Goal: Task Accomplishment & Management: Complete application form

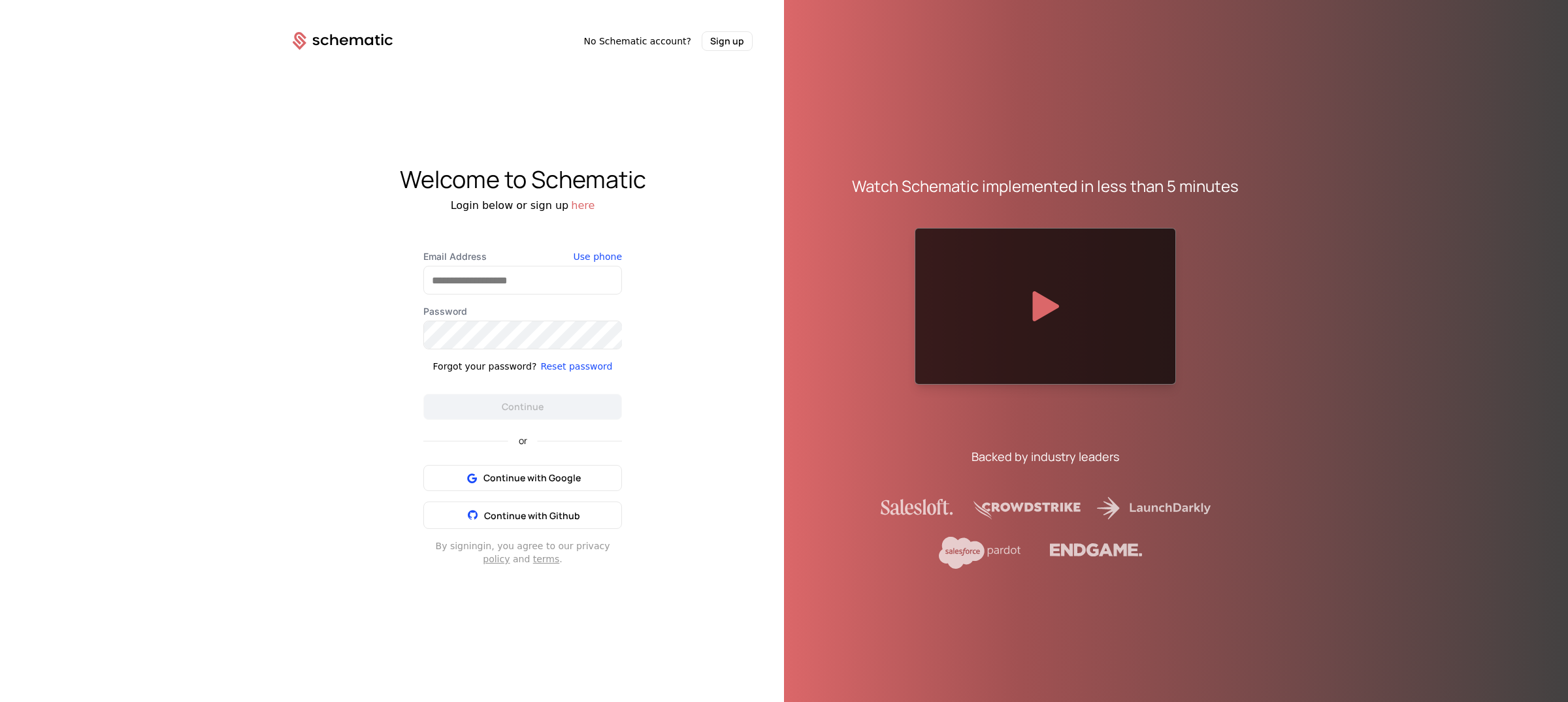
click at [577, 207] on button "here" at bounding box center [582, 206] width 23 height 16
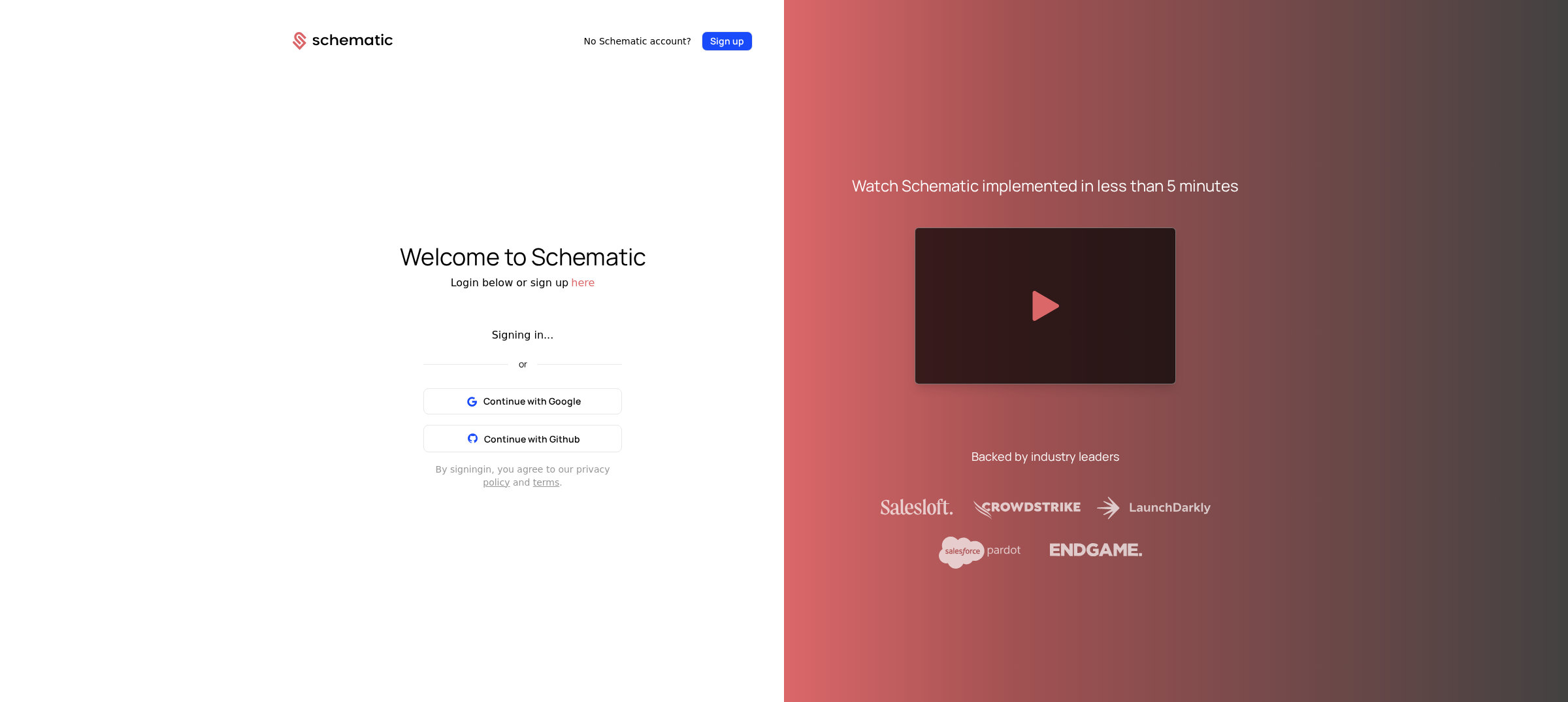
click at [737, 44] on button "Sign up" at bounding box center [727, 41] width 51 height 20
click at [591, 309] on div "Welcome to Schematic Login below or sign up here Signing in... or Continue with…" at bounding box center [522, 366] width 523 height 630
click at [521, 336] on div "Signing in..." at bounding box center [523, 335] width 198 height 16
click at [576, 282] on button "here" at bounding box center [582, 283] width 23 height 16
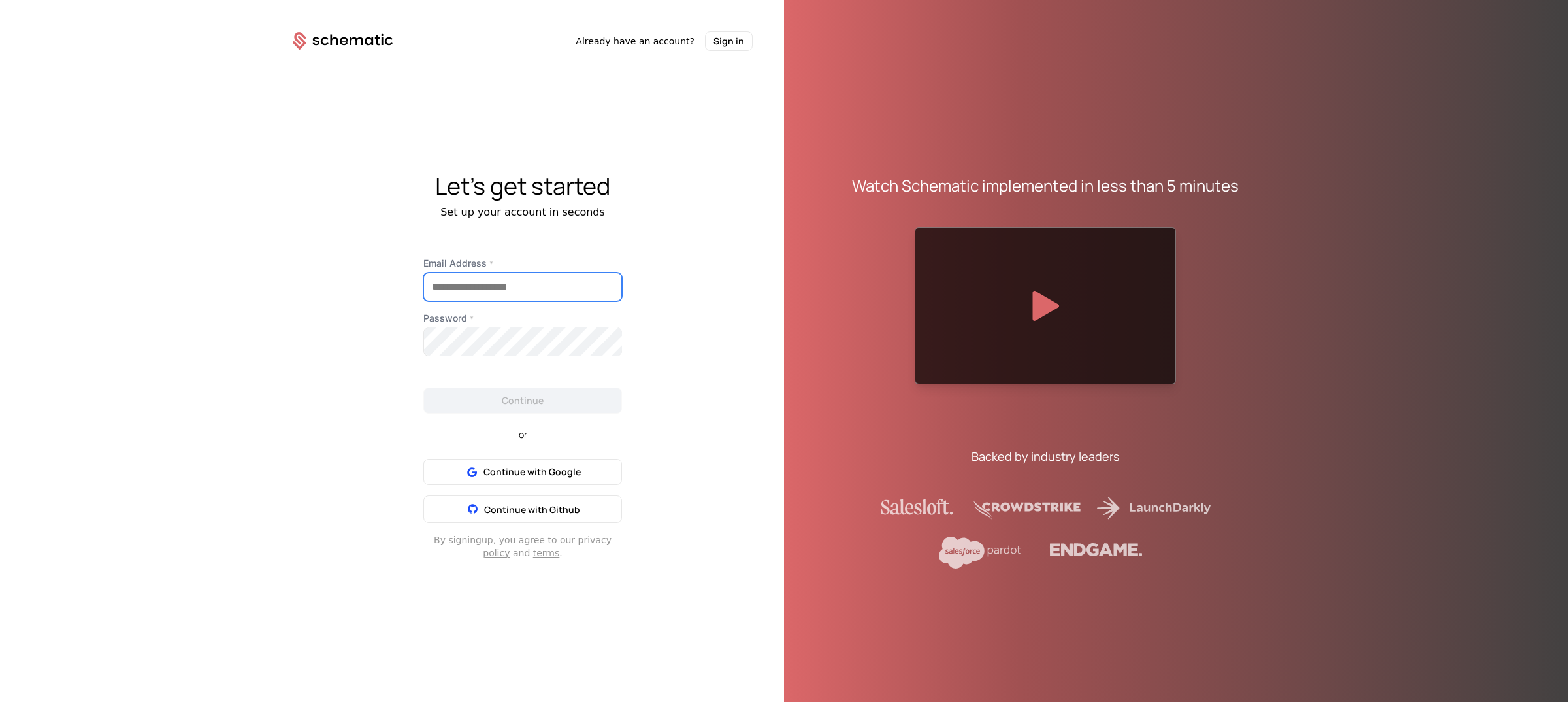
click at [534, 289] on input "Email Address *" at bounding box center [522, 287] width 198 height 28
type input "**********"
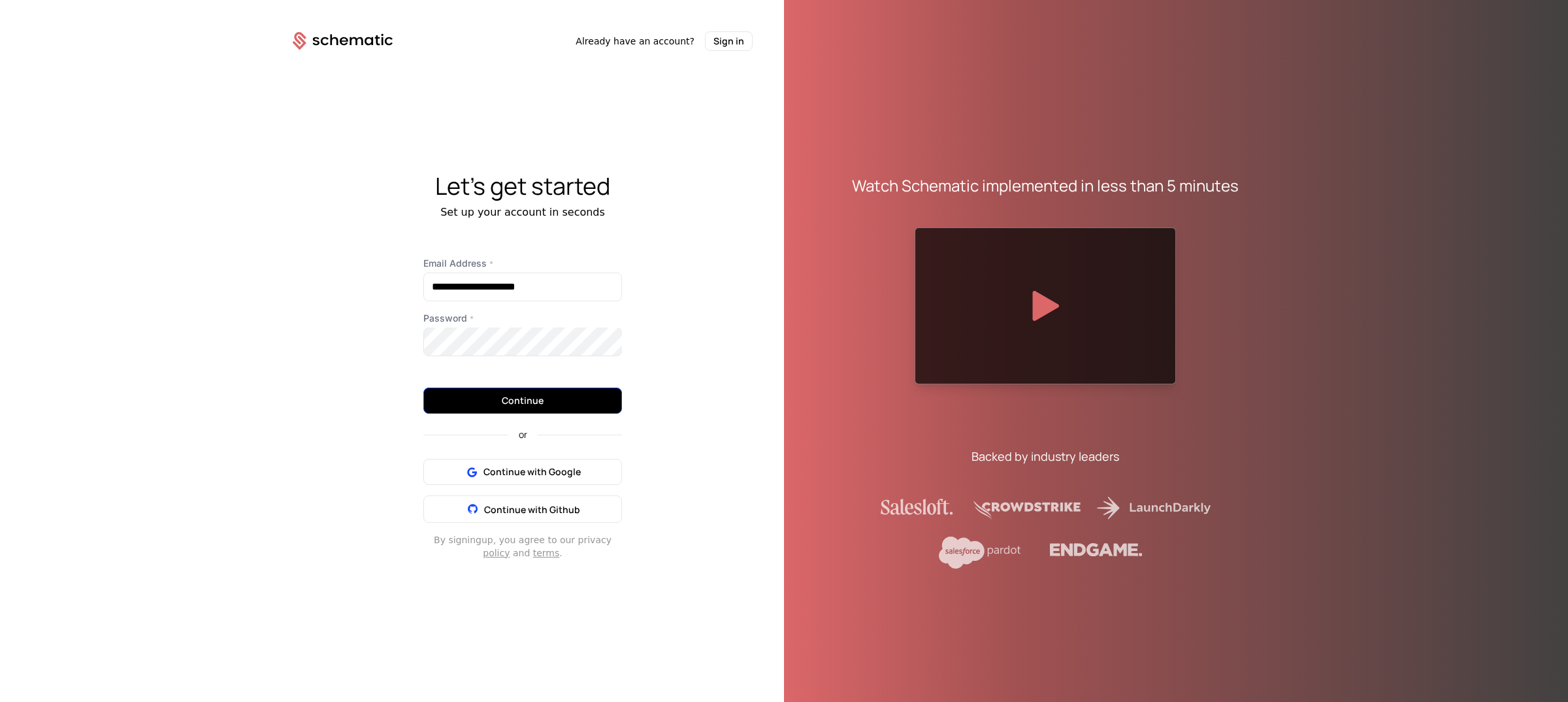
click at [544, 402] on button "Continue" at bounding box center [523, 400] width 198 height 26
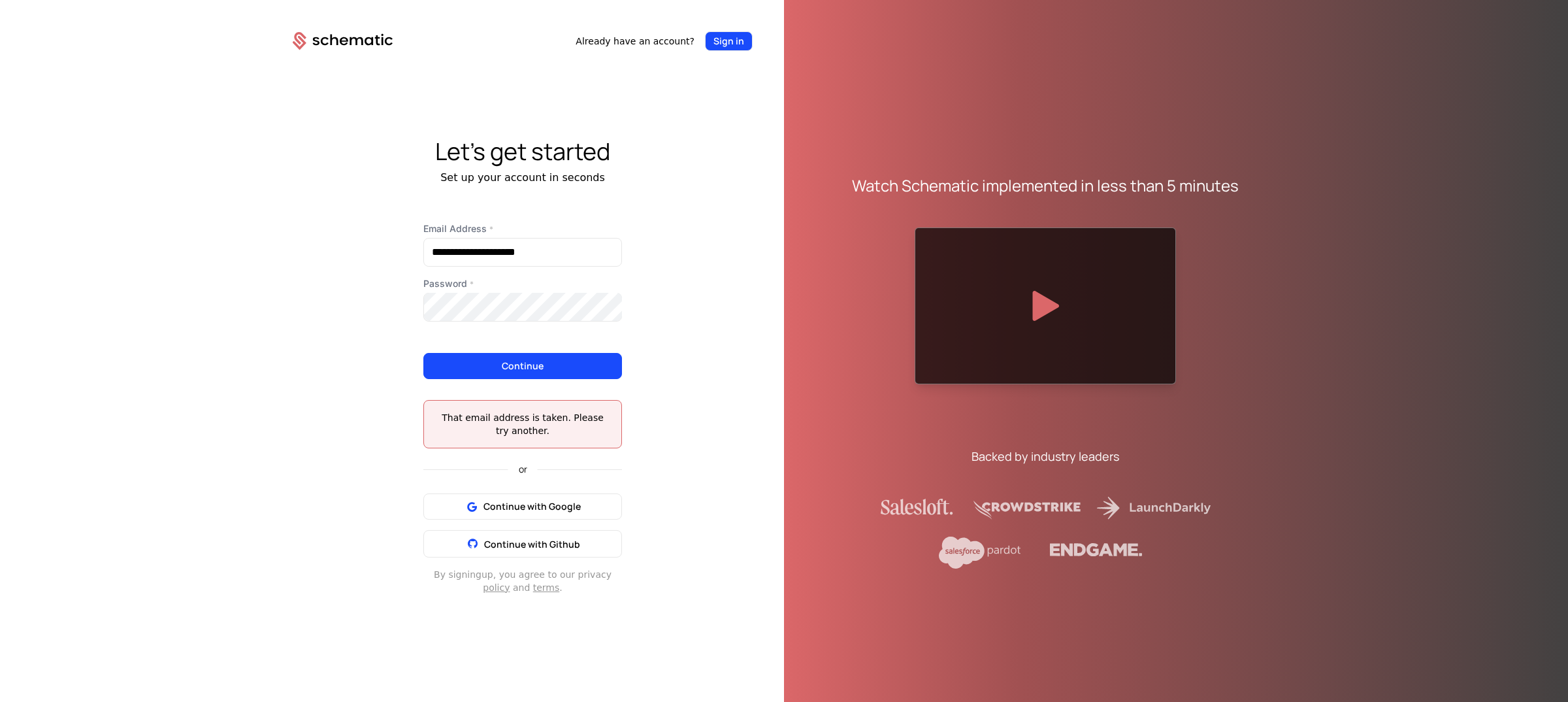
click at [719, 45] on button "Sign in" at bounding box center [728, 41] width 48 height 20
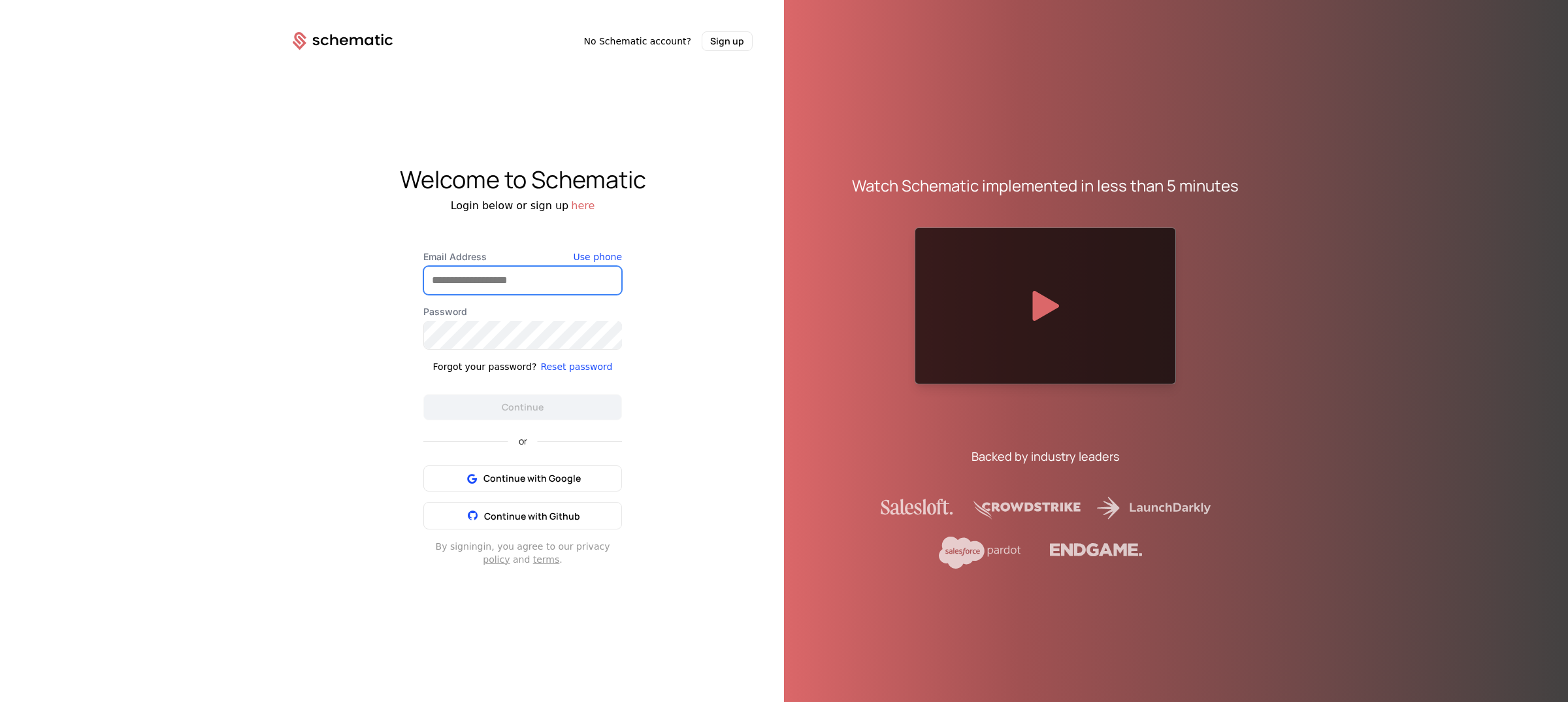
click at [533, 287] on input "Email Address" at bounding box center [522, 280] width 198 height 28
type input "**********"
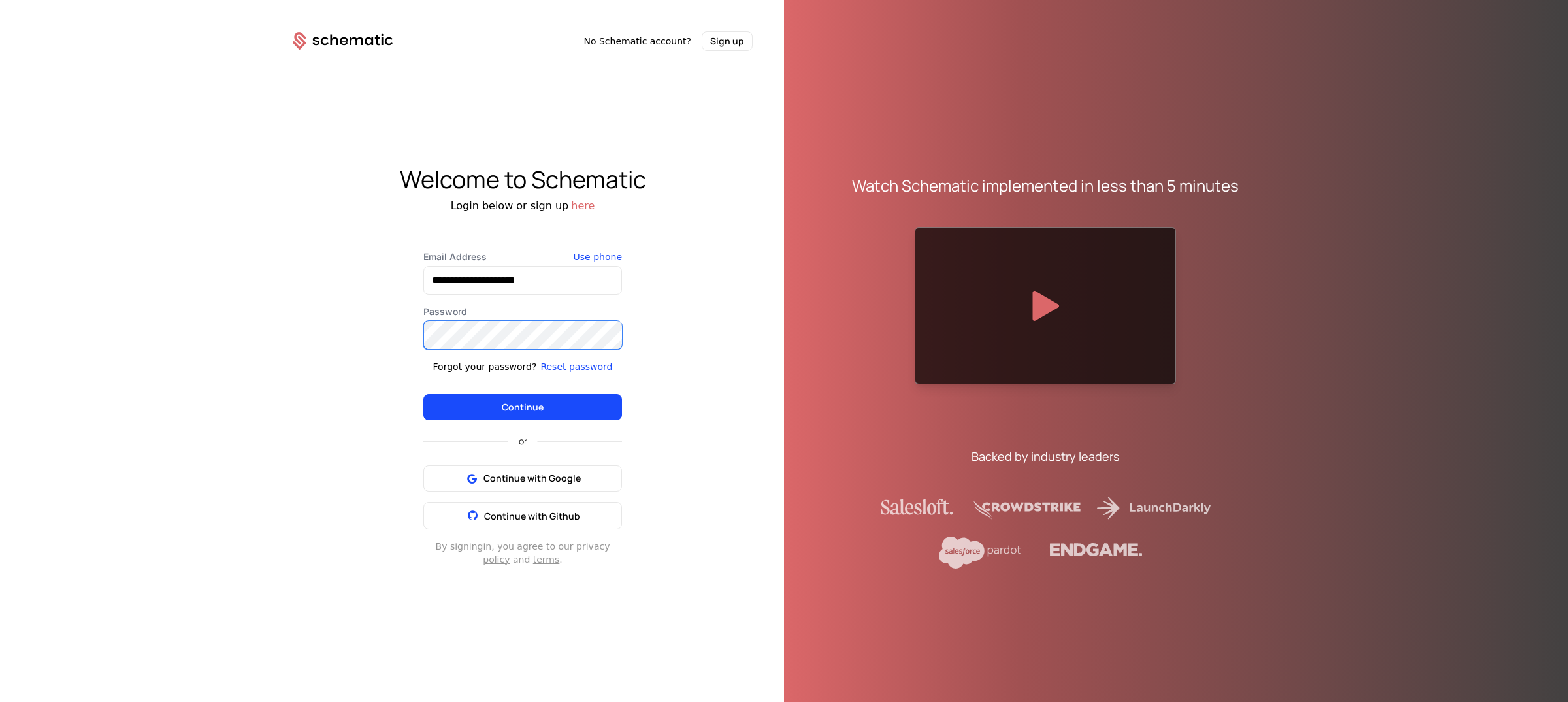
click at [424, 394] on button "Continue" at bounding box center [523, 407] width 198 height 26
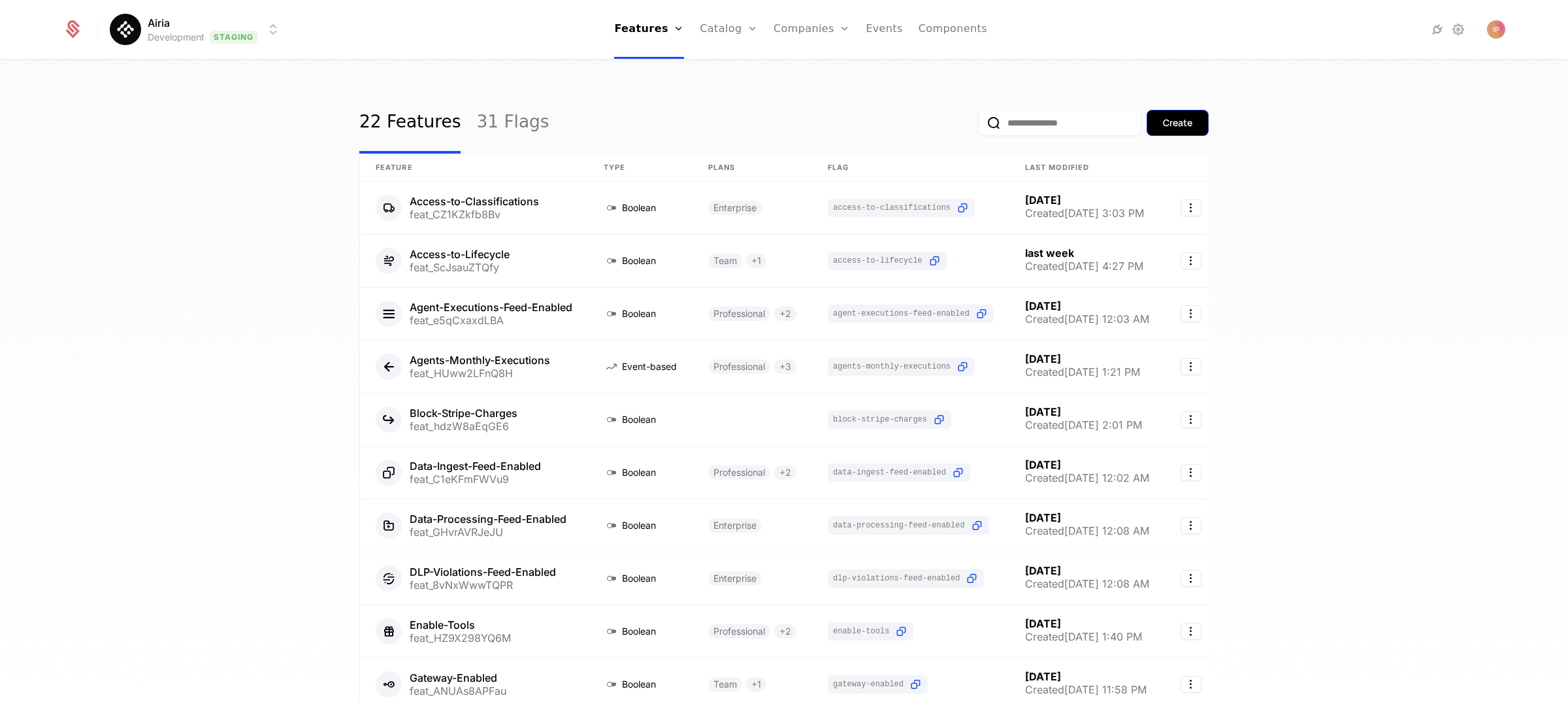
click at [1176, 130] on button "Create" at bounding box center [1177, 123] width 62 height 26
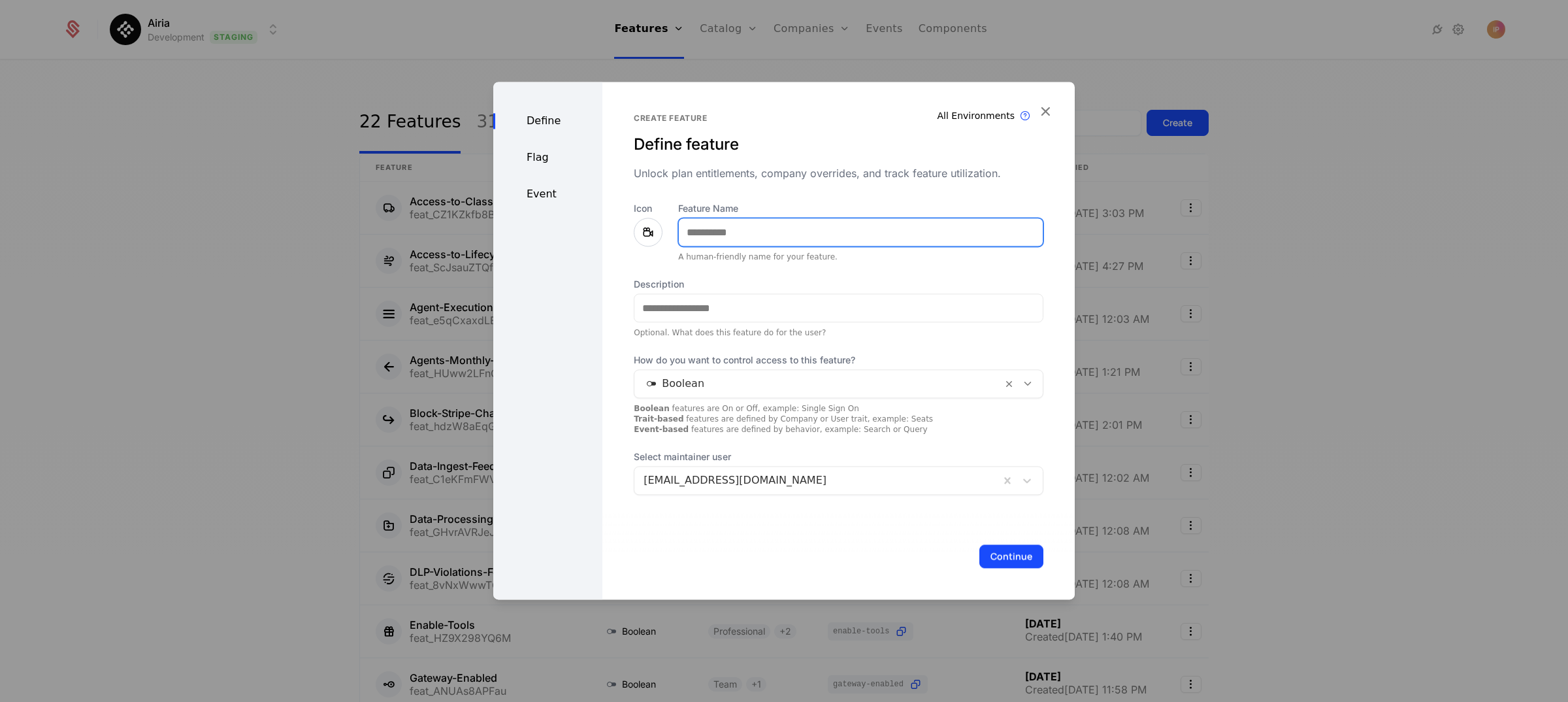
click at [705, 228] on input "Feature Name" at bounding box center [861, 232] width 364 height 28
paste input "**********"
type input "**********"
click at [1022, 382] on icon at bounding box center [1029, 384] width 12 height 12
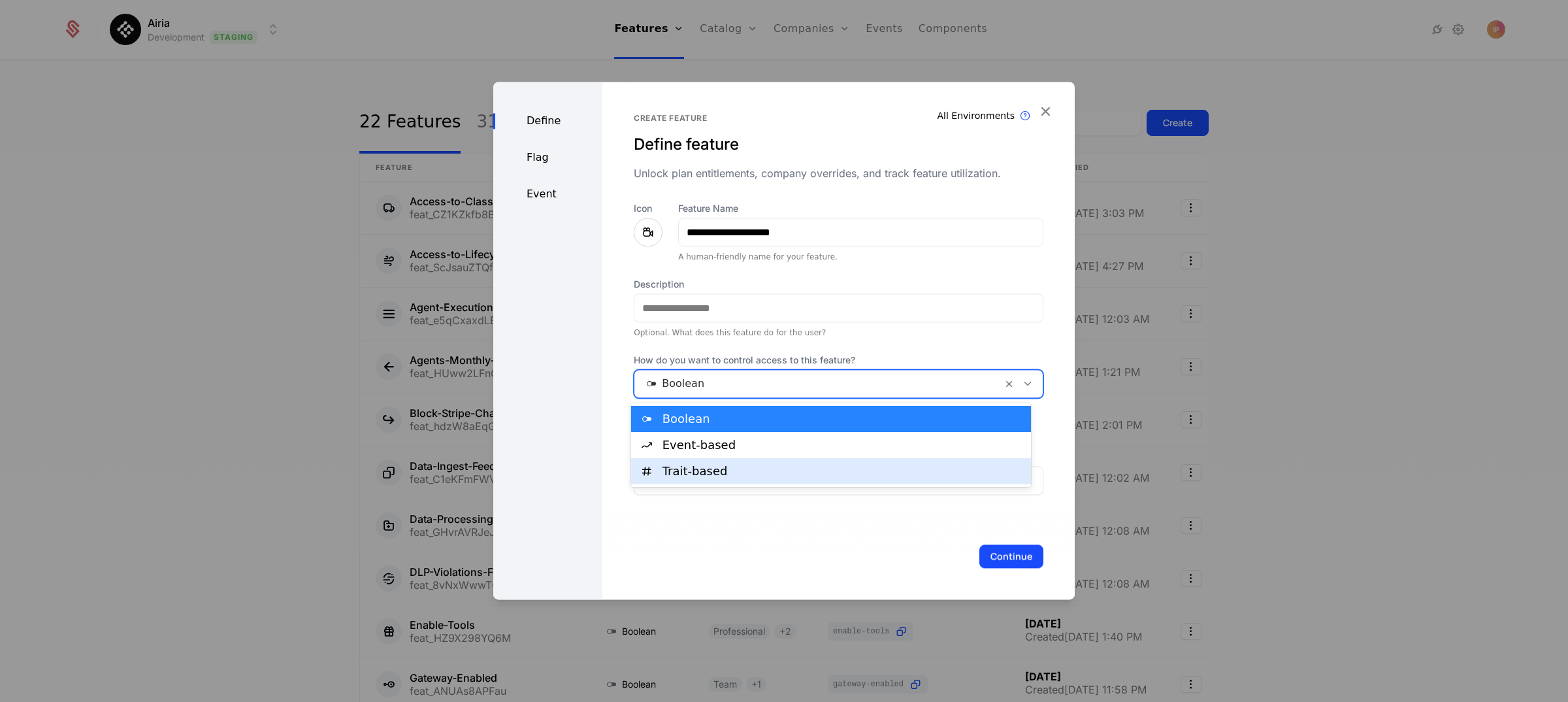
click at [875, 468] on div "Trait-based" at bounding box center [843, 471] width 361 height 12
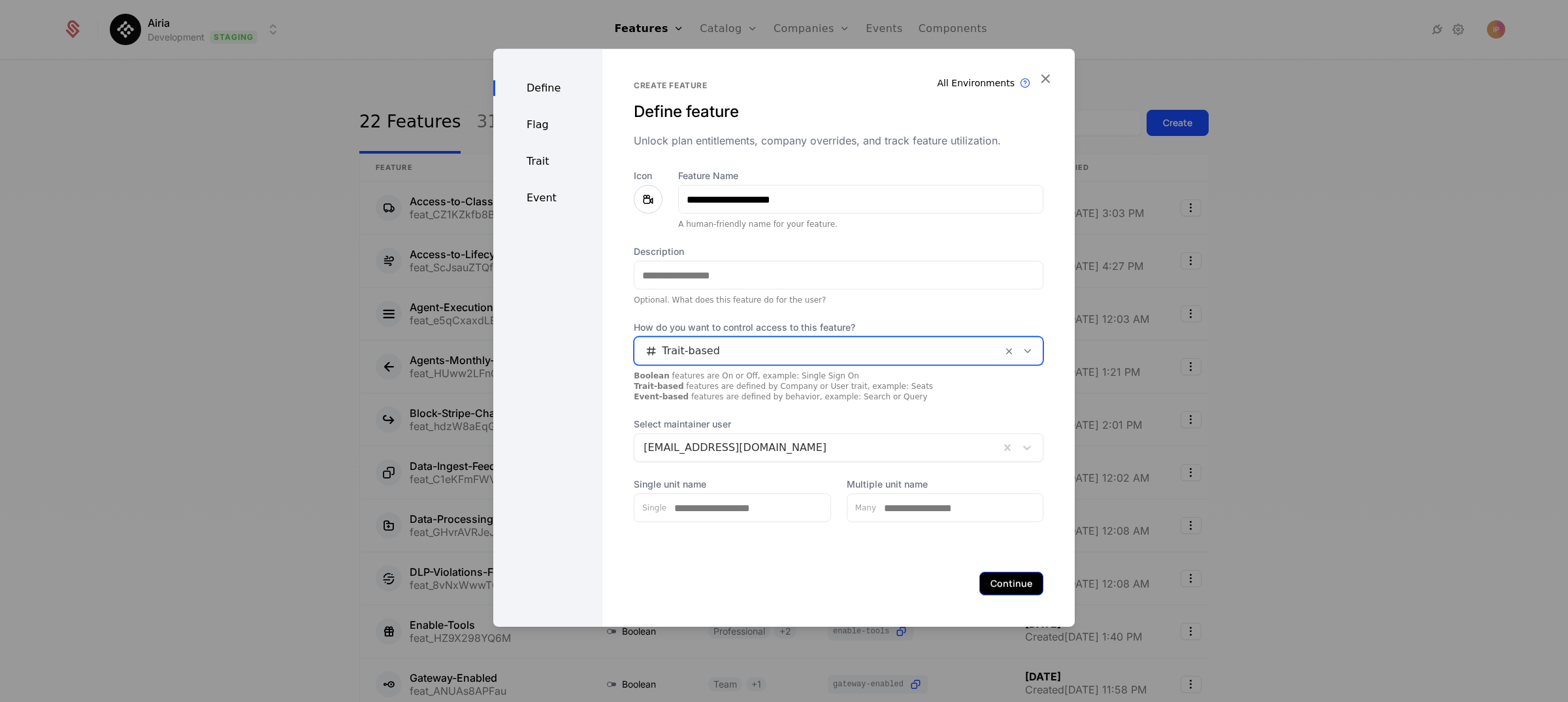
click at [999, 585] on button "Continue" at bounding box center [1012, 583] width 64 height 23
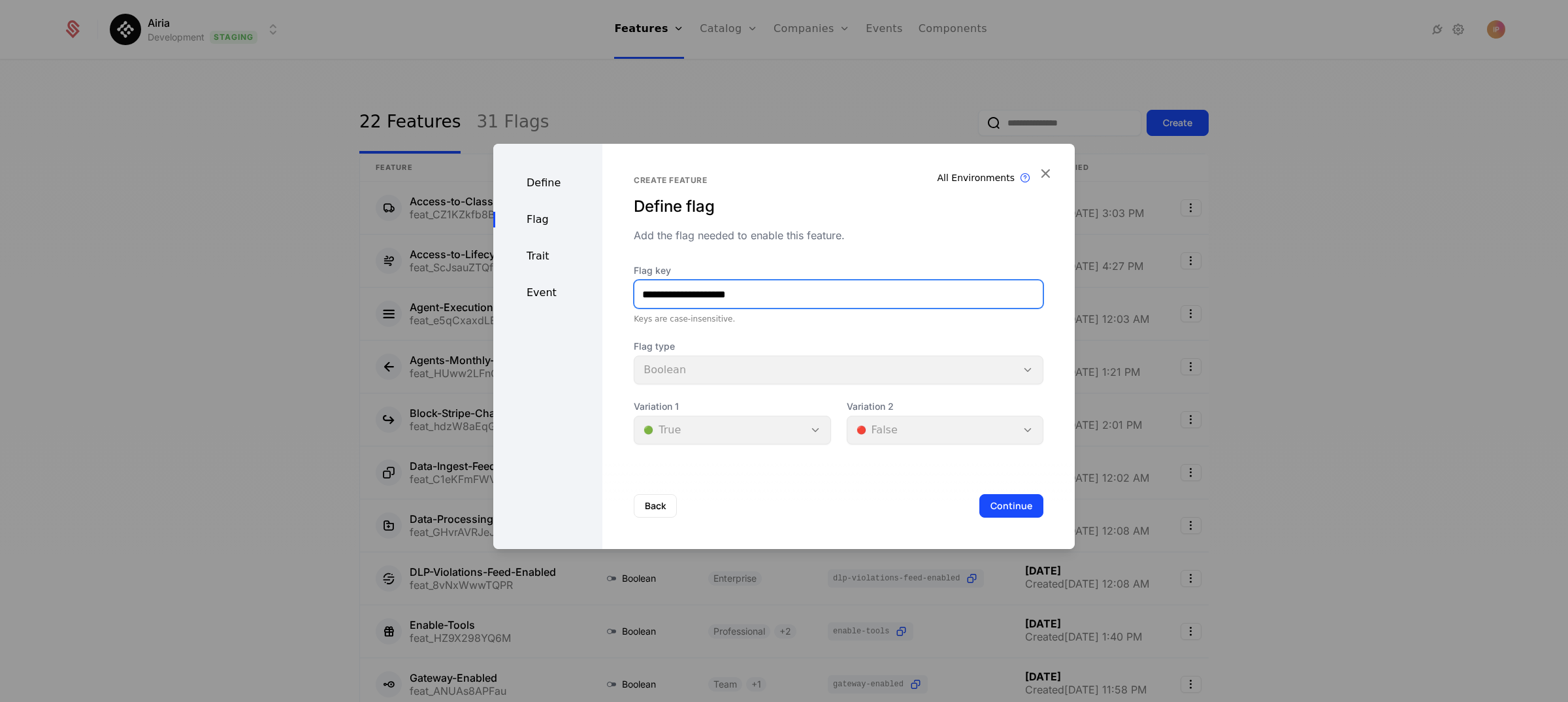
click at [710, 292] on input "**********" at bounding box center [838, 294] width 408 height 28
click at [1008, 511] on button "Continue" at bounding box center [1012, 505] width 64 height 23
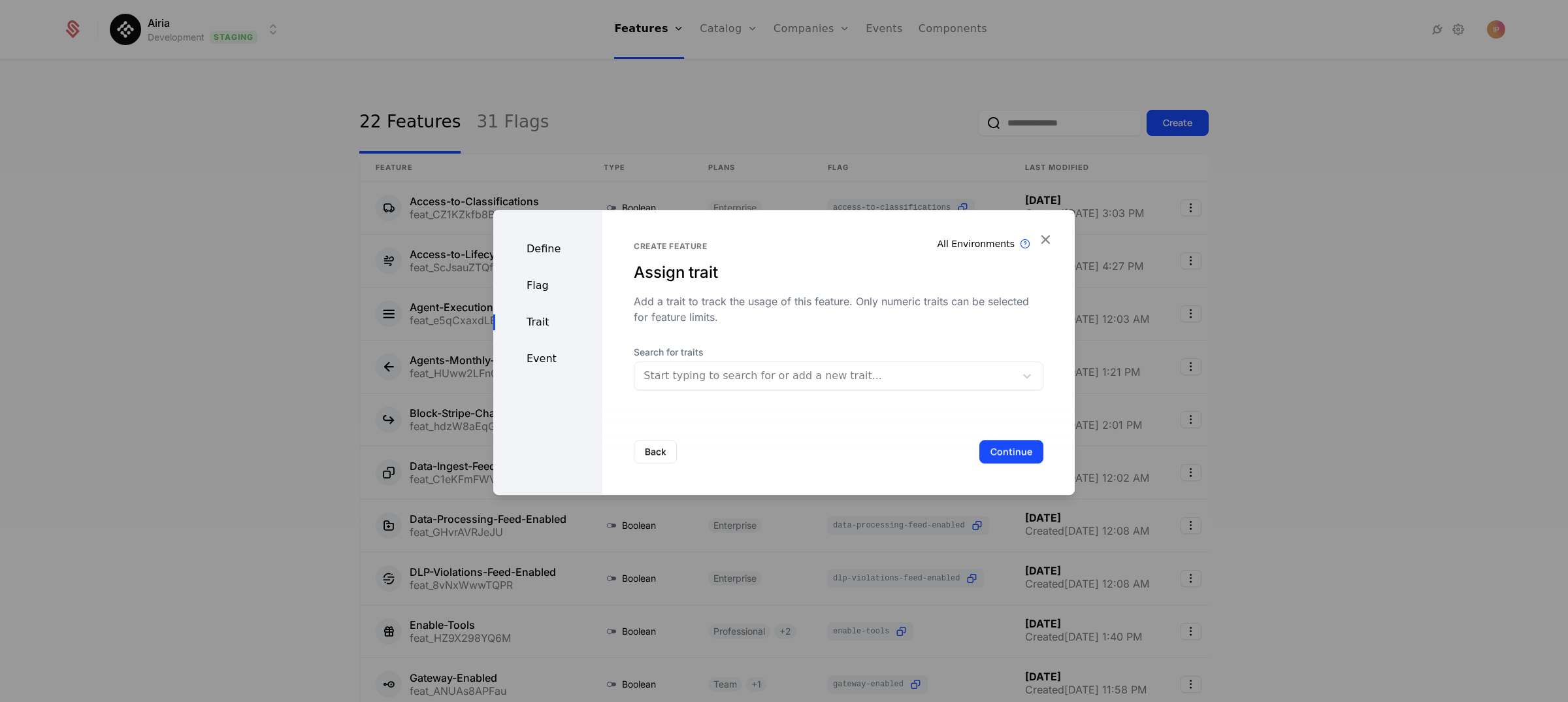
click at [724, 378] on div at bounding box center [825, 375] width 363 height 18
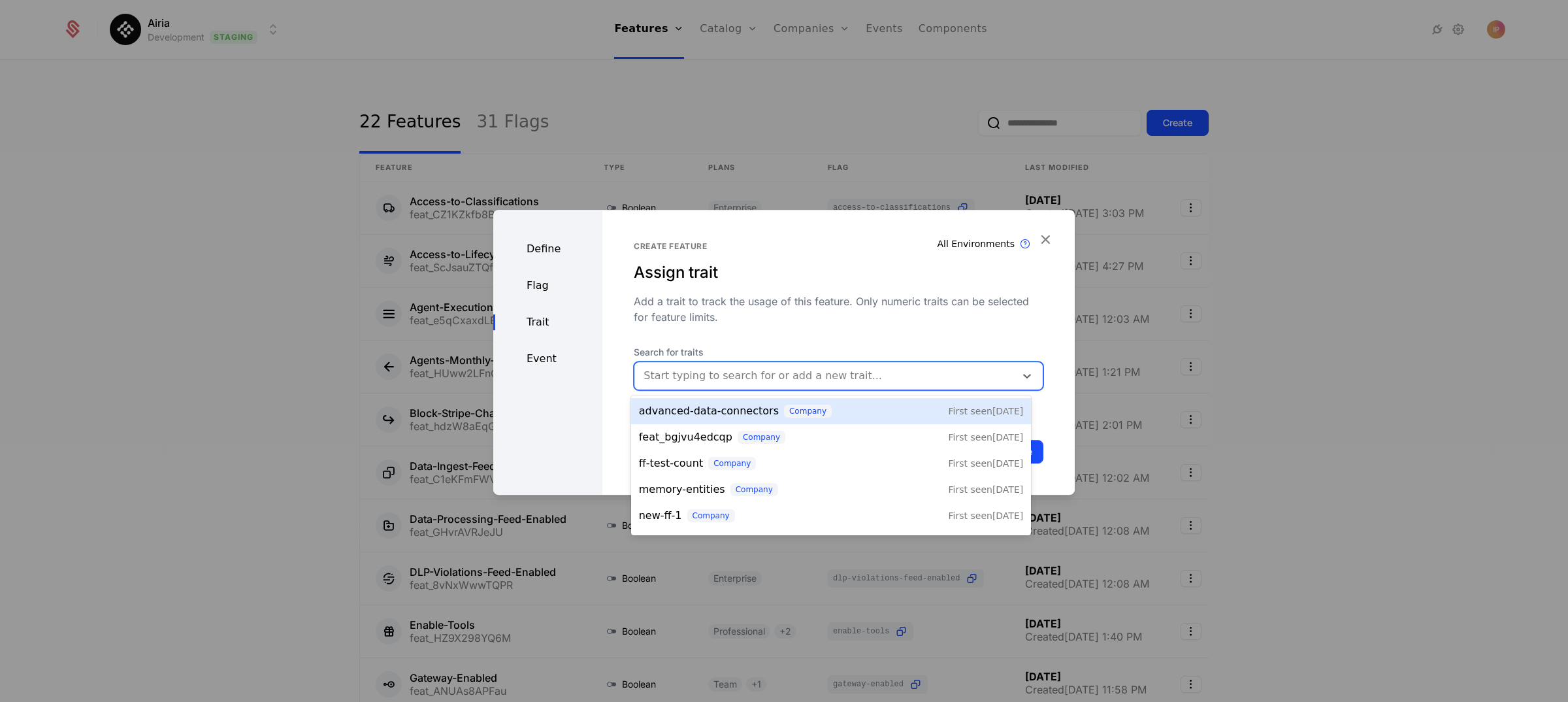
type input "*"
paste input "**********"
type input "**********"
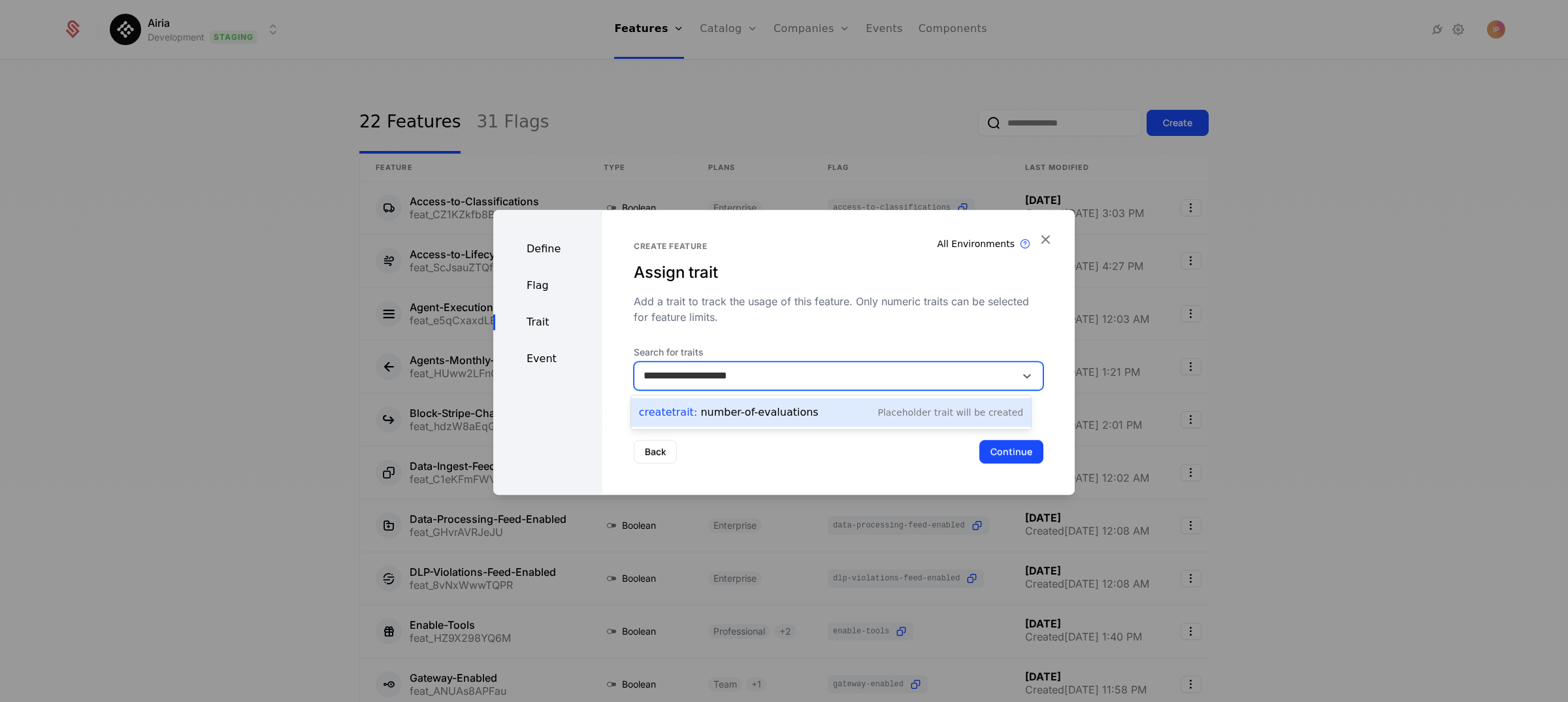
click at [707, 418] on div "Create Trait : number-of-evaluations" at bounding box center [728, 412] width 180 height 16
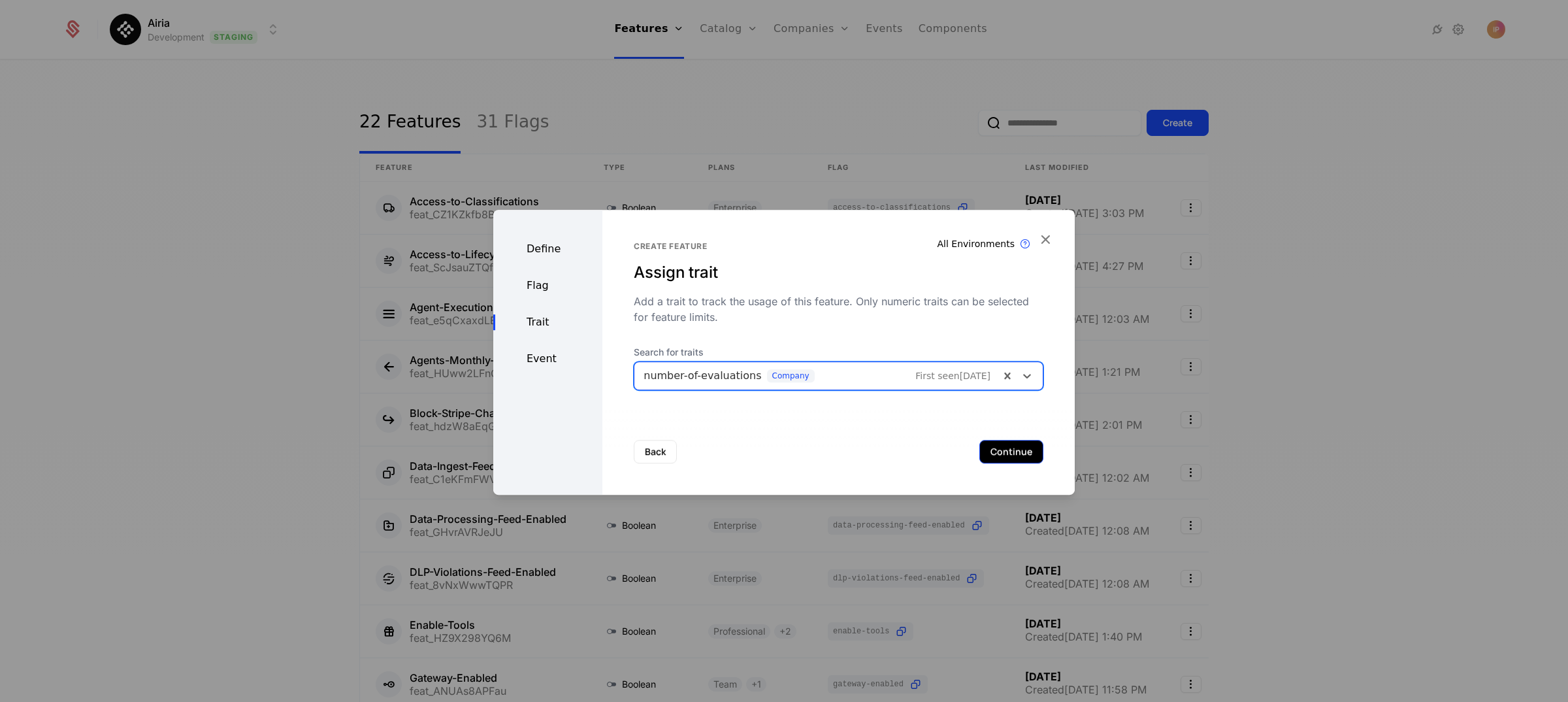
click at [996, 454] on button "Continue" at bounding box center [1012, 451] width 64 height 23
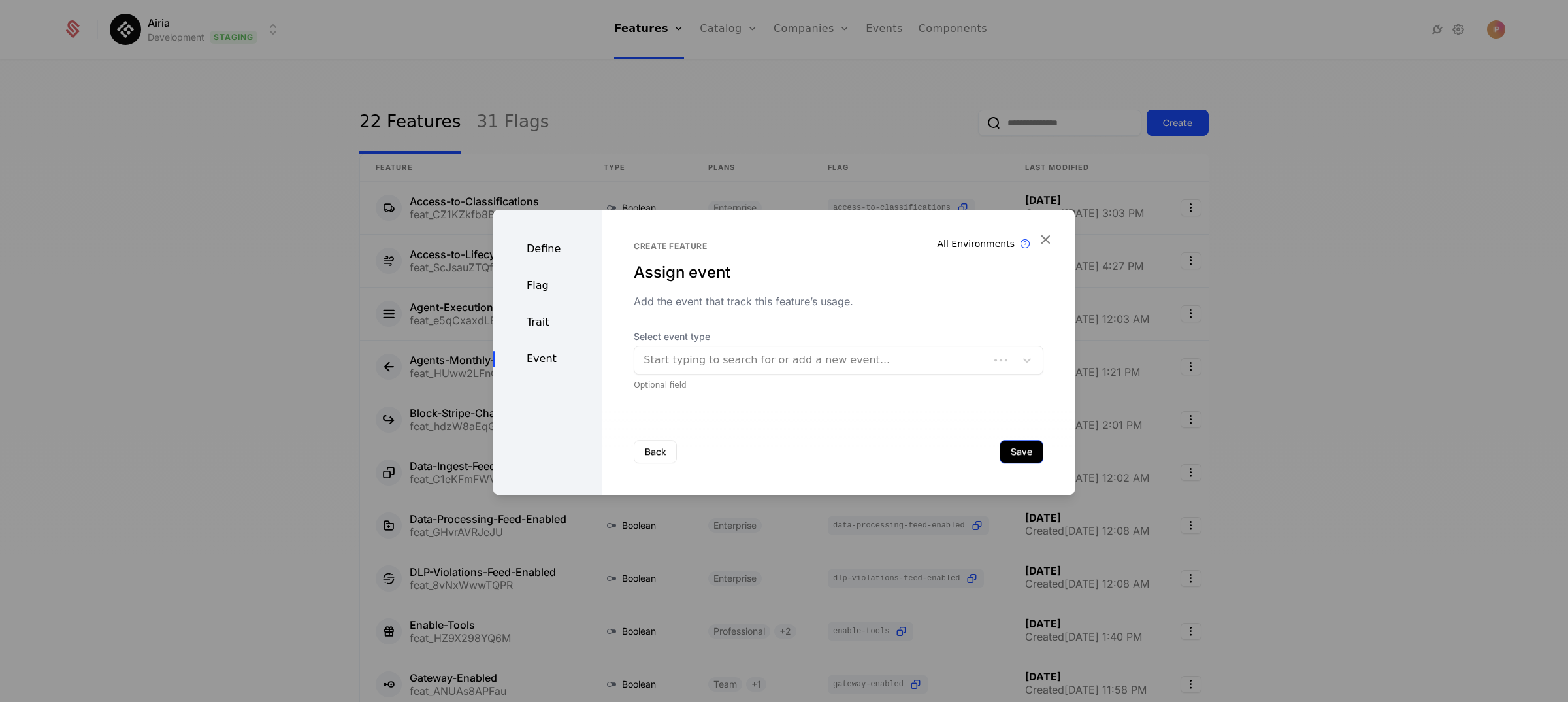
click at [1000, 453] on button "Save" at bounding box center [1022, 451] width 44 height 23
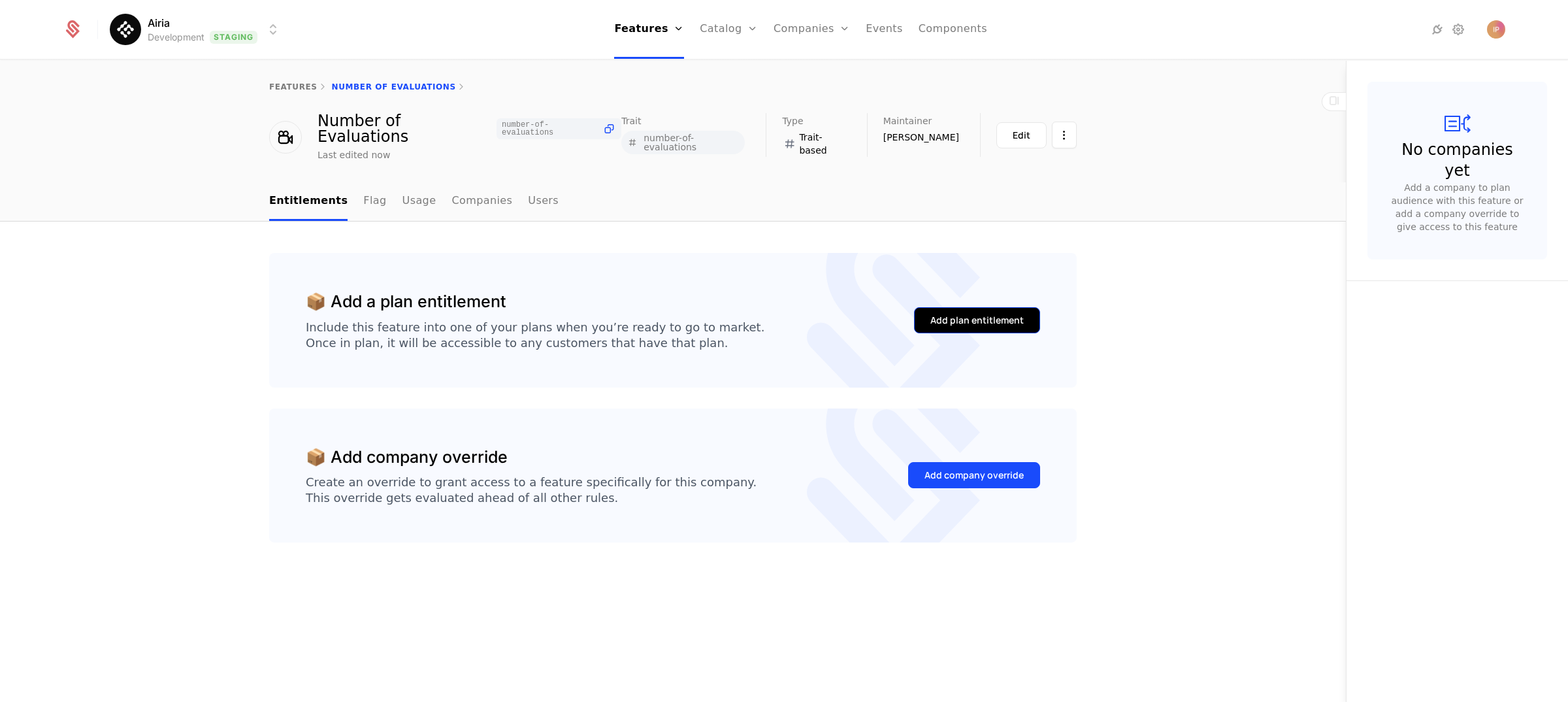
click at [991, 313] on div "Add plan entitlement" at bounding box center [976, 319] width 93 height 13
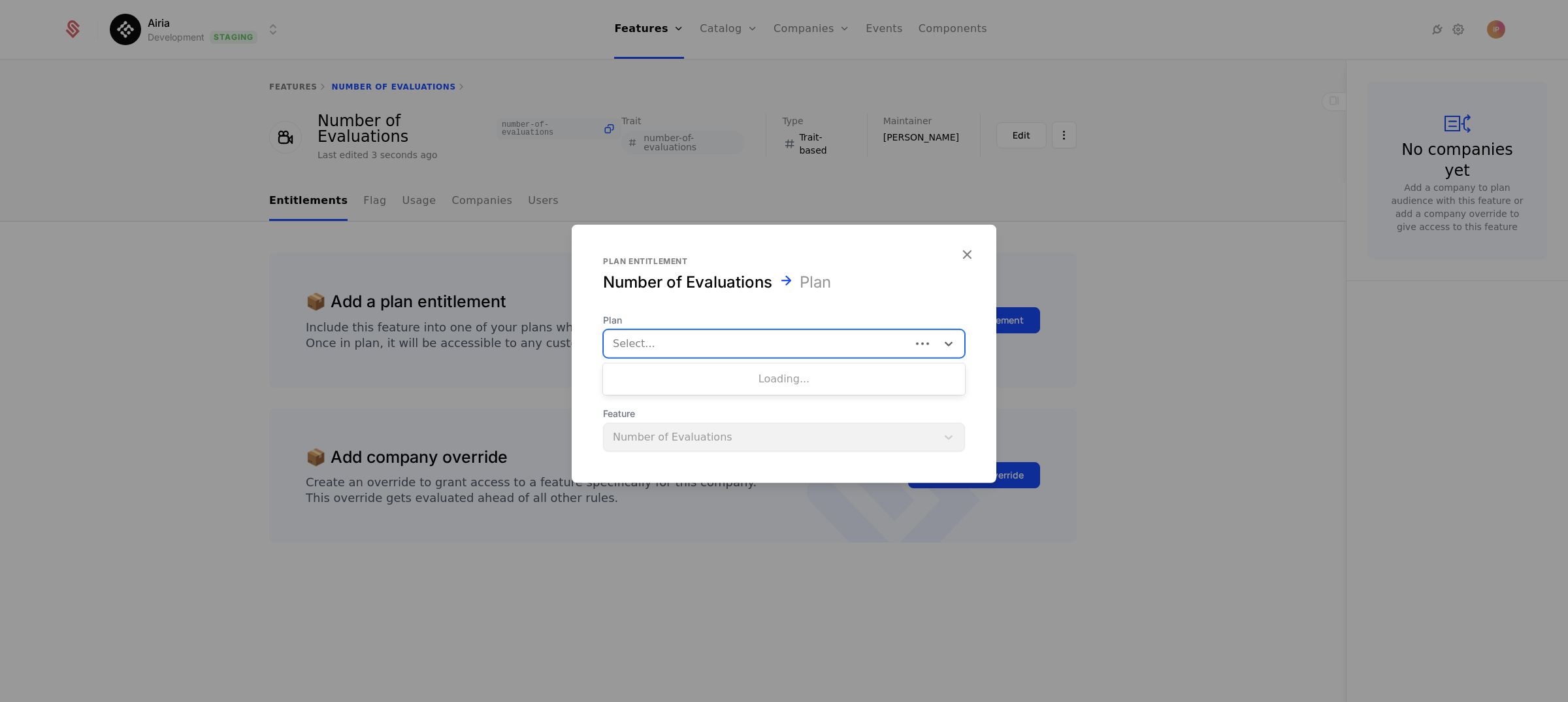
click at [729, 351] on div at bounding box center [757, 344] width 289 height 18
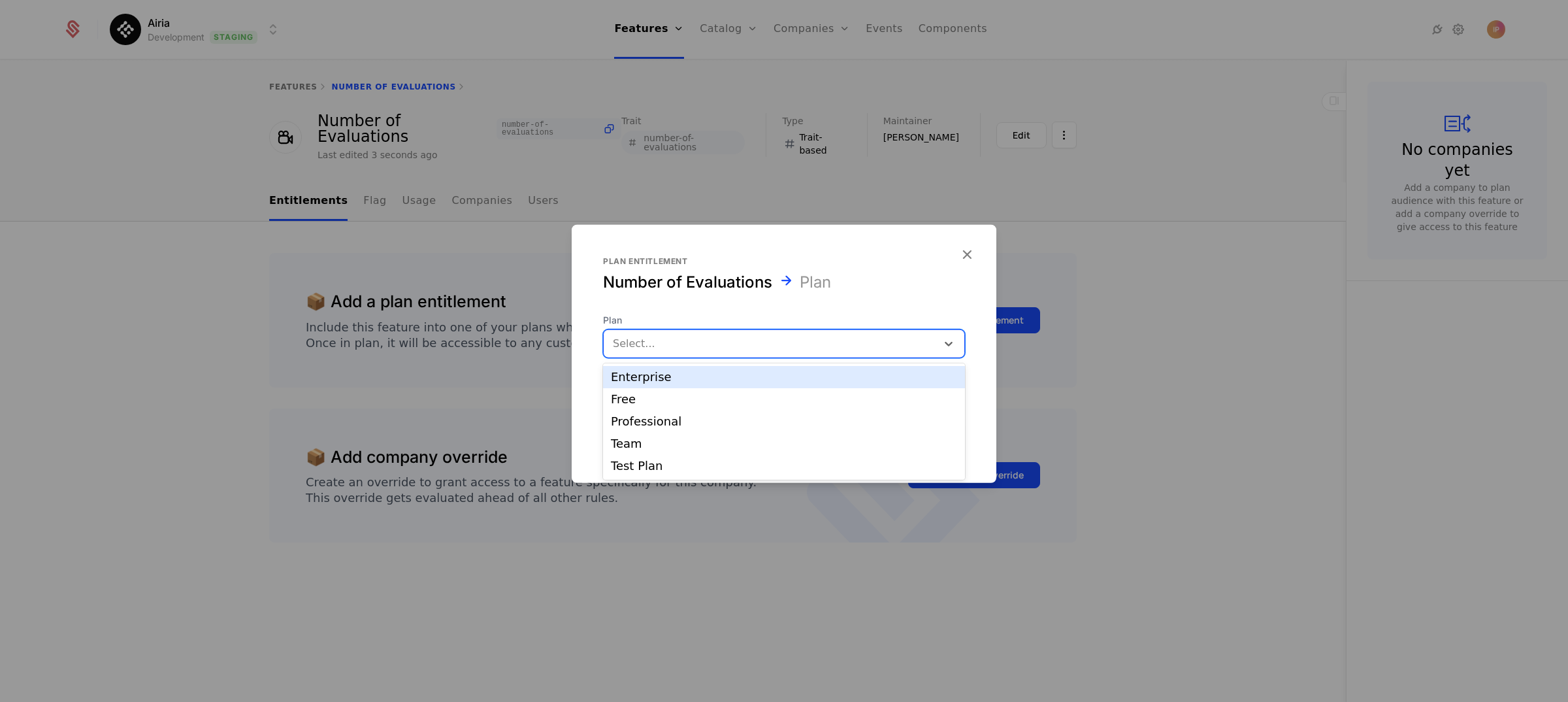
click at [717, 379] on div "Enterprise" at bounding box center [784, 378] width 346 height 12
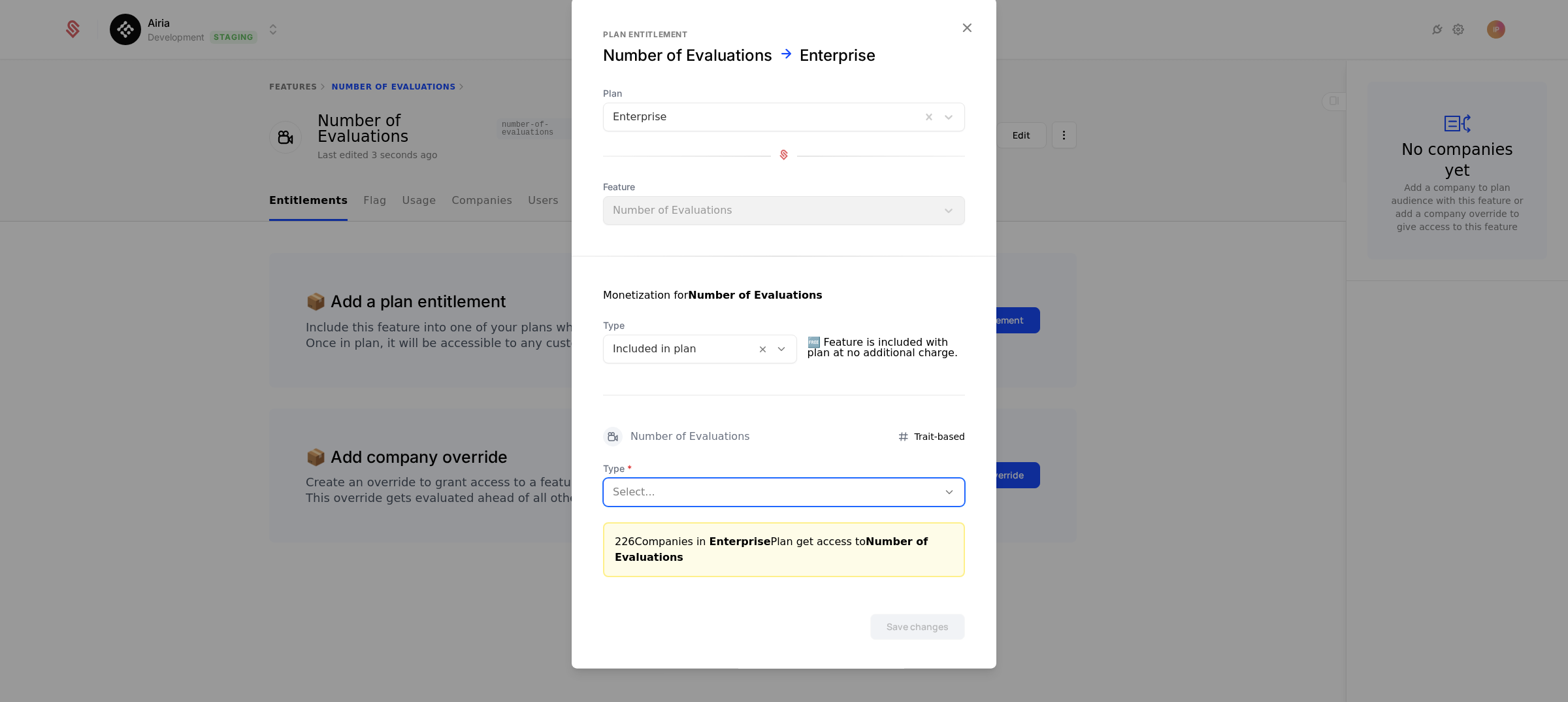
click at [828, 490] on div at bounding box center [770, 491] width 316 height 18
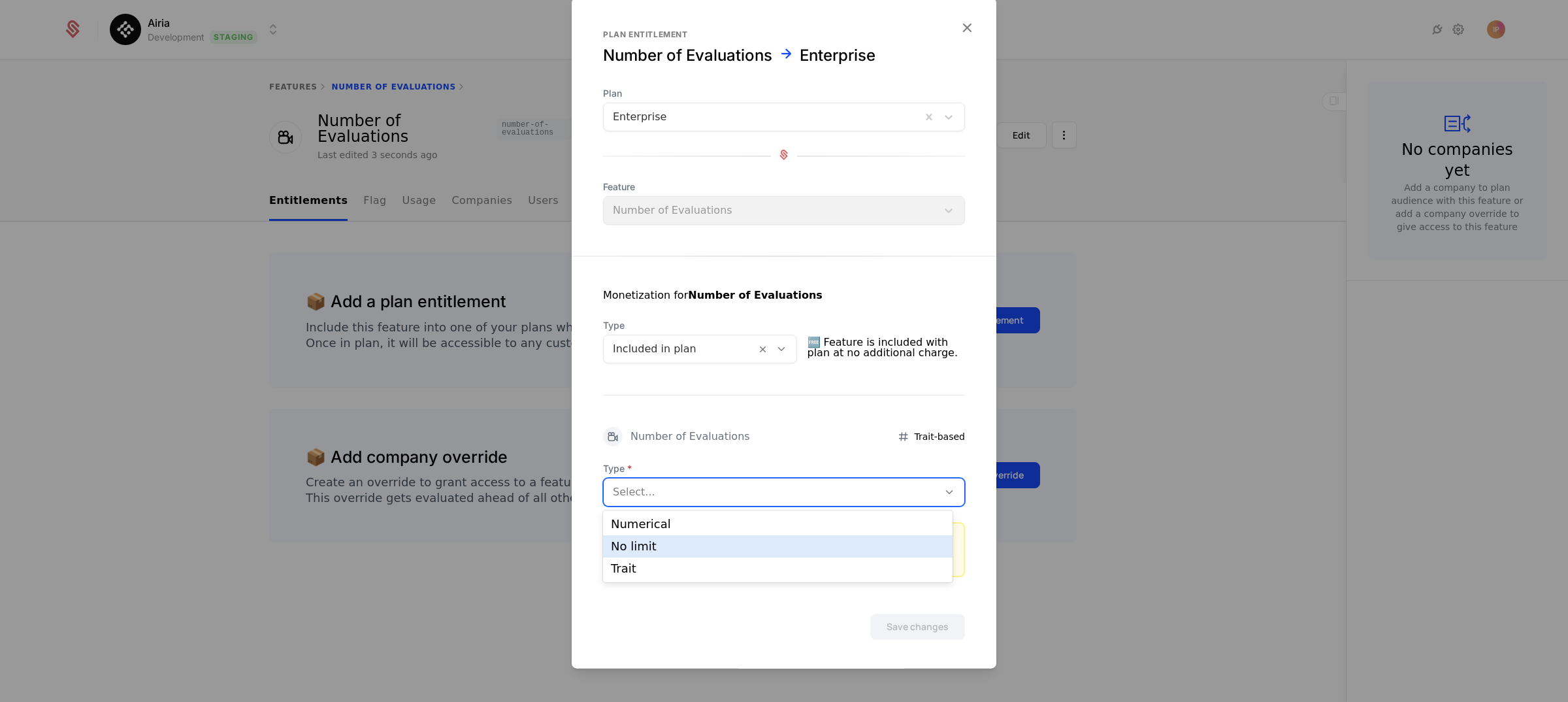
click at [780, 545] on div "No limit" at bounding box center [778, 546] width 334 height 12
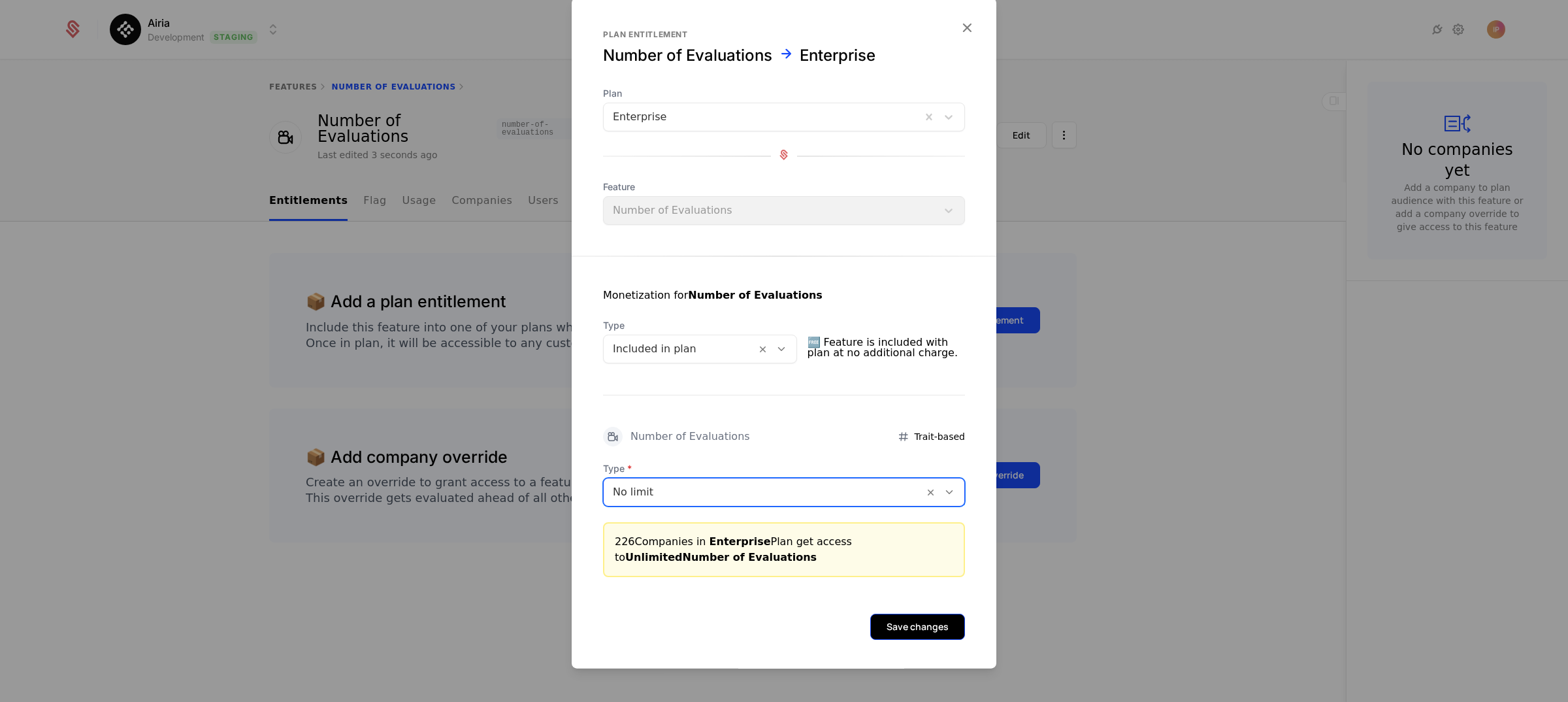
click at [907, 621] on button "Save changes" at bounding box center [917, 626] width 95 height 26
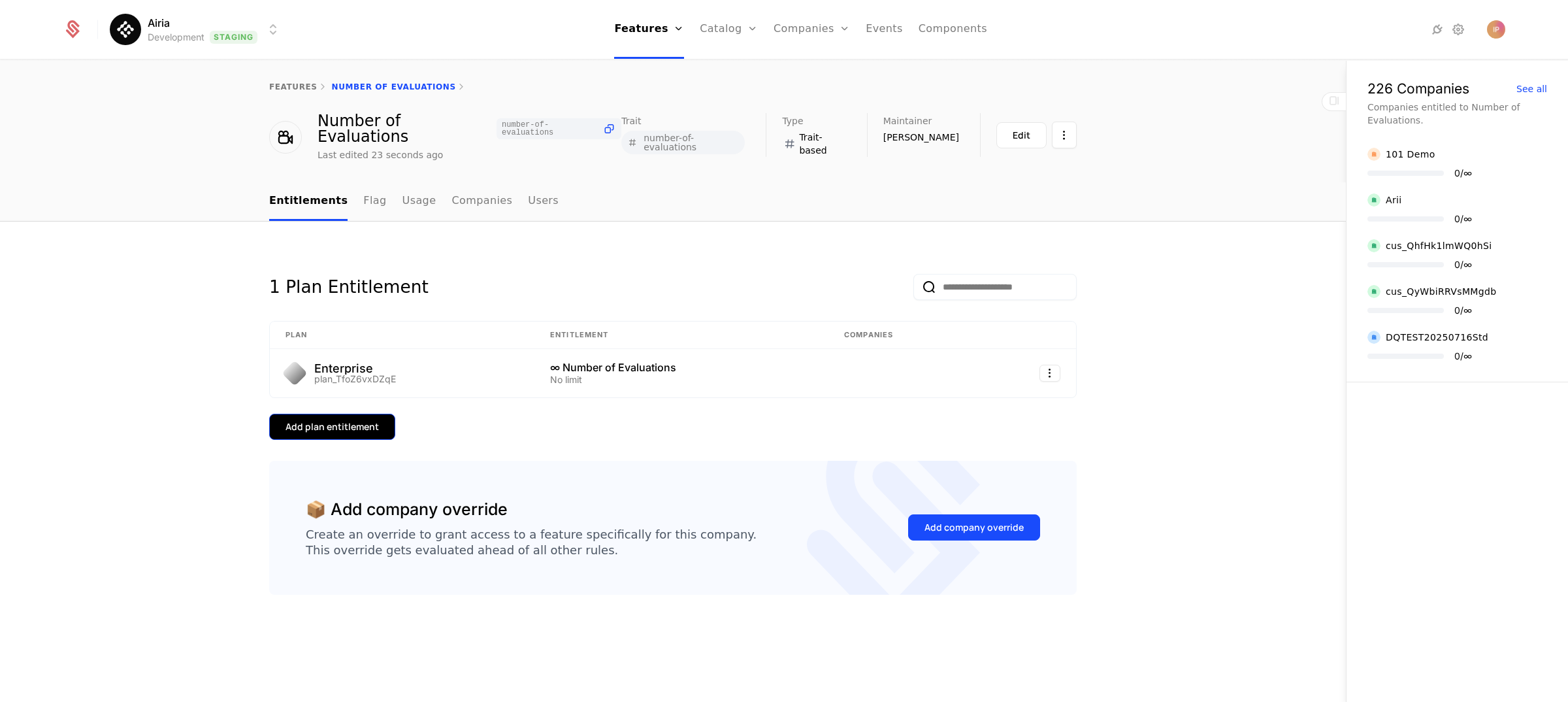
click at [367, 420] on div "Add plan entitlement" at bounding box center [332, 426] width 93 height 13
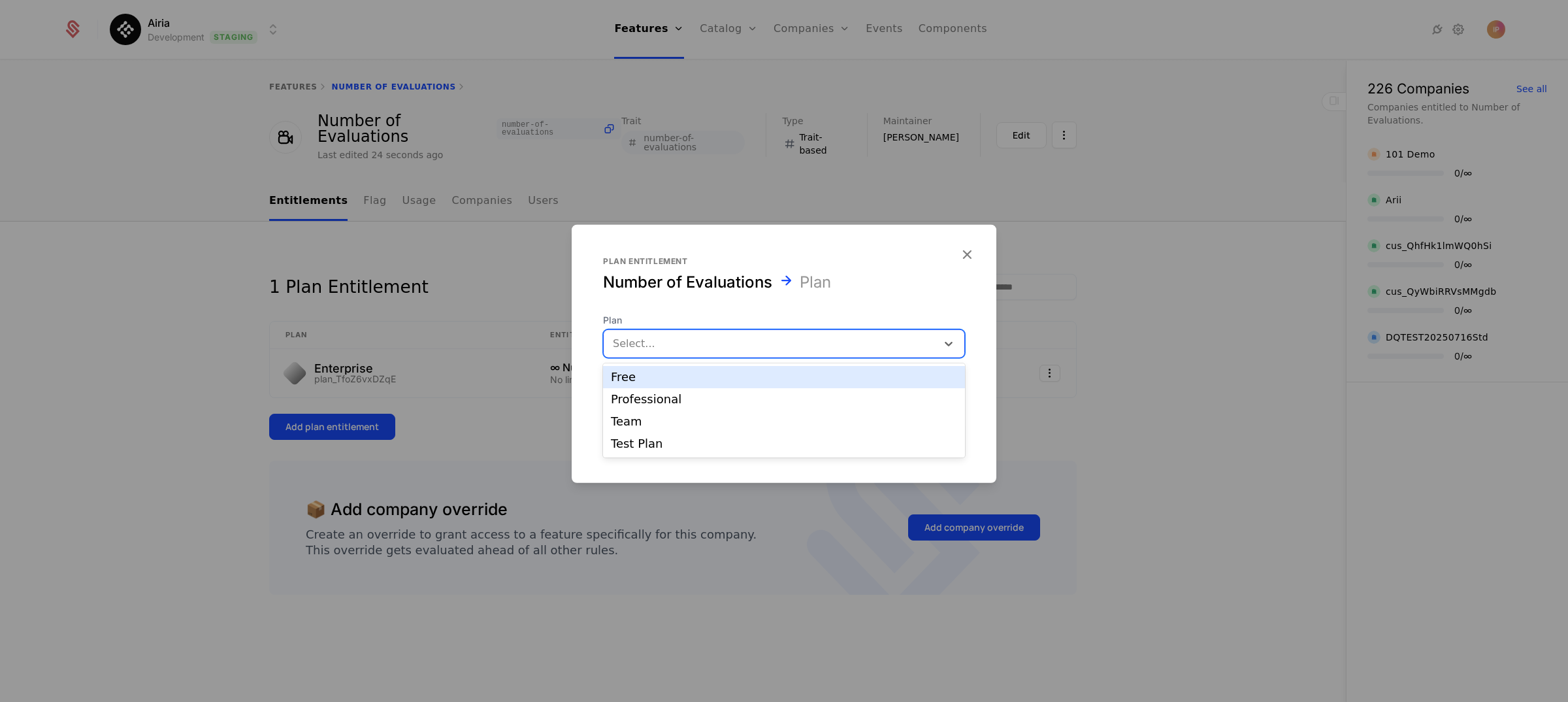
click at [781, 349] on div at bounding box center [770, 344] width 315 height 18
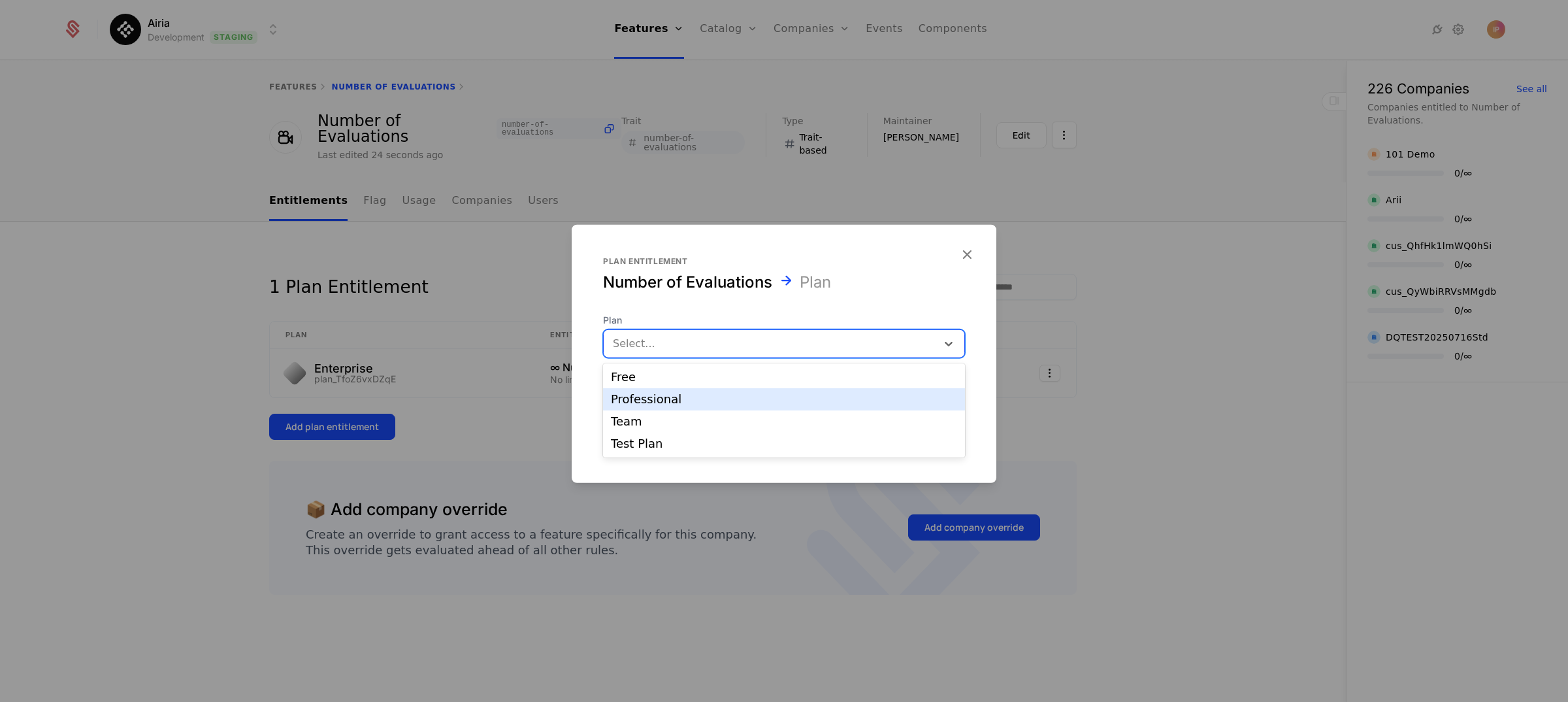
click at [741, 398] on div "Professional" at bounding box center [784, 399] width 346 height 12
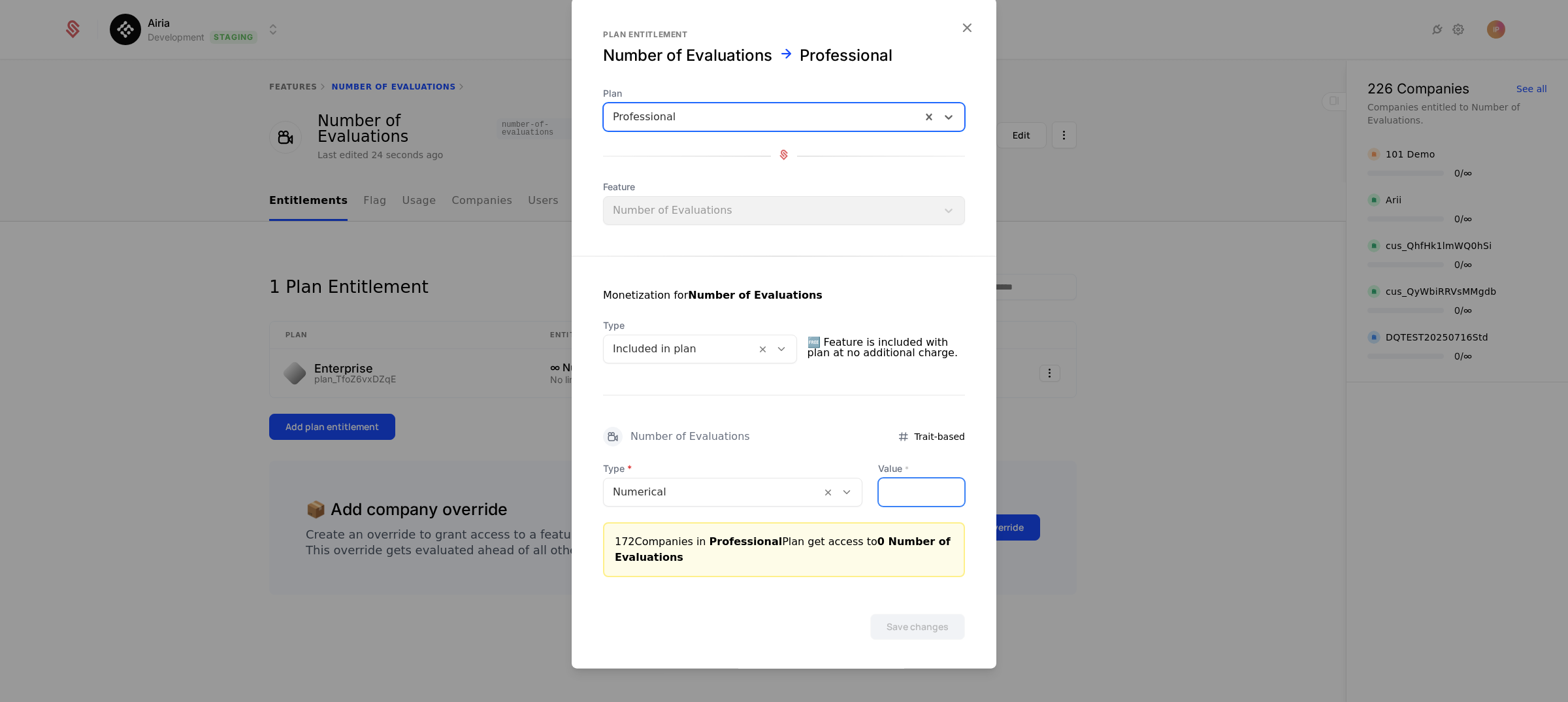
click at [914, 498] on input "Value *" at bounding box center [921, 492] width 85 height 28
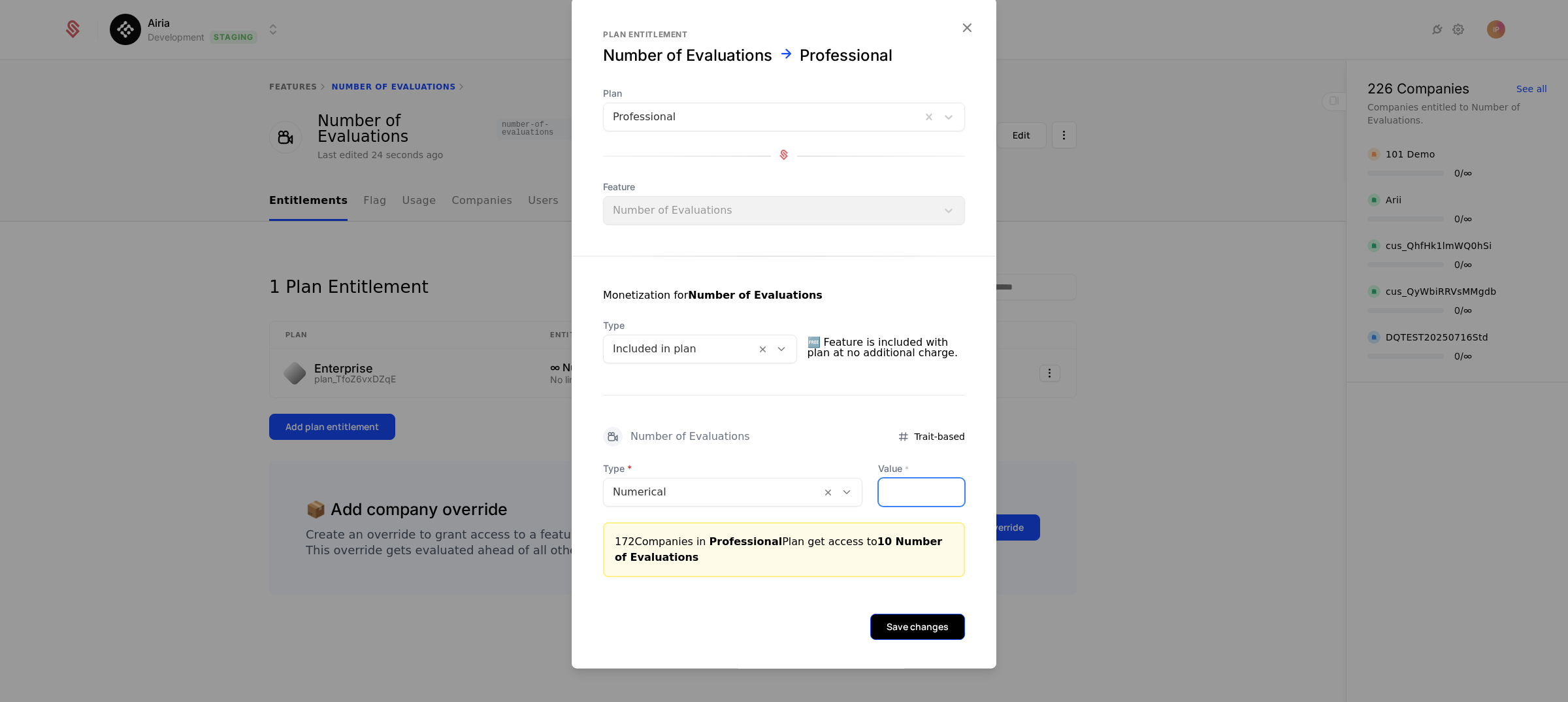
type input "**"
click at [909, 625] on button "Save changes" at bounding box center [917, 626] width 95 height 26
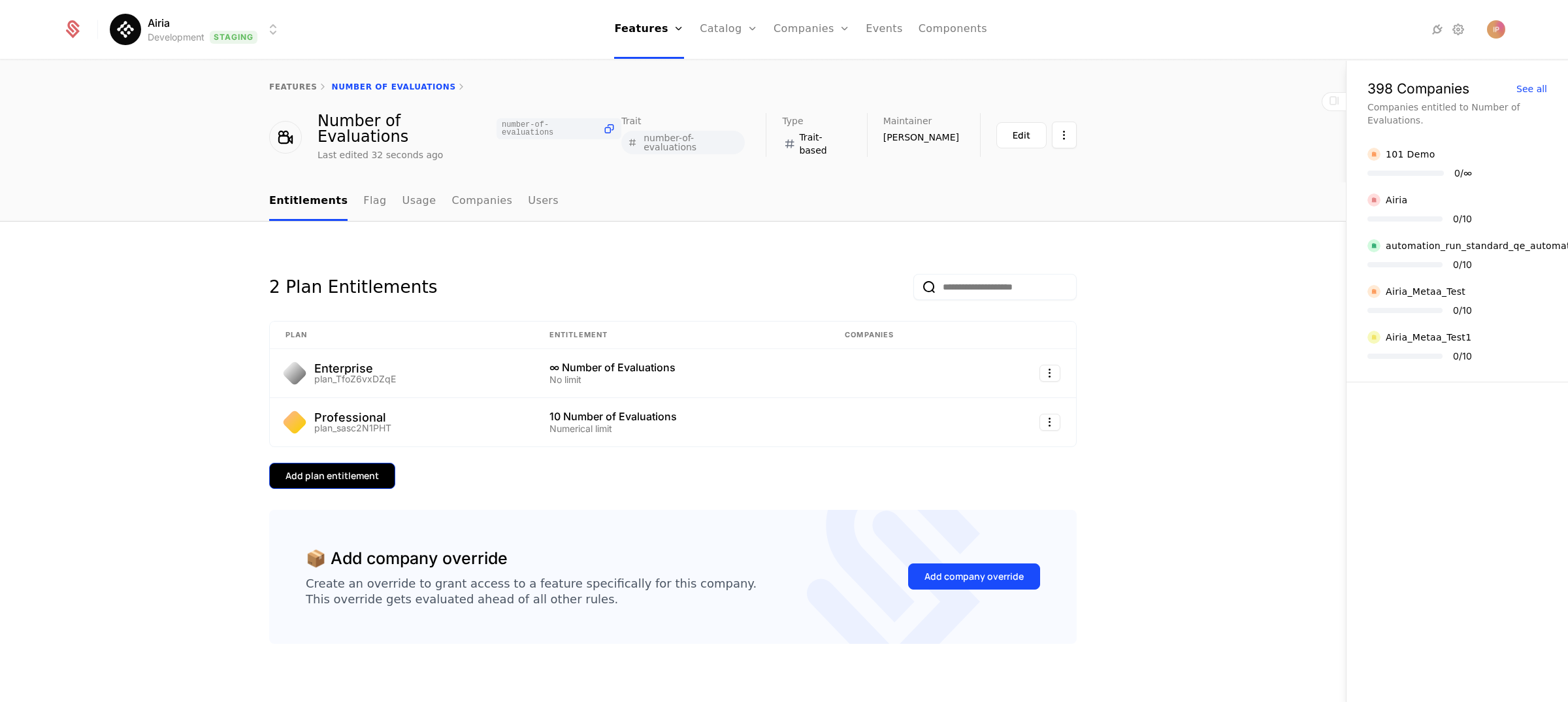
click at [371, 463] on button "Add plan entitlement" at bounding box center [332, 476] width 126 height 26
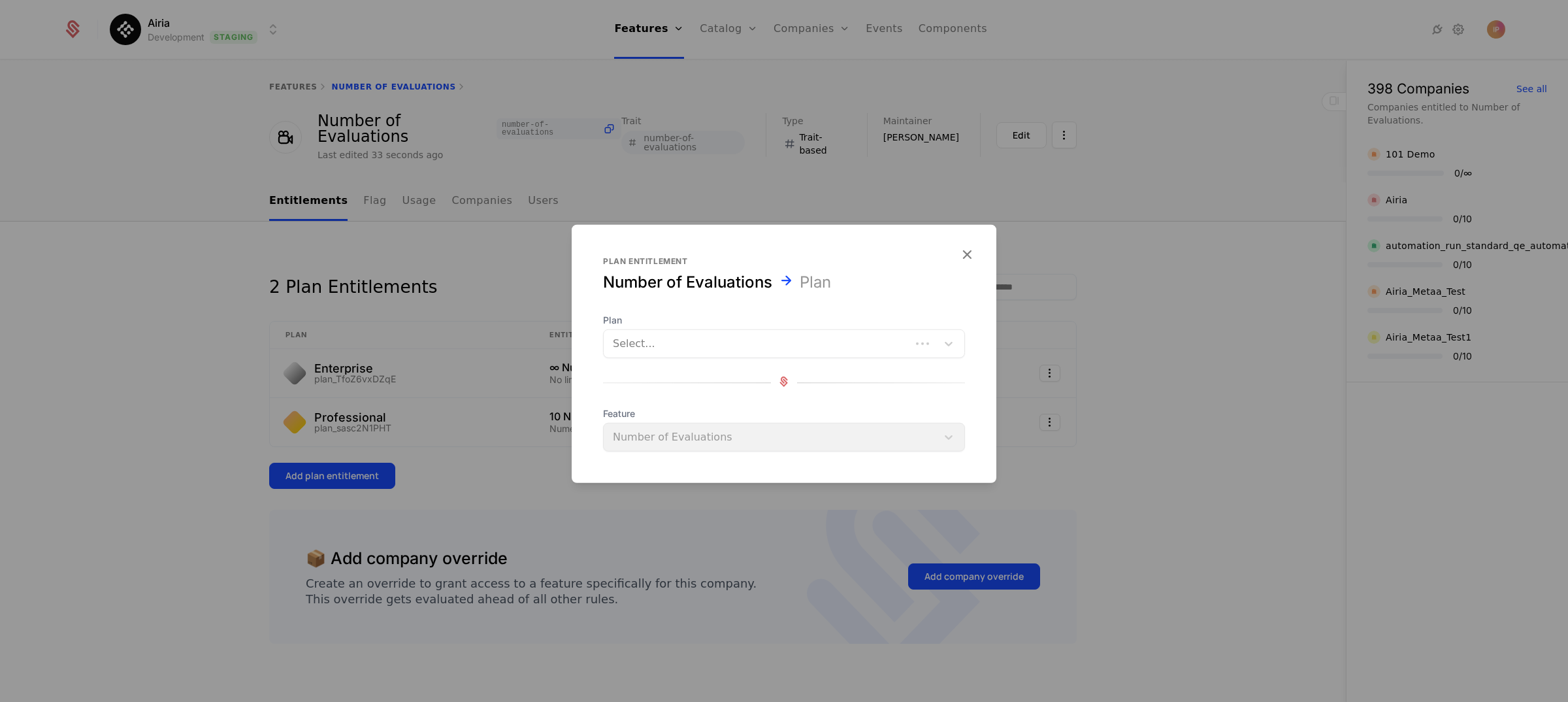
click at [771, 344] on div at bounding box center [757, 344] width 289 height 18
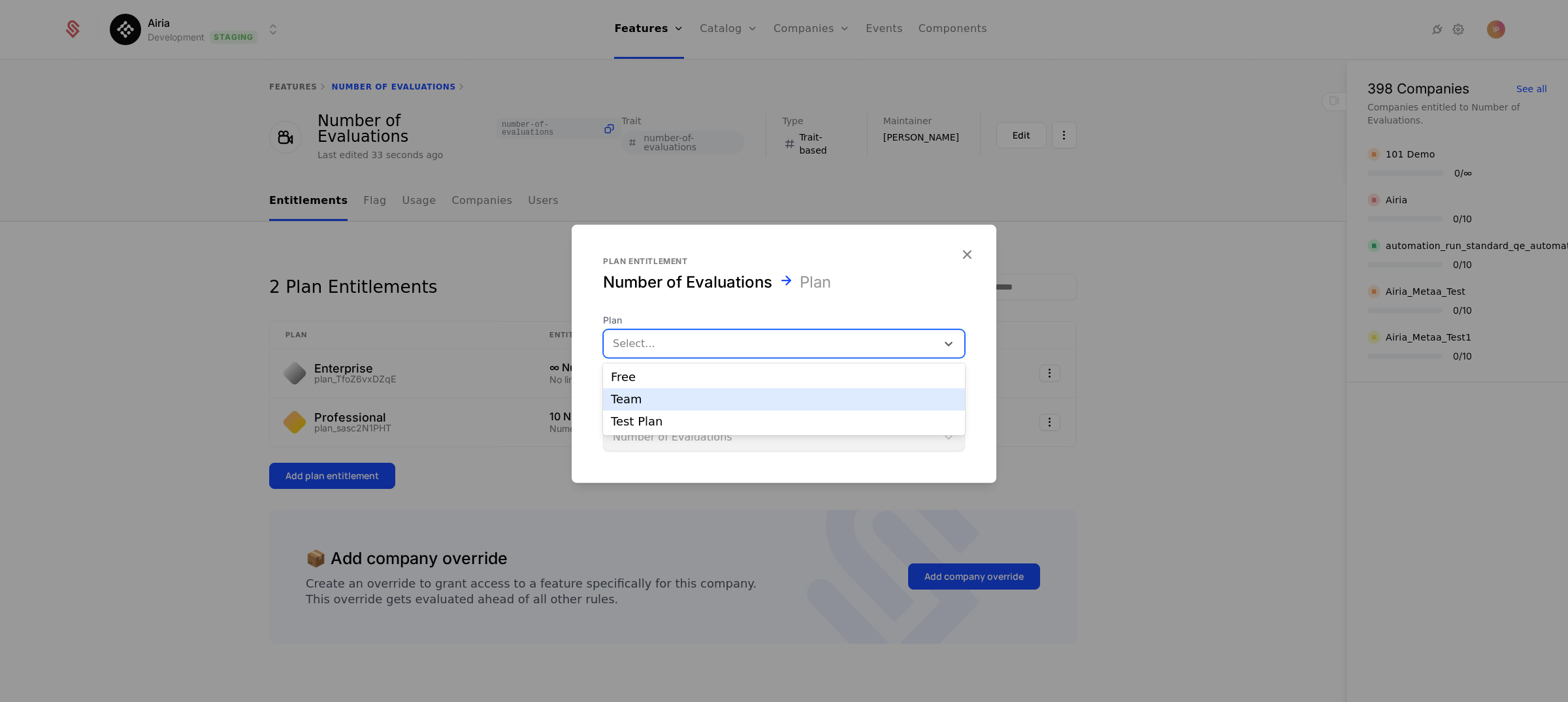
click at [735, 395] on div "Team" at bounding box center [784, 399] width 346 height 12
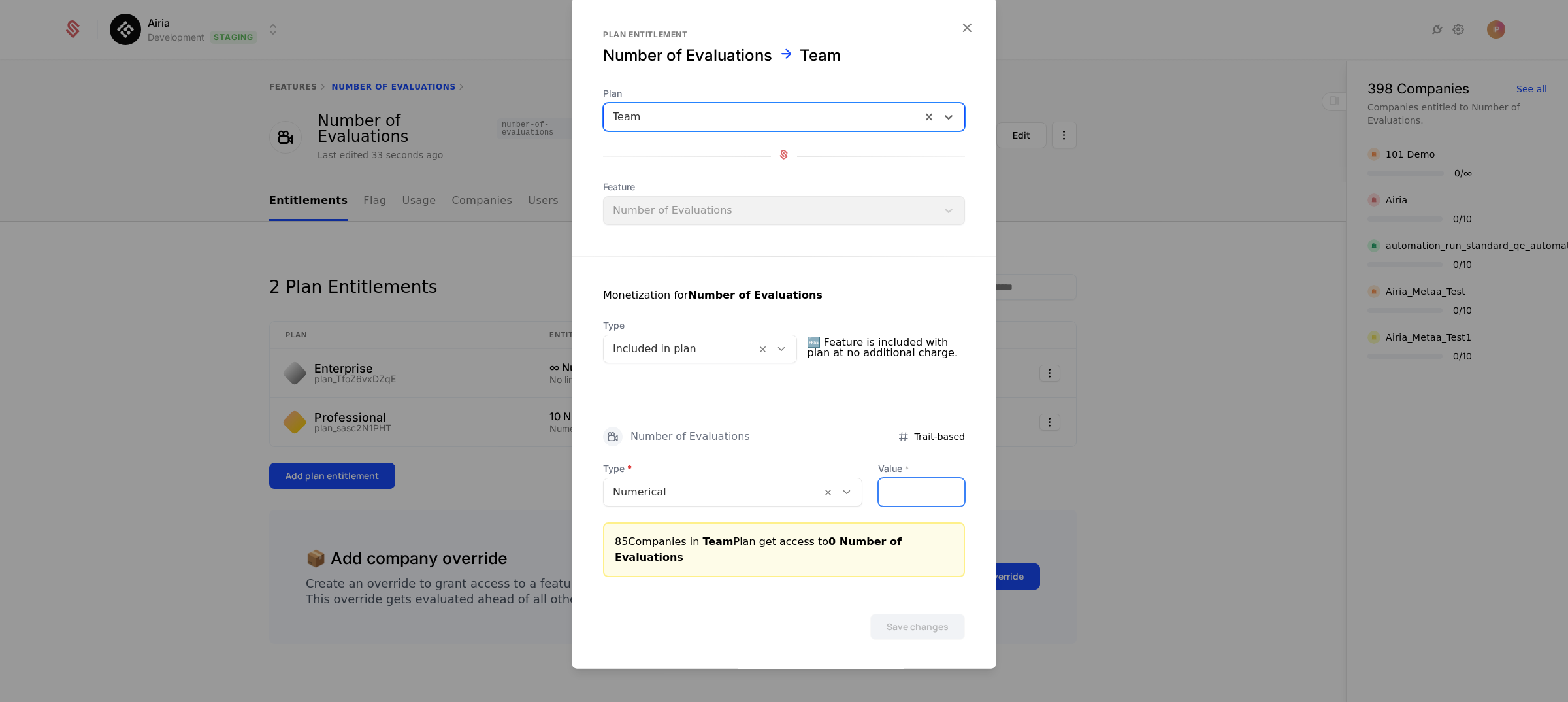
click at [896, 502] on input "Value *" at bounding box center [921, 492] width 85 height 28
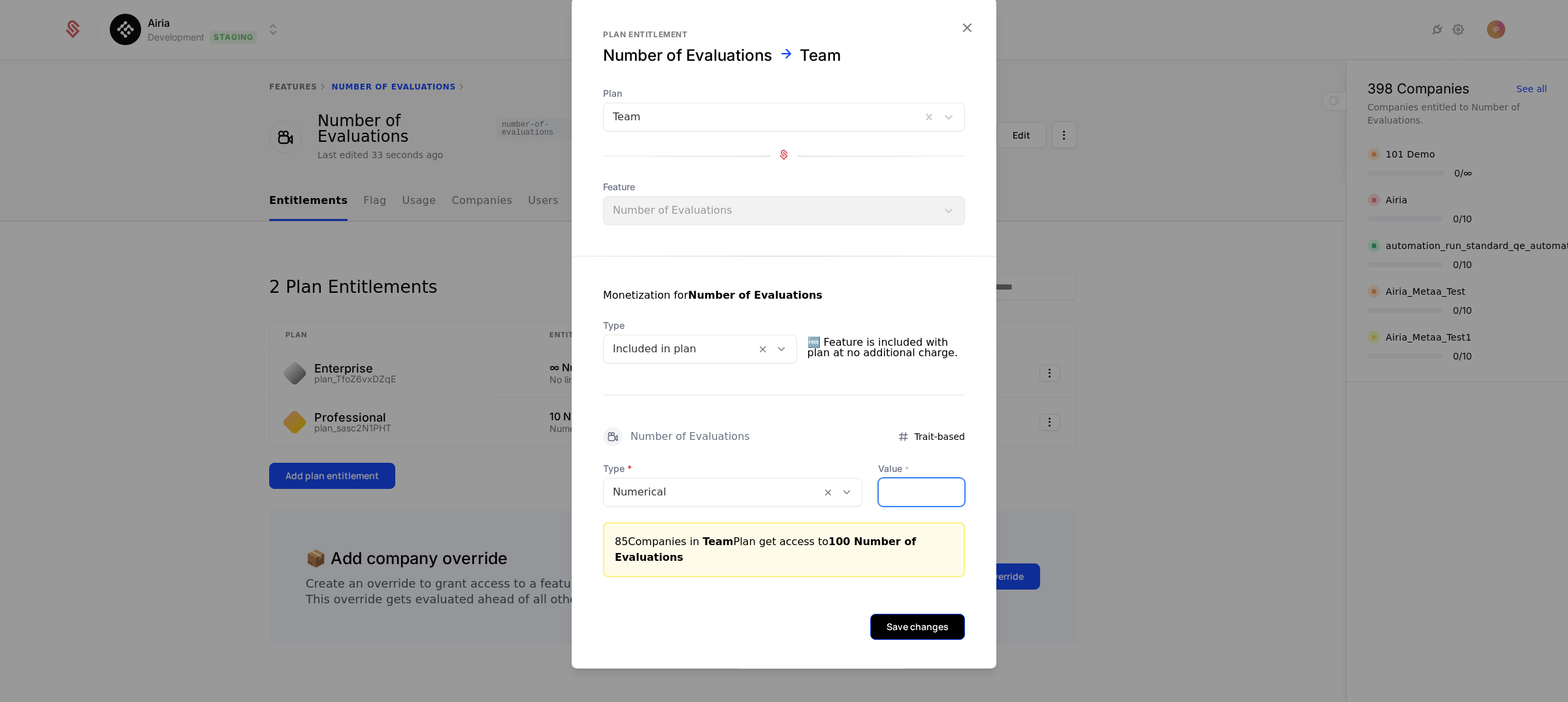
type input "***"
click at [887, 613] on button "Save changes" at bounding box center [917, 626] width 95 height 26
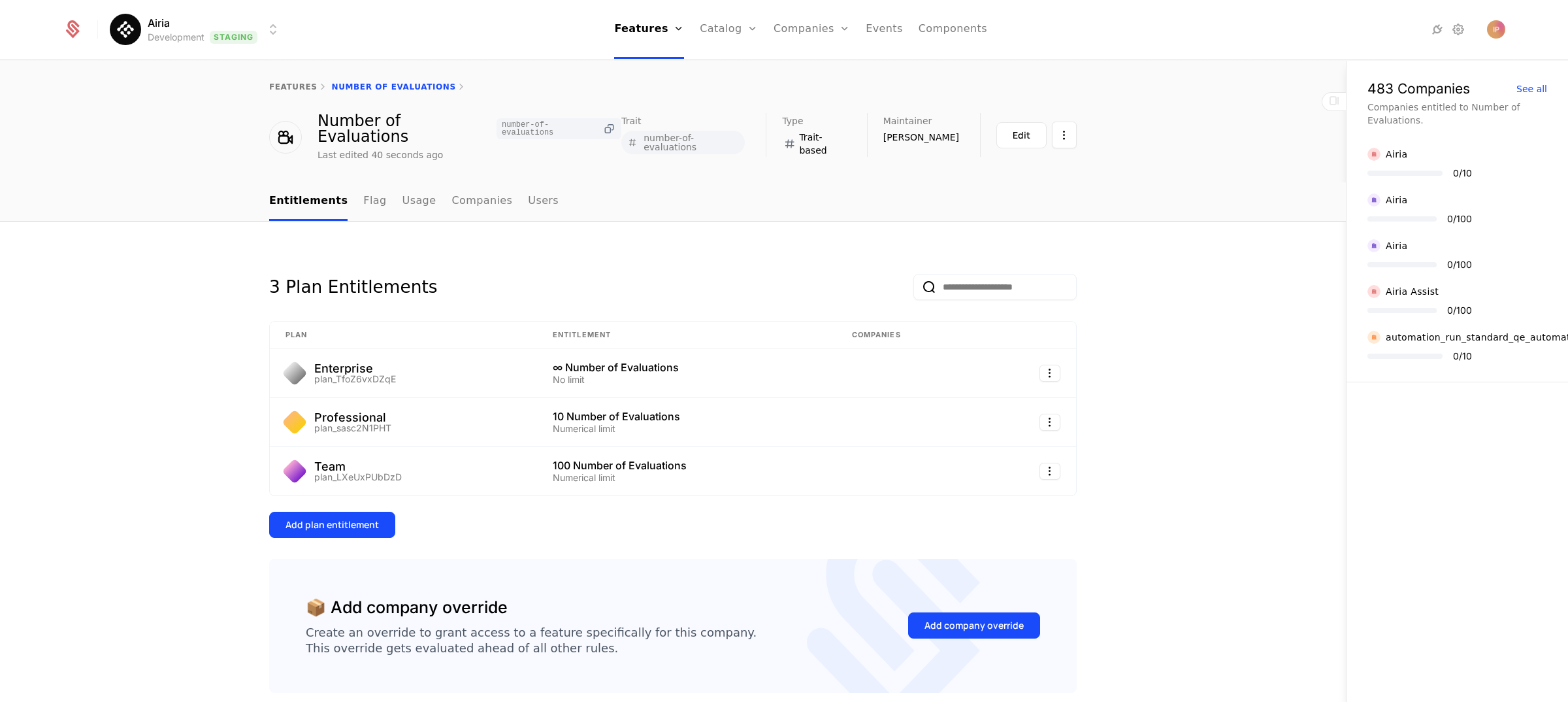
click at [602, 123] on icon at bounding box center [609, 129] width 14 height 14
click at [602, 122] on icon at bounding box center [609, 129] width 14 height 14
click at [285, 88] on link "features" at bounding box center [293, 87] width 49 height 10
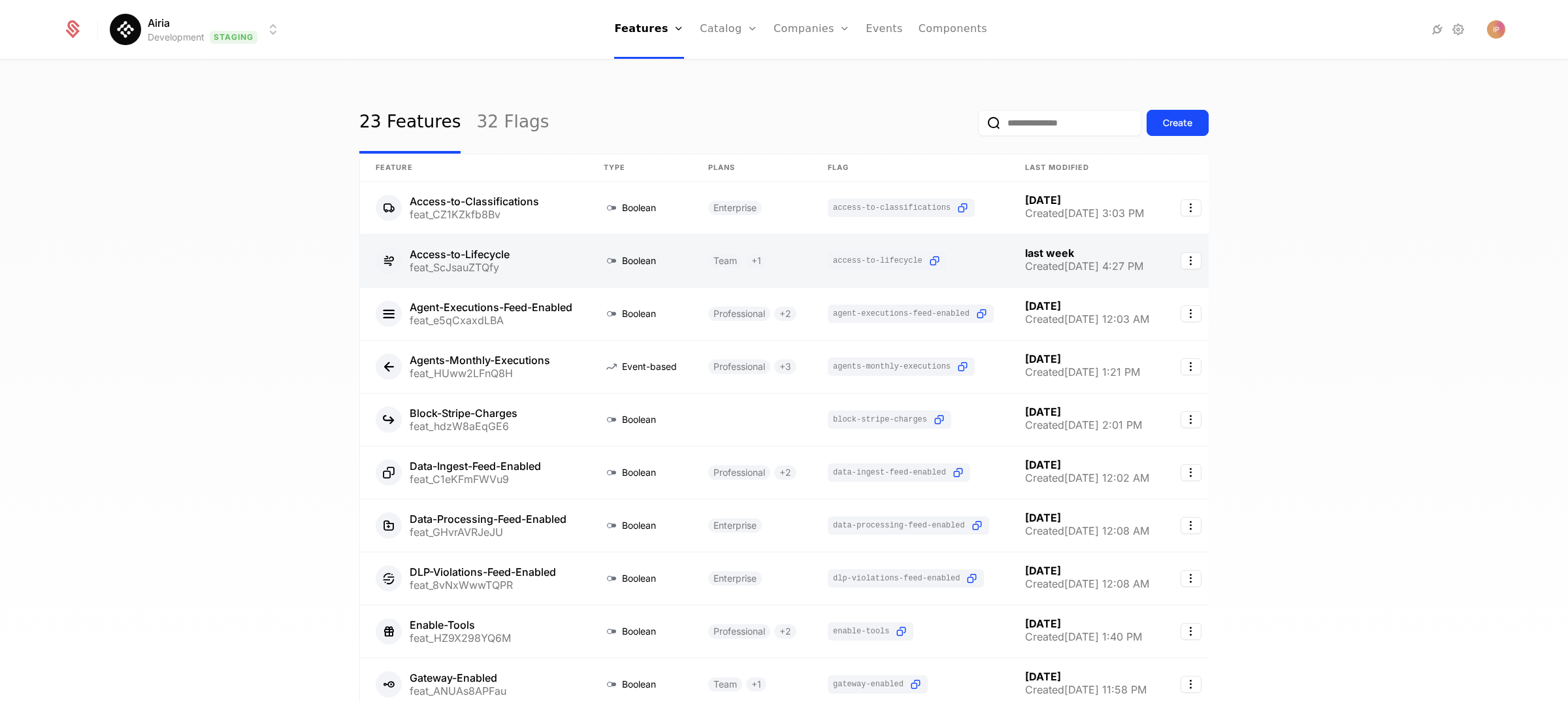
click at [521, 258] on link at bounding box center [474, 261] width 228 height 52
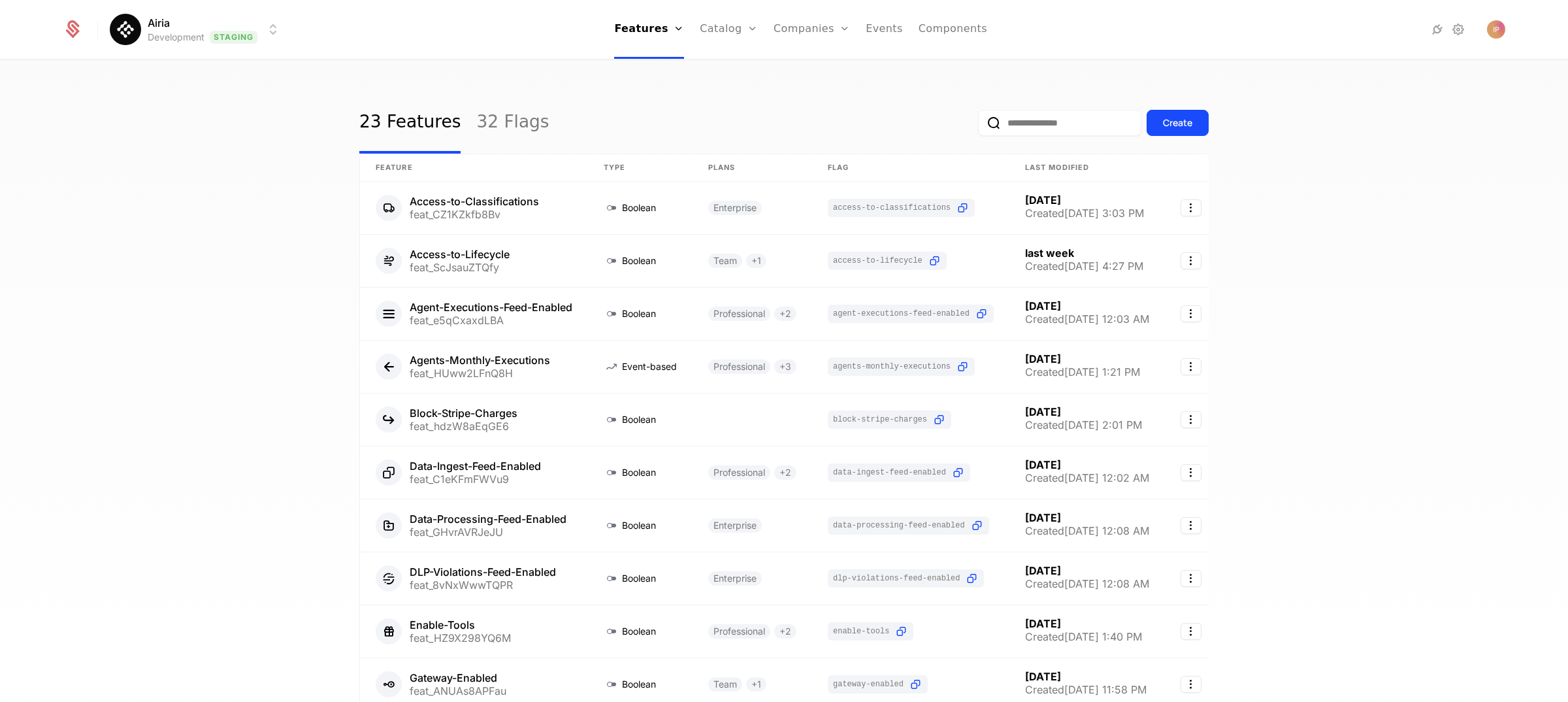
click at [1035, 117] on input "email" at bounding box center [1060, 123] width 164 height 26
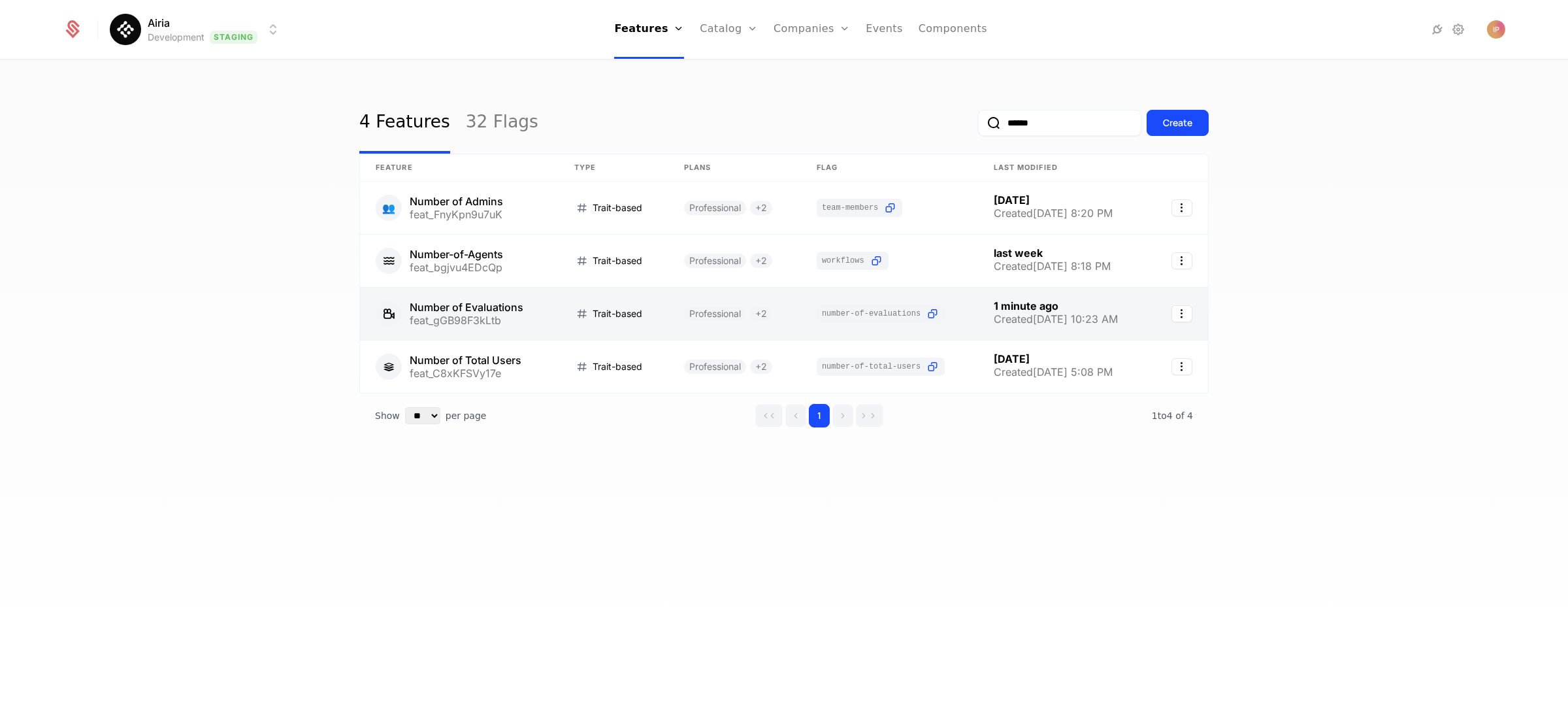
type input "******"
click at [519, 313] on link at bounding box center [459, 313] width 198 height 52
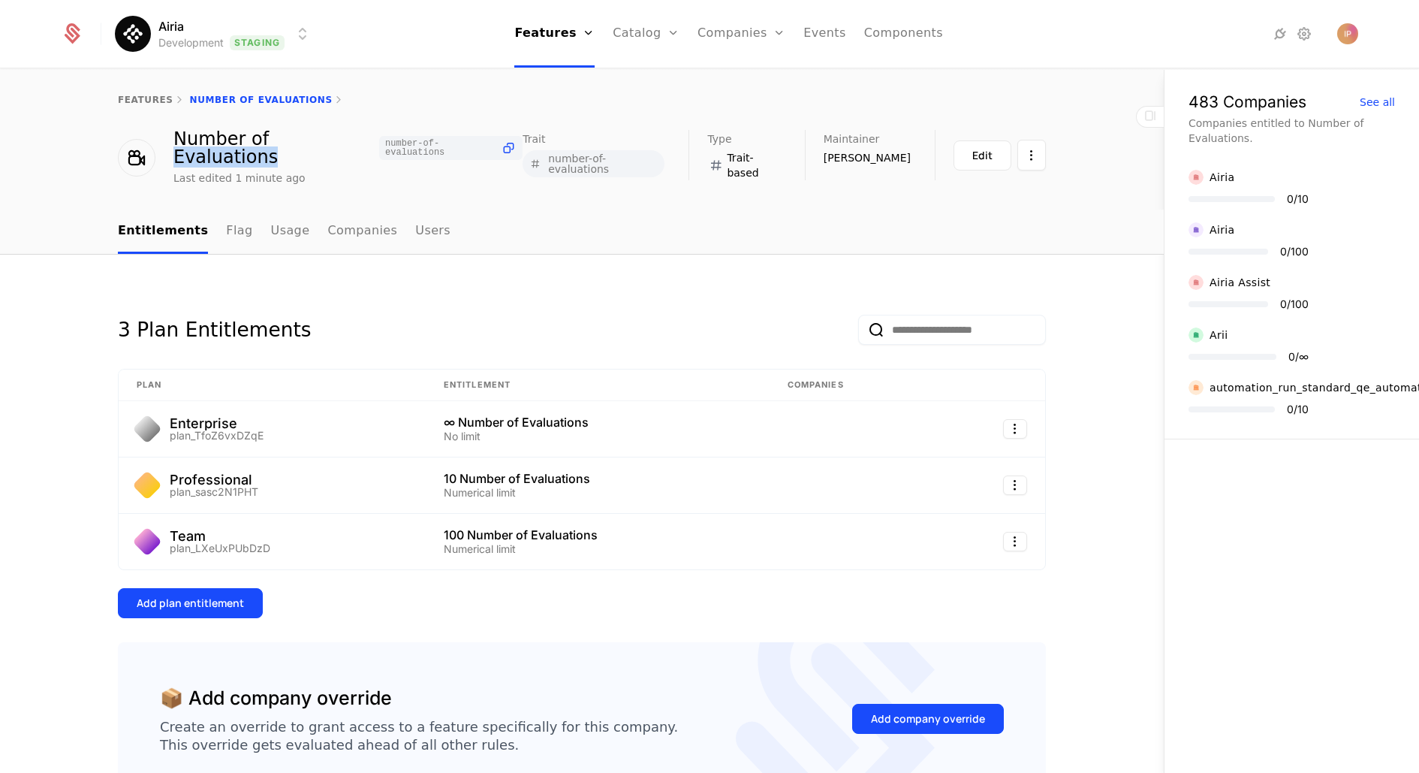
drag, startPoint x: 254, startPoint y: 142, endPoint x: 337, endPoint y: 143, distance: 83.4
click at [337, 143] on div "Number of Evaluations number-of-evaluations" at bounding box center [347, 148] width 349 height 36
copy div "Evaluations"
click at [501, 142] on icon at bounding box center [509, 148] width 16 height 16
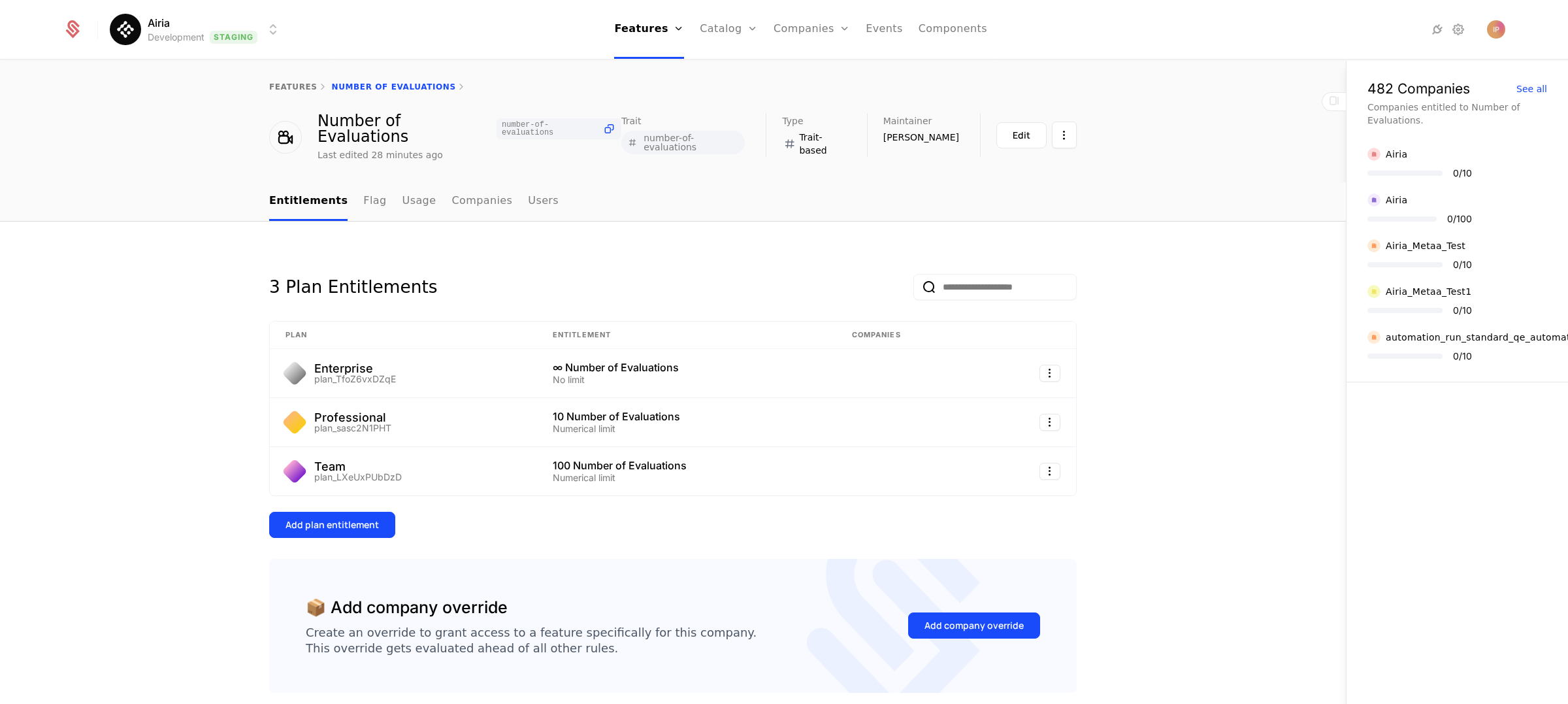
click at [266, 34] on html "Airia Development Staging Features Features Flags Catalog Plans Add Ons Credits…" at bounding box center [784, 352] width 1568 height 704
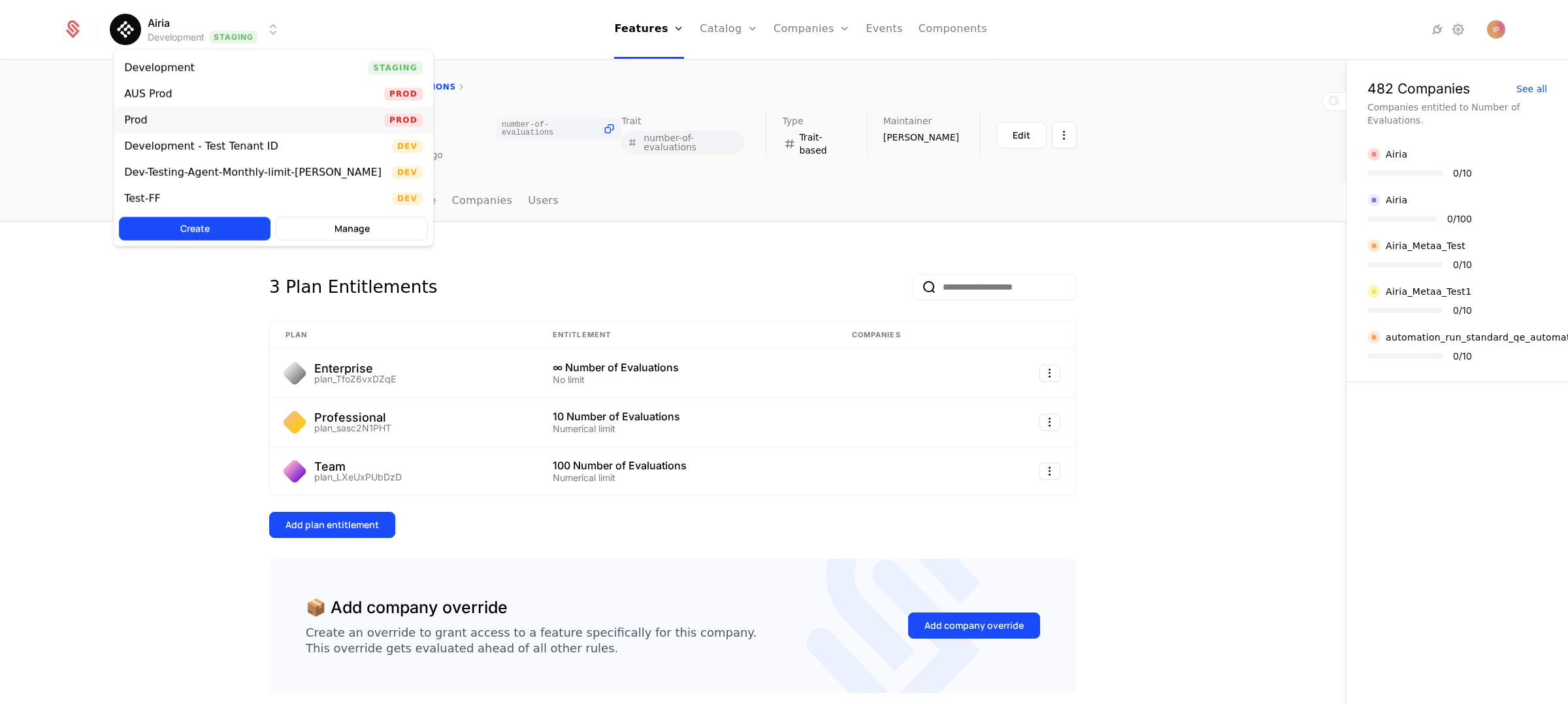
click at [222, 121] on div "Prod Prod" at bounding box center [273, 120] width 319 height 26
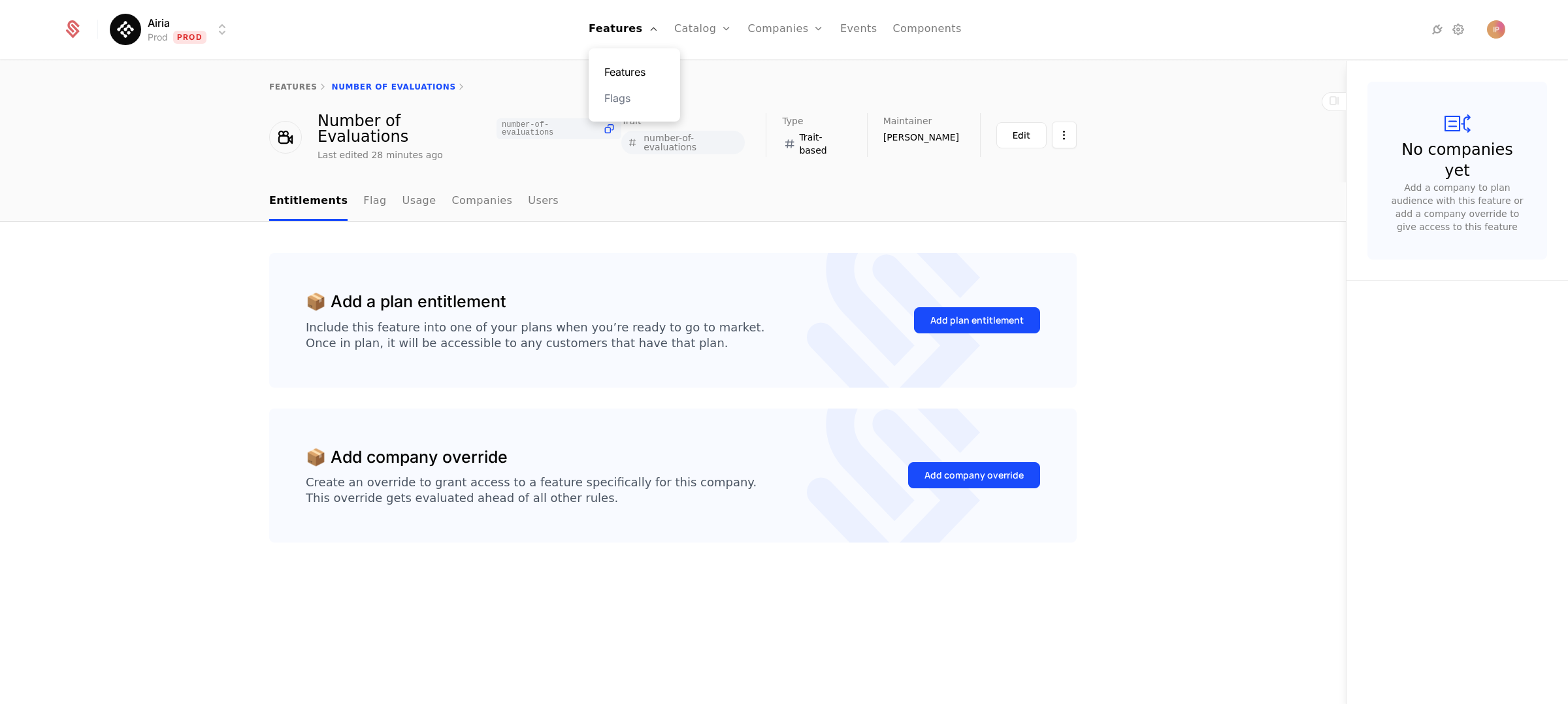
click at [633, 64] on link "Features" at bounding box center [634, 72] width 60 height 16
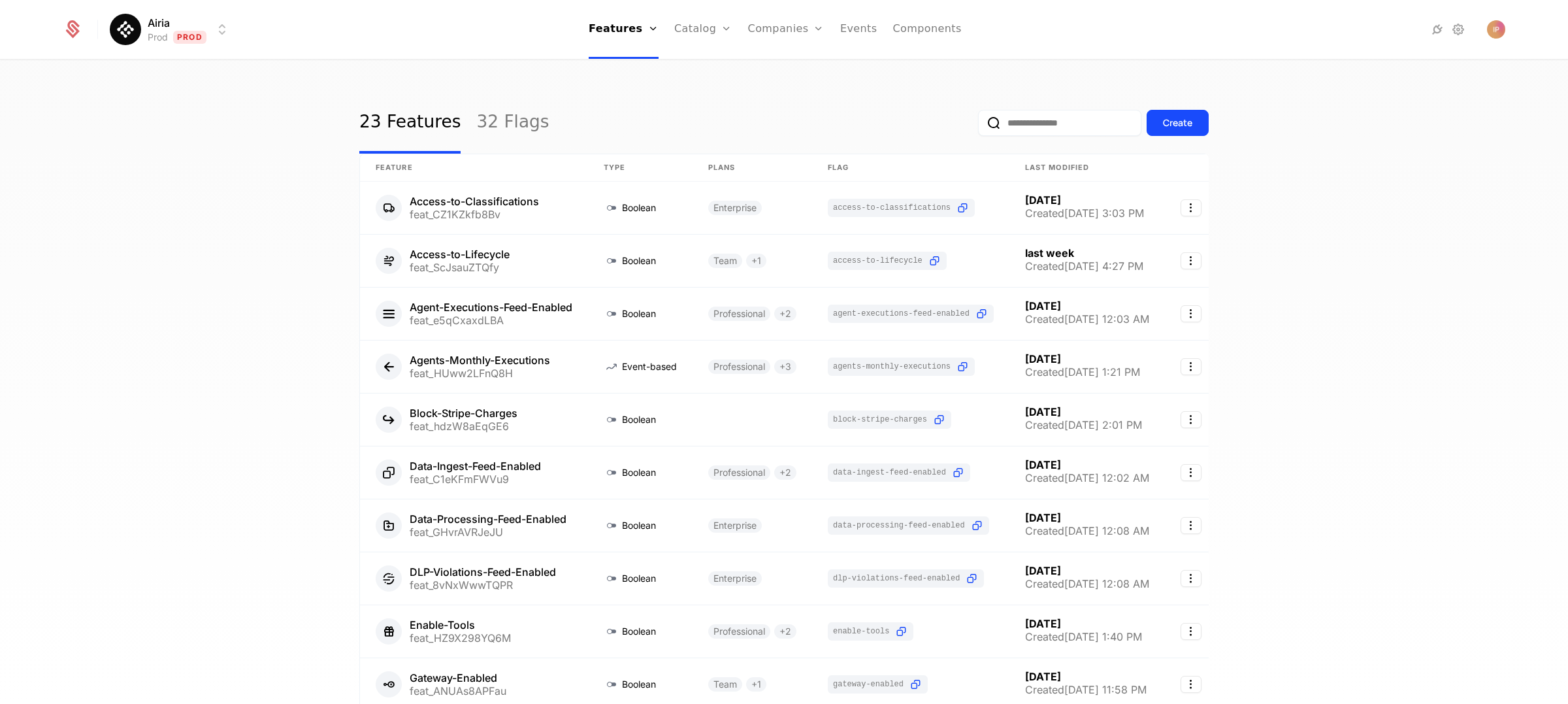
click at [1064, 127] on input "email" at bounding box center [1060, 123] width 164 height 26
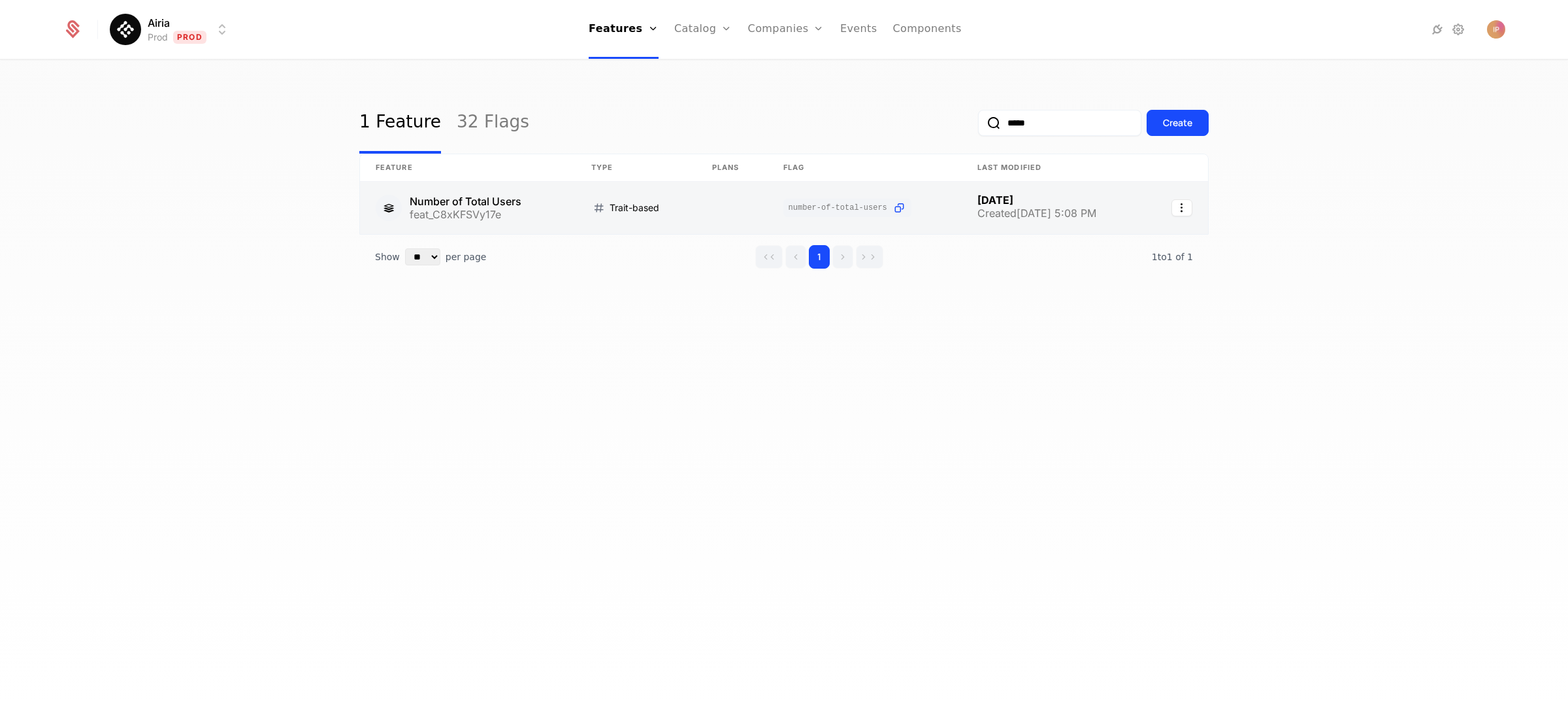
type input "*****"
click at [545, 210] on link at bounding box center [468, 208] width 216 height 52
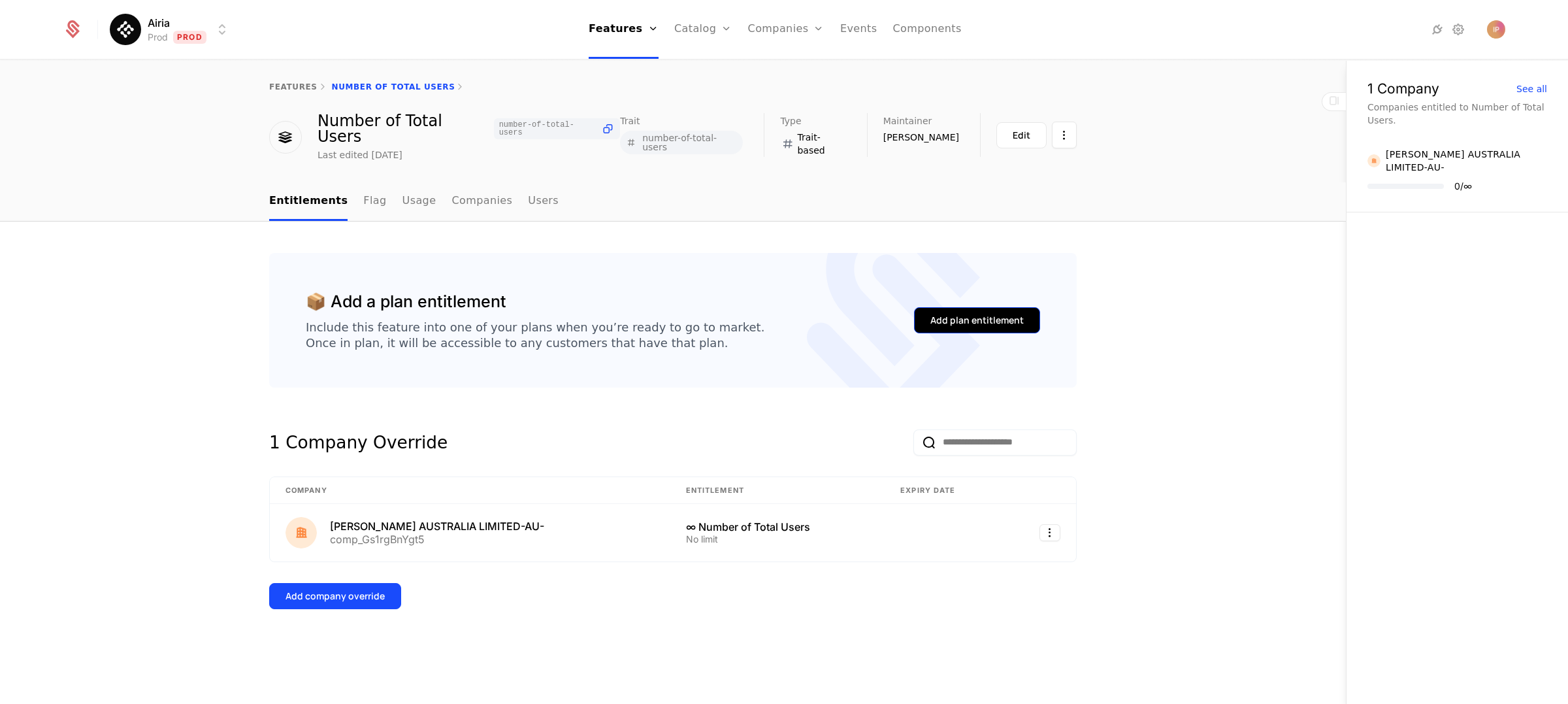
click at [962, 313] on button "Add plan entitlement" at bounding box center [977, 320] width 126 height 26
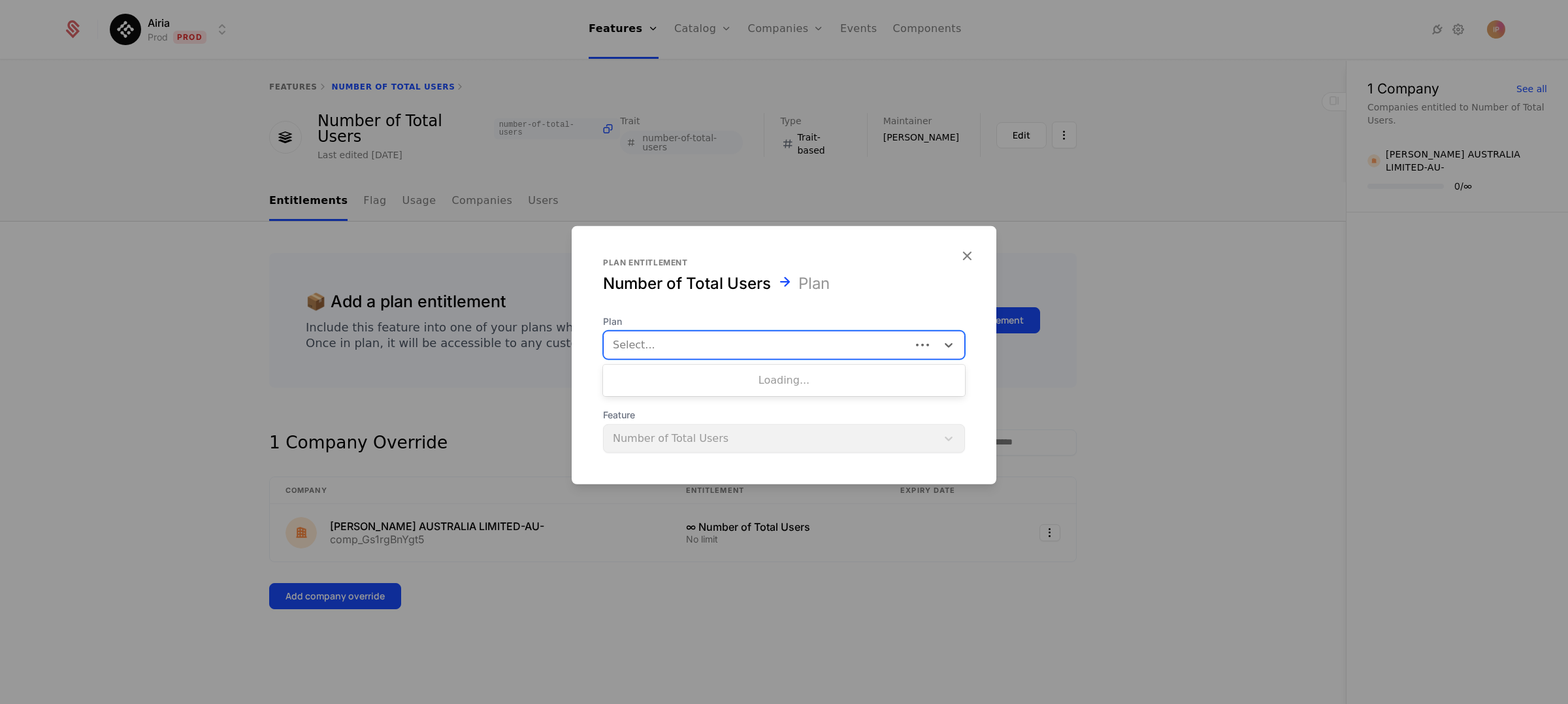
click at [707, 348] on div at bounding box center [757, 344] width 289 height 18
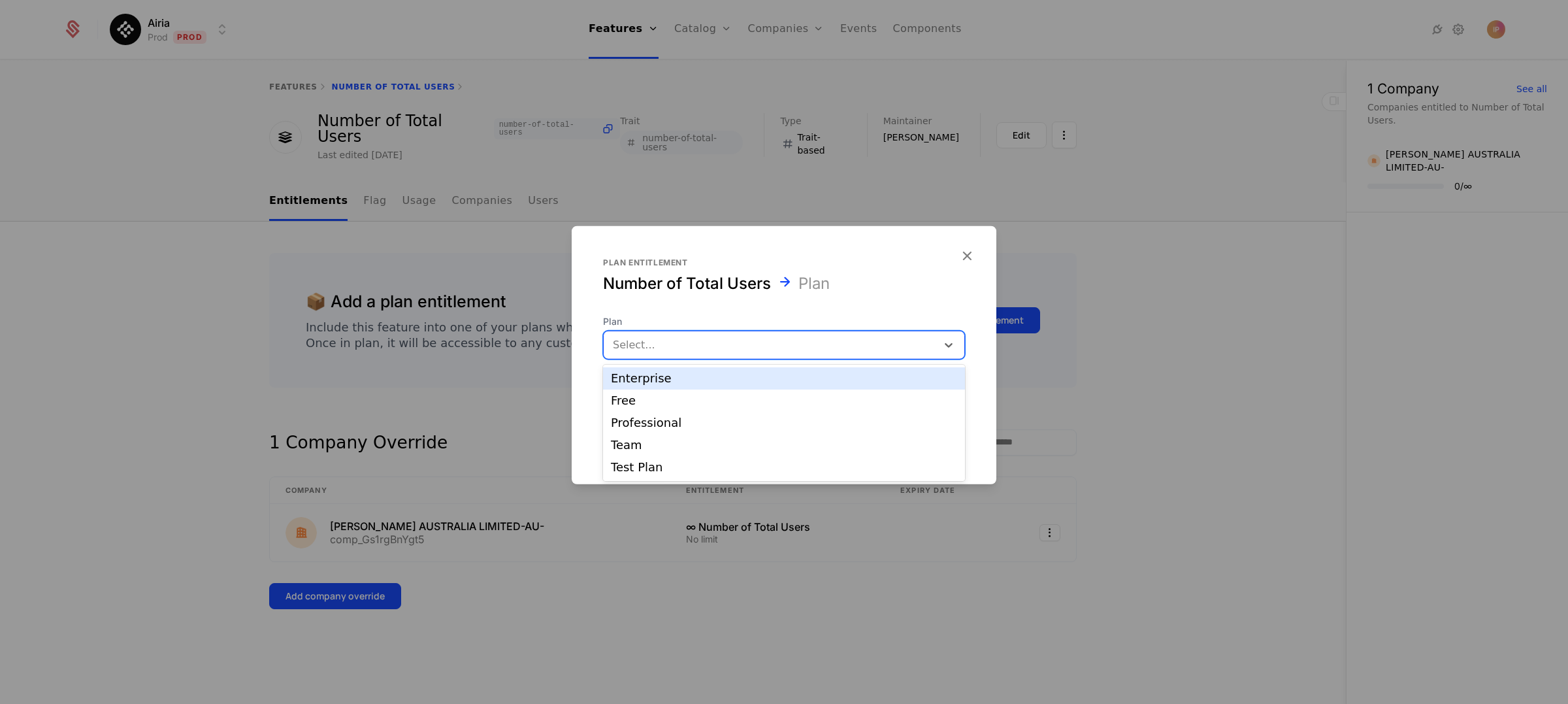
click at [696, 380] on div "Enterprise" at bounding box center [784, 379] width 346 height 12
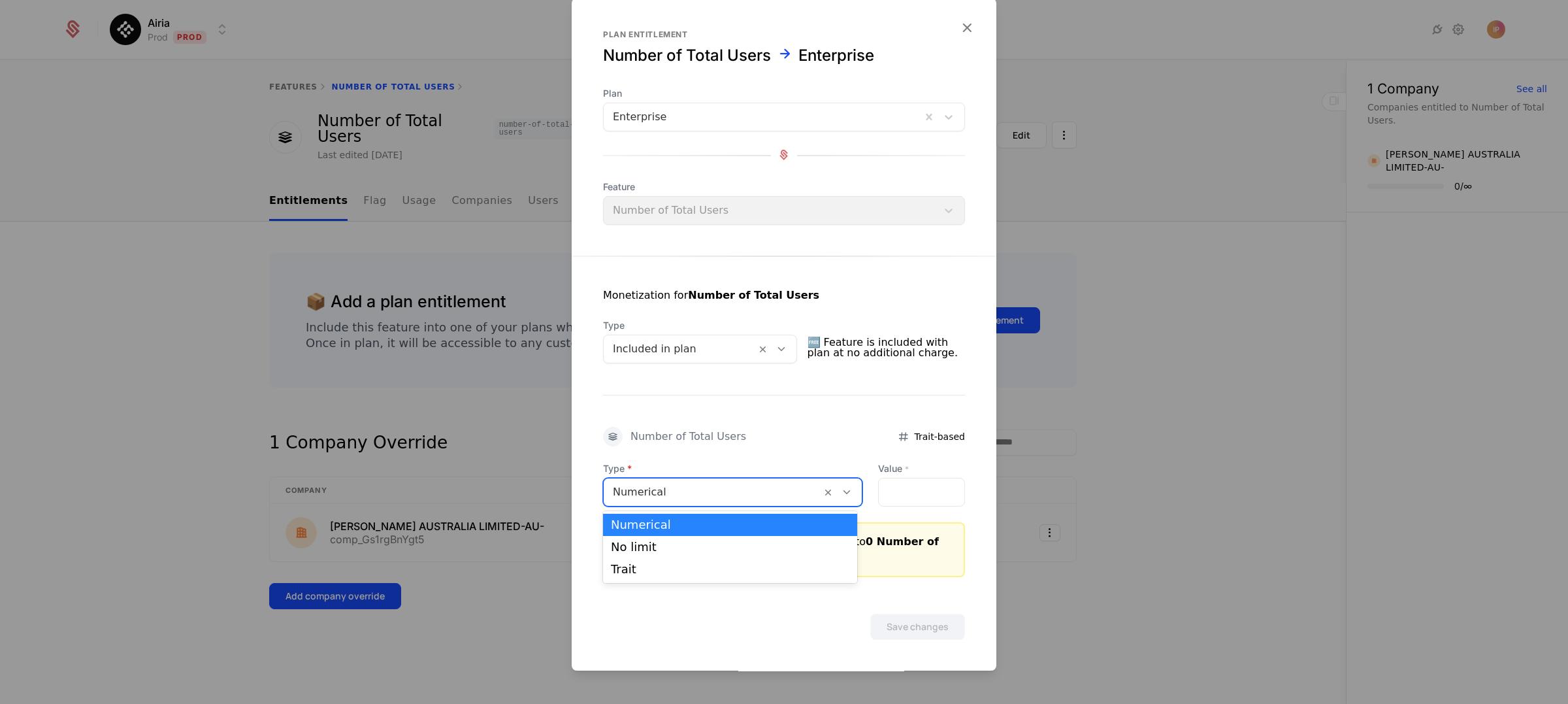
click at [841, 495] on icon at bounding box center [848, 493] width 12 height 12
click at [768, 543] on div "No limit" at bounding box center [730, 547] width 238 height 12
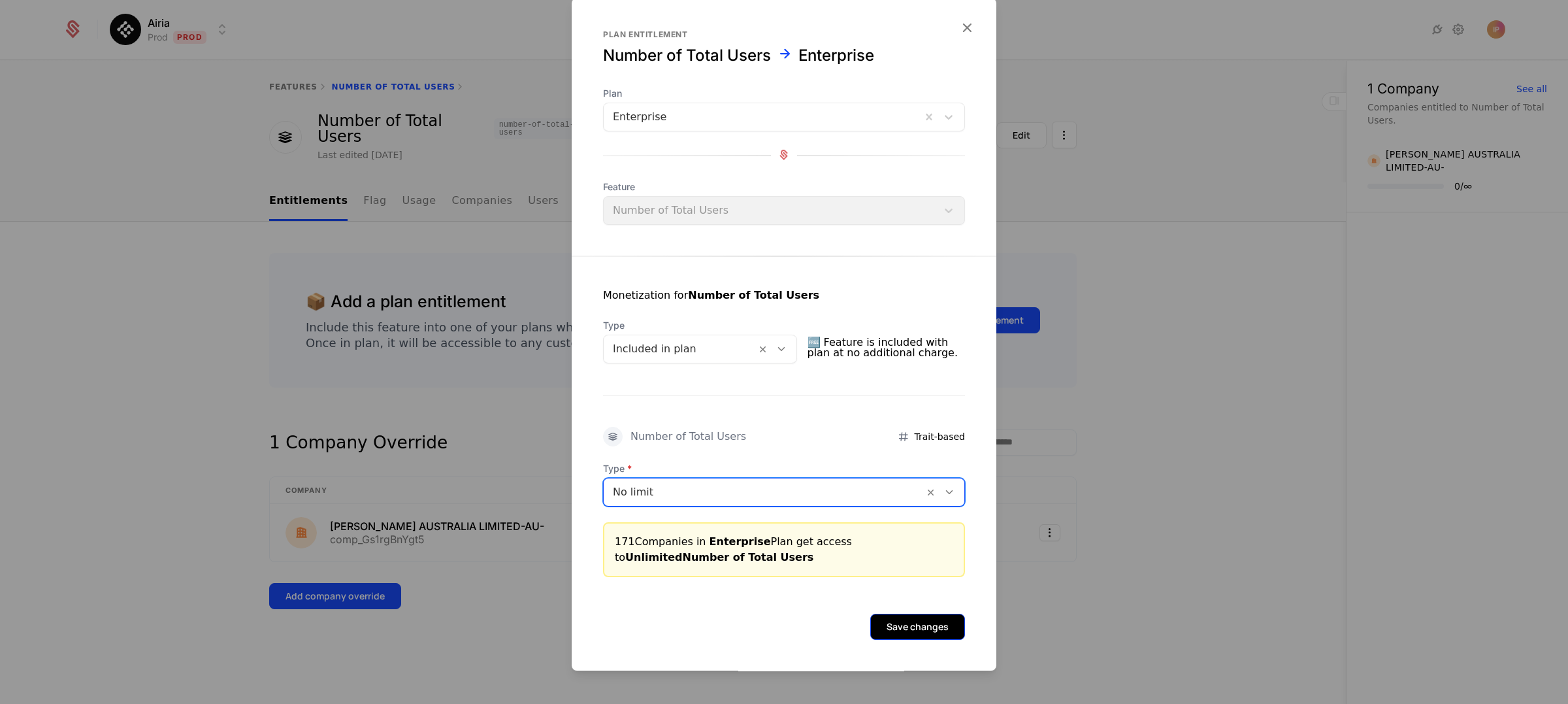
click at [915, 624] on button "Save changes" at bounding box center [917, 627] width 95 height 26
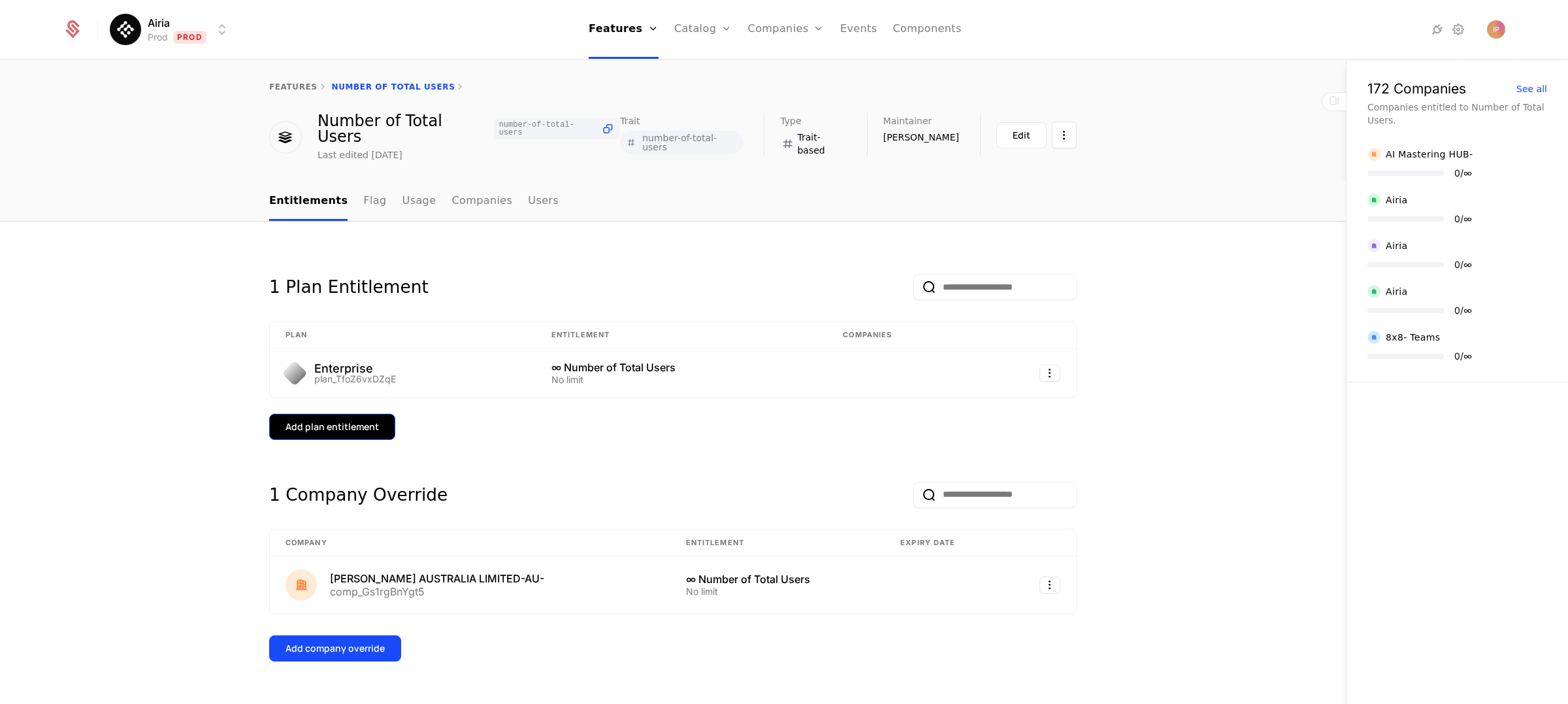
click at [353, 420] on div "Add plan entitlement" at bounding box center [332, 426] width 93 height 13
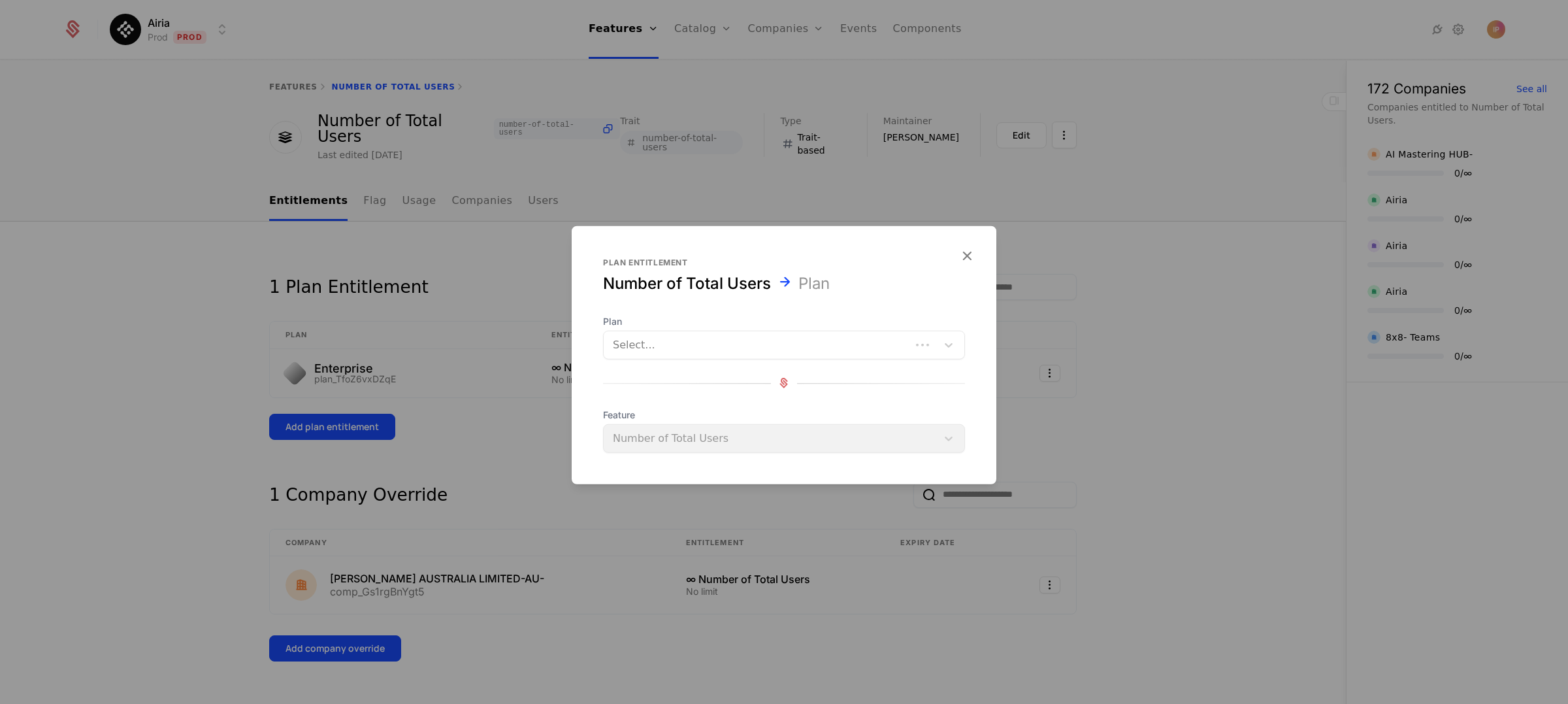
click at [712, 350] on div at bounding box center [757, 344] width 289 height 18
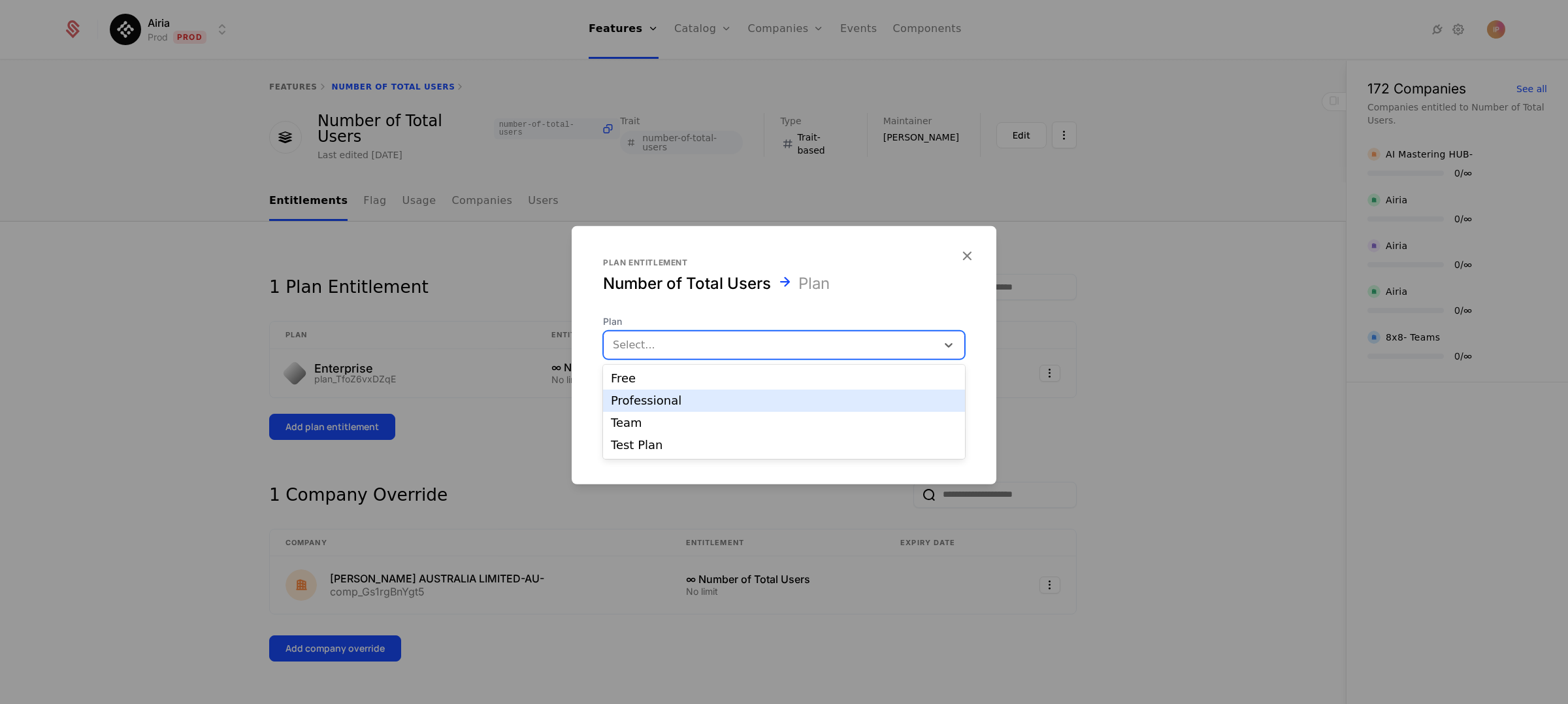
click at [684, 402] on div "Professional" at bounding box center [784, 401] width 346 height 12
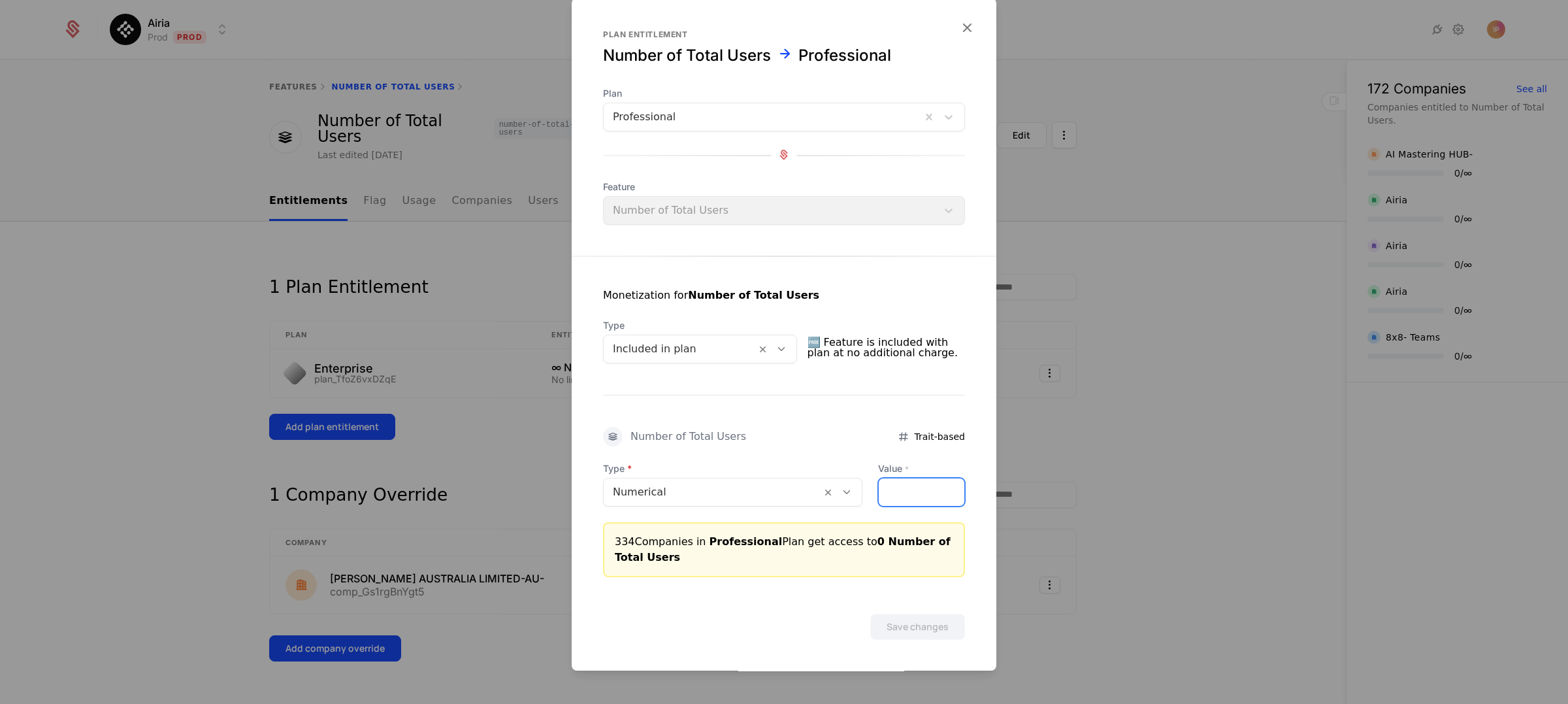
click at [926, 495] on input "Value *" at bounding box center [921, 493] width 85 height 28
type input "*"
click at [934, 620] on button "Save changes" at bounding box center [917, 627] width 95 height 26
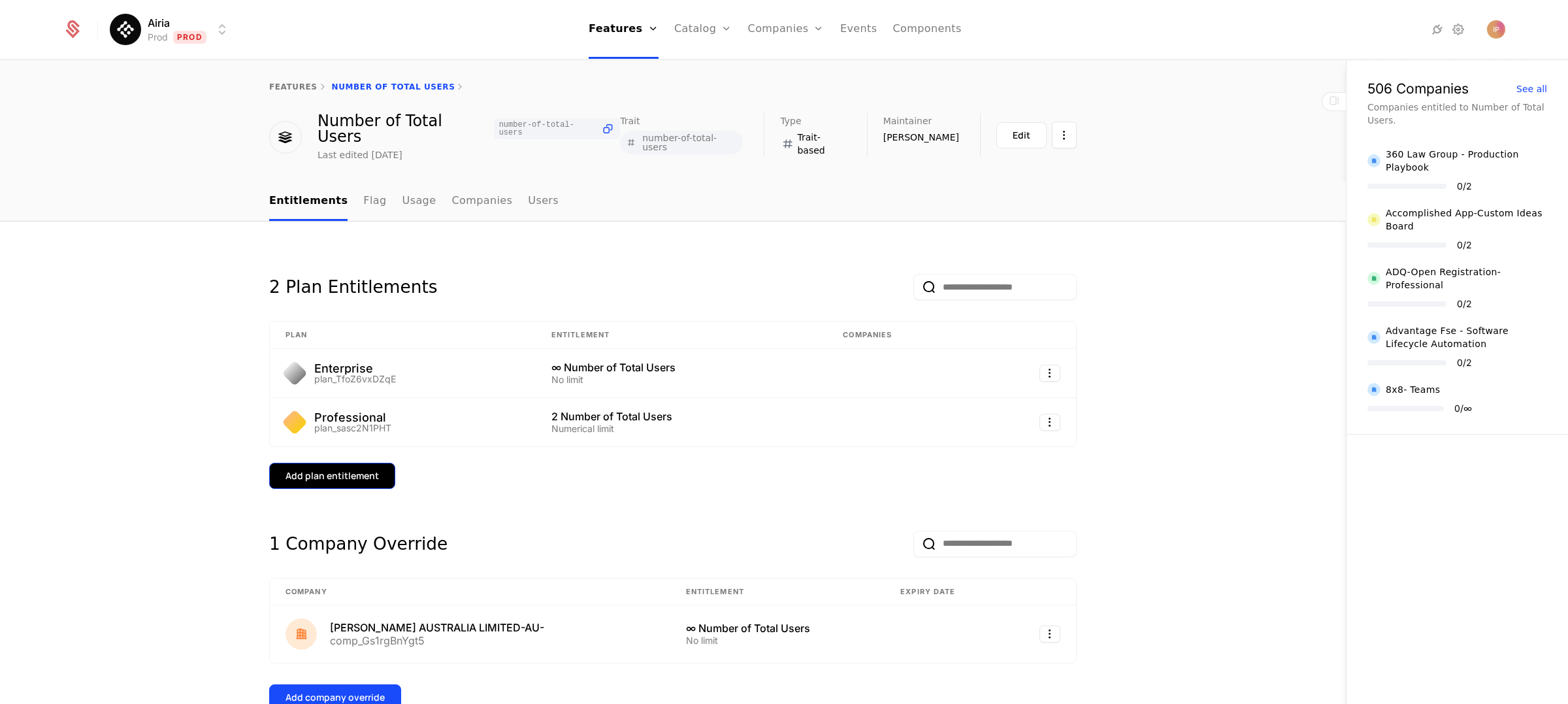
click at [353, 469] on div "Add plan entitlement" at bounding box center [332, 475] width 93 height 13
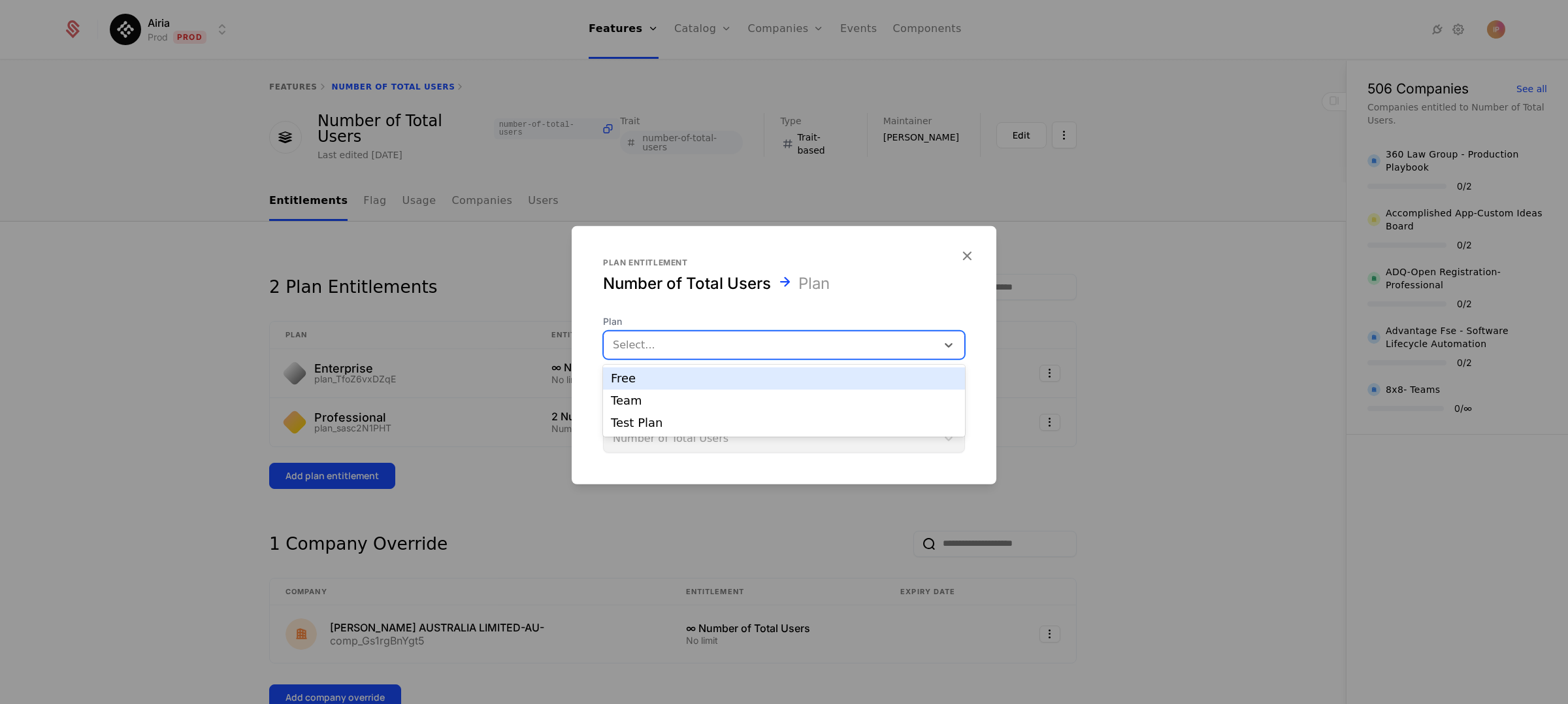
click at [679, 347] on div at bounding box center [770, 344] width 315 height 18
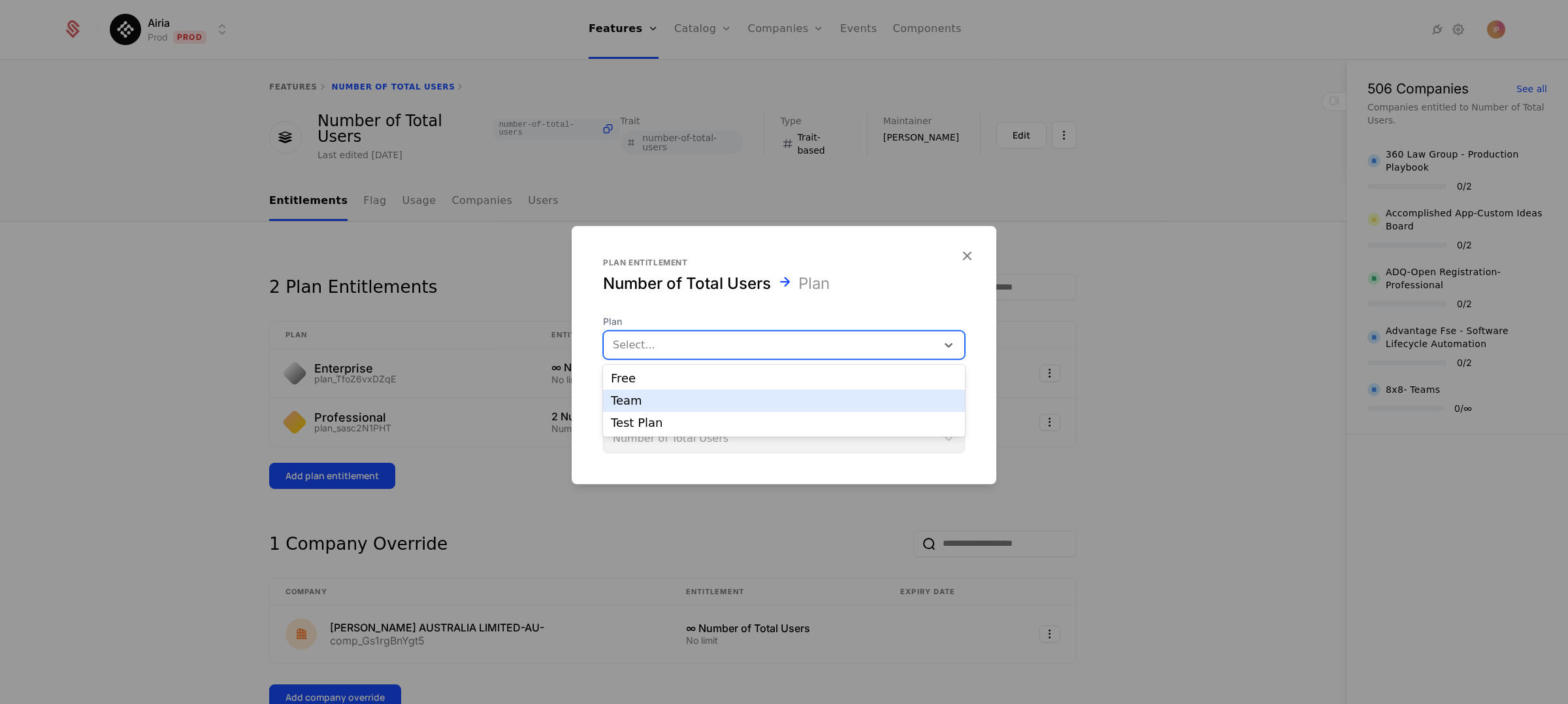
click at [673, 399] on div "Team" at bounding box center [784, 401] width 346 height 12
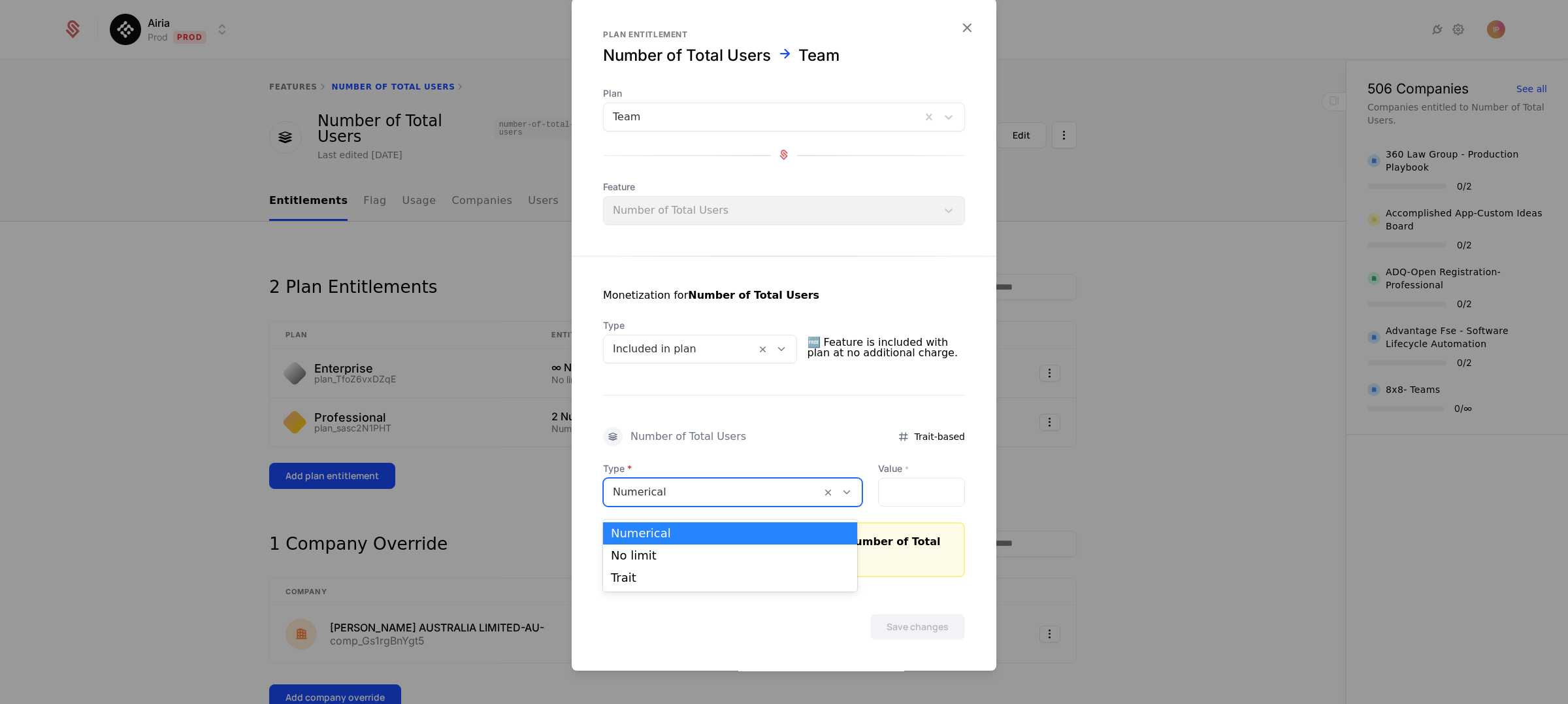
click at [842, 500] on div at bounding box center [848, 492] width 23 height 15
click at [749, 553] on div "No limit" at bounding box center [730, 556] width 238 height 12
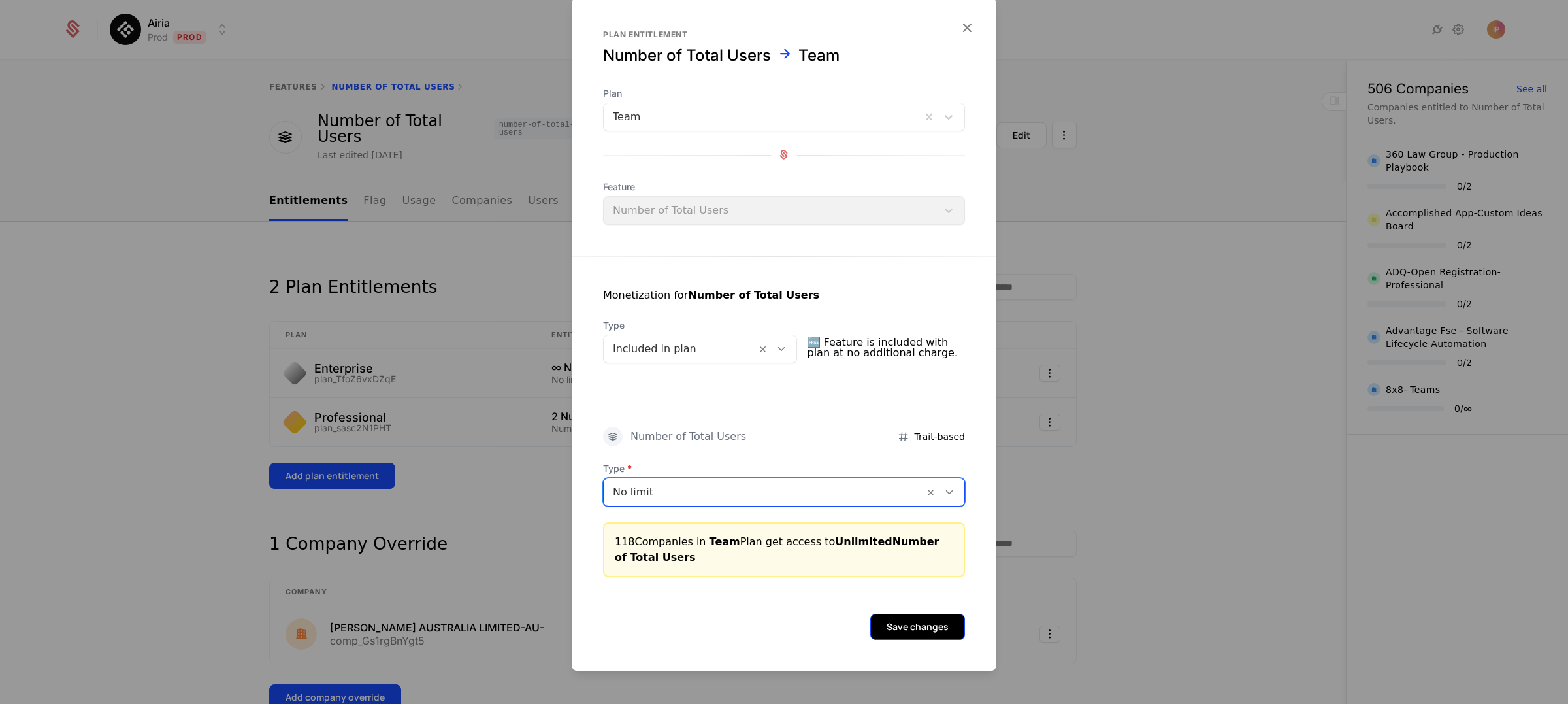
click at [911, 631] on button "Save changes" at bounding box center [917, 627] width 95 height 26
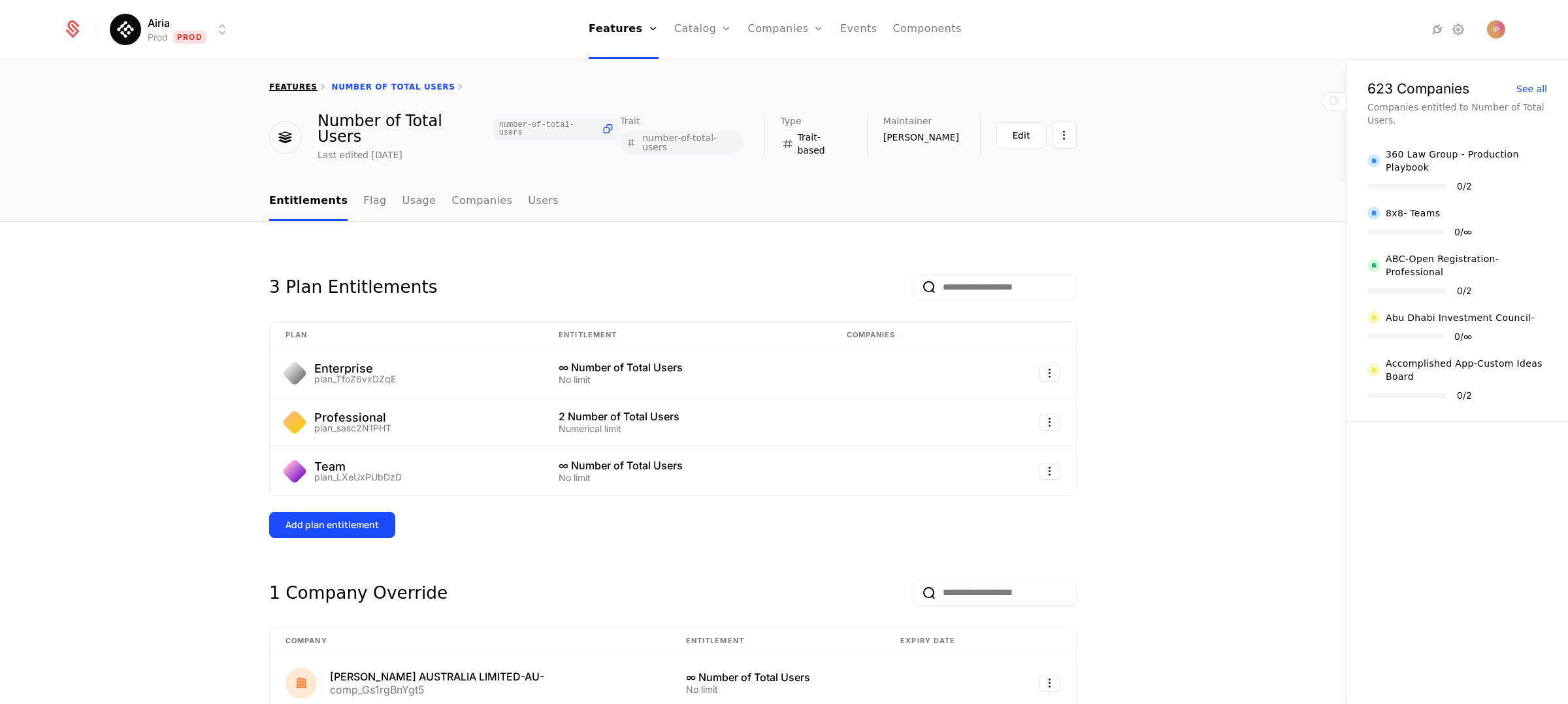
click at [284, 84] on link "features" at bounding box center [293, 87] width 49 height 10
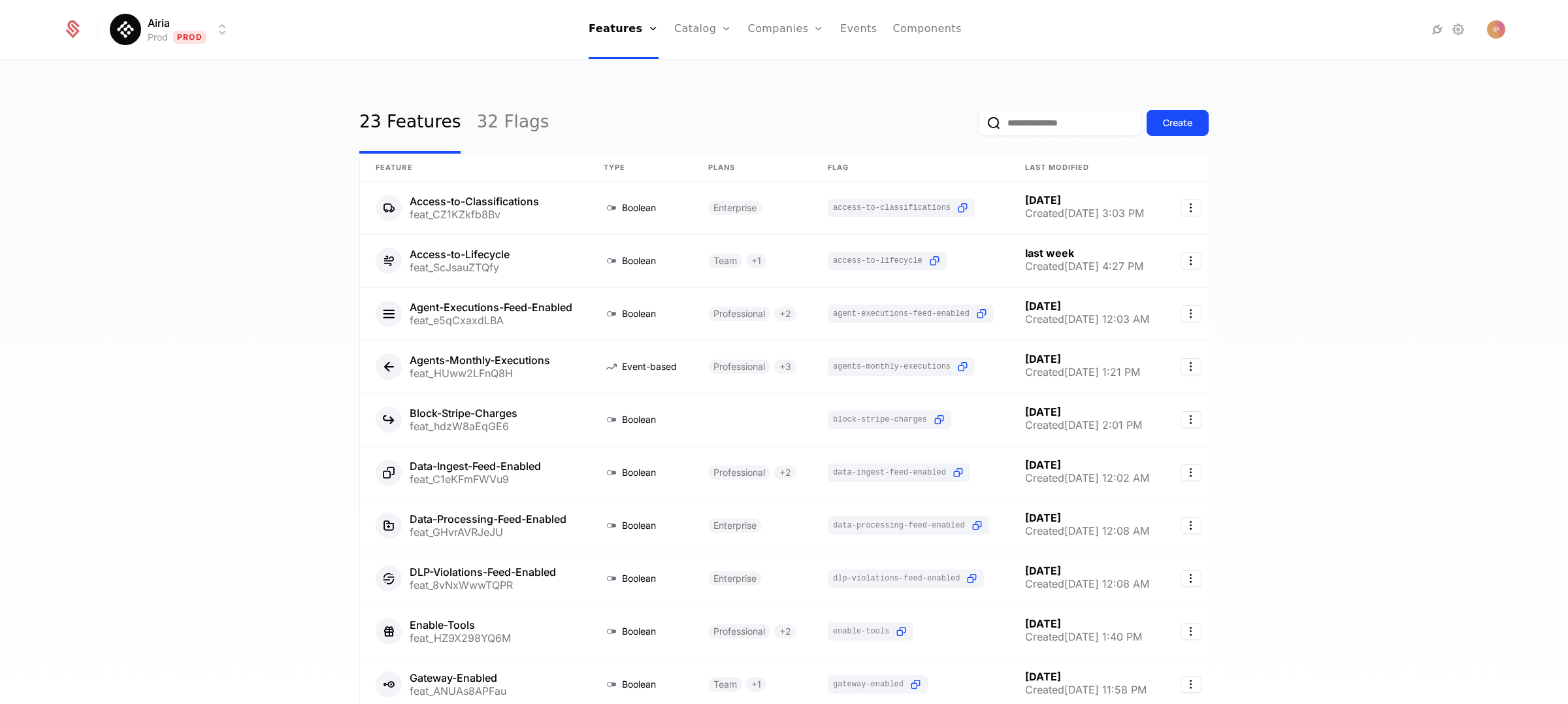
click at [994, 122] on input "email" at bounding box center [1060, 123] width 164 height 26
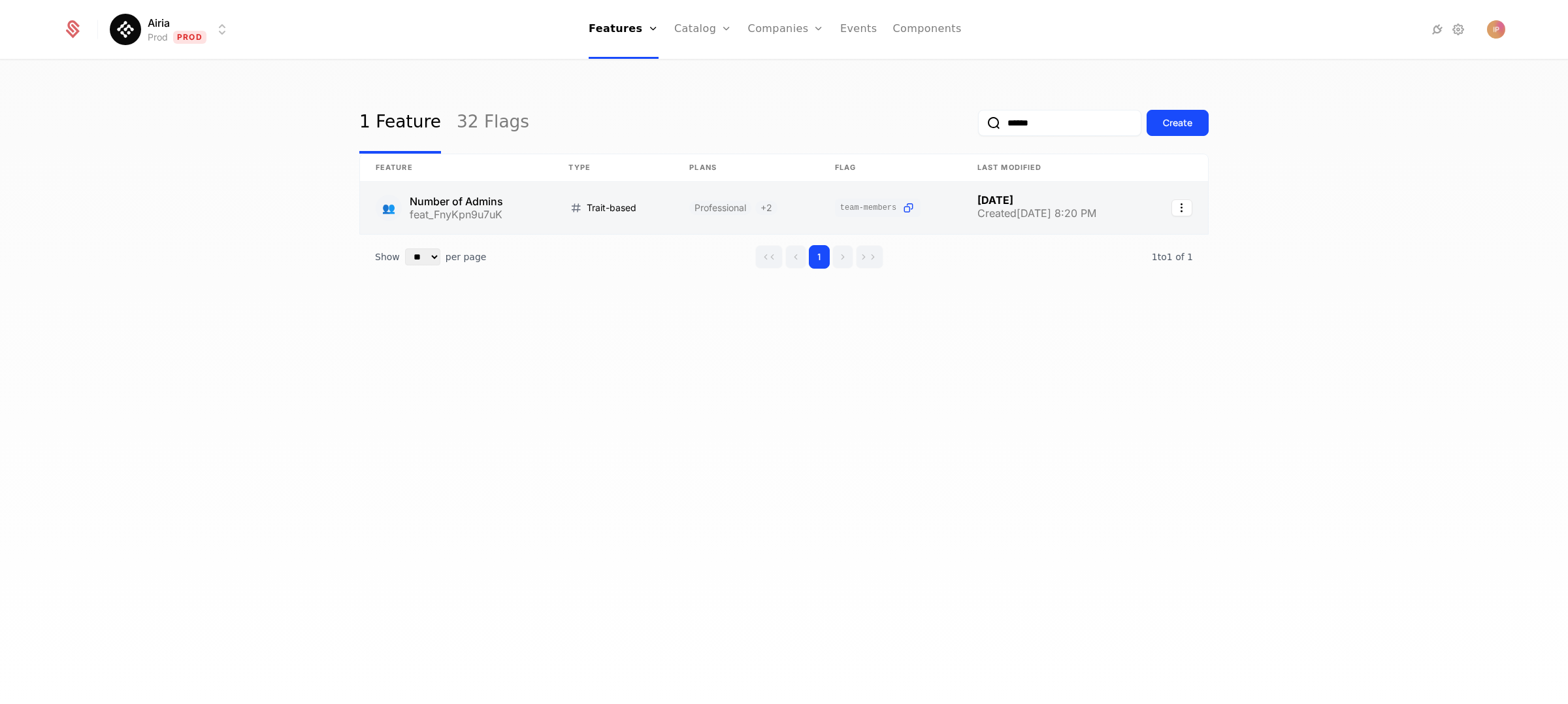
type input "******"
click at [519, 212] on link at bounding box center [457, 208] width 193 height 52
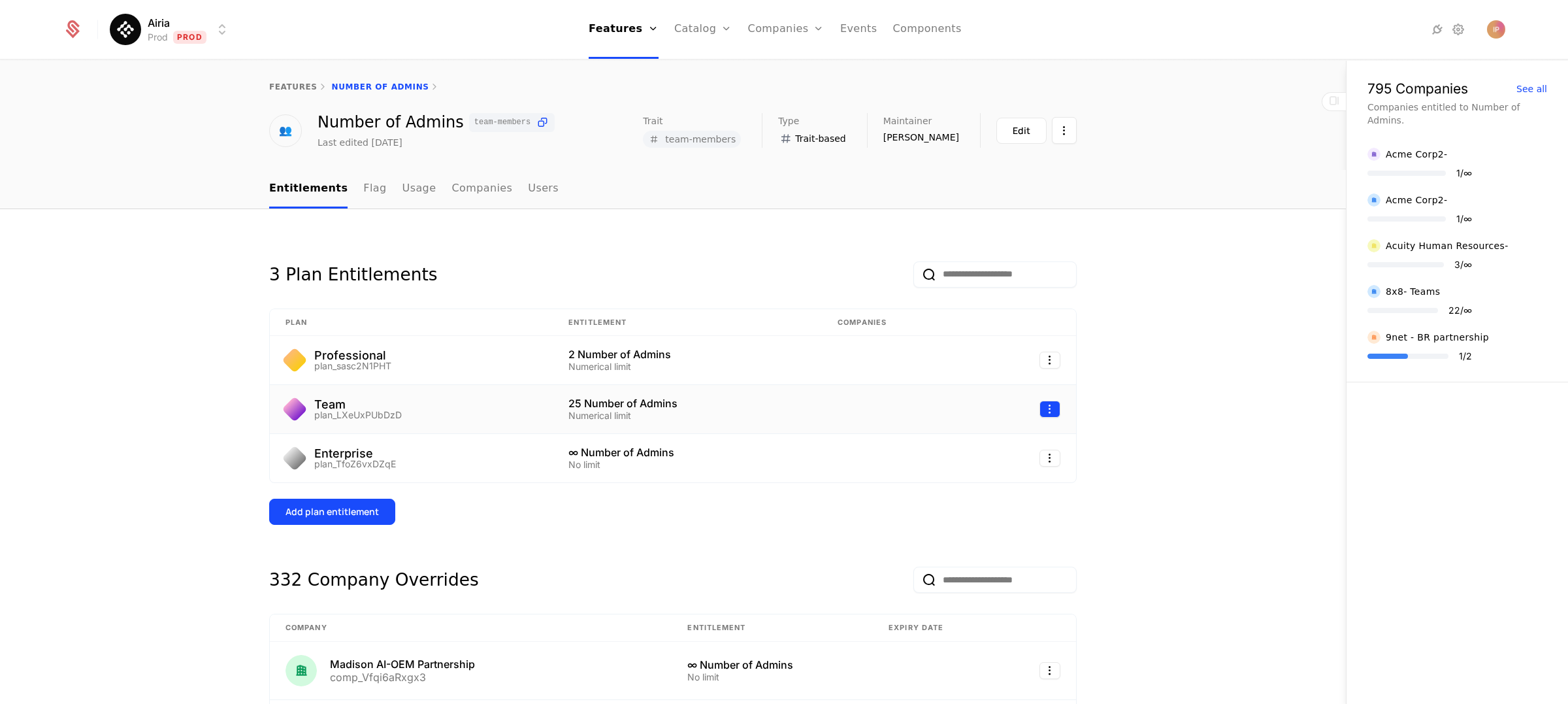
click at [1050, 407] on html "Airia Prod Prod Features Features Flags Catalog Plans Add Ons Credits Configura…" at bounding box center [784, 352] width 1568 height 704
click at [948, 471] on div "Edit" at bounding box center [951, 470] width 23 height 18
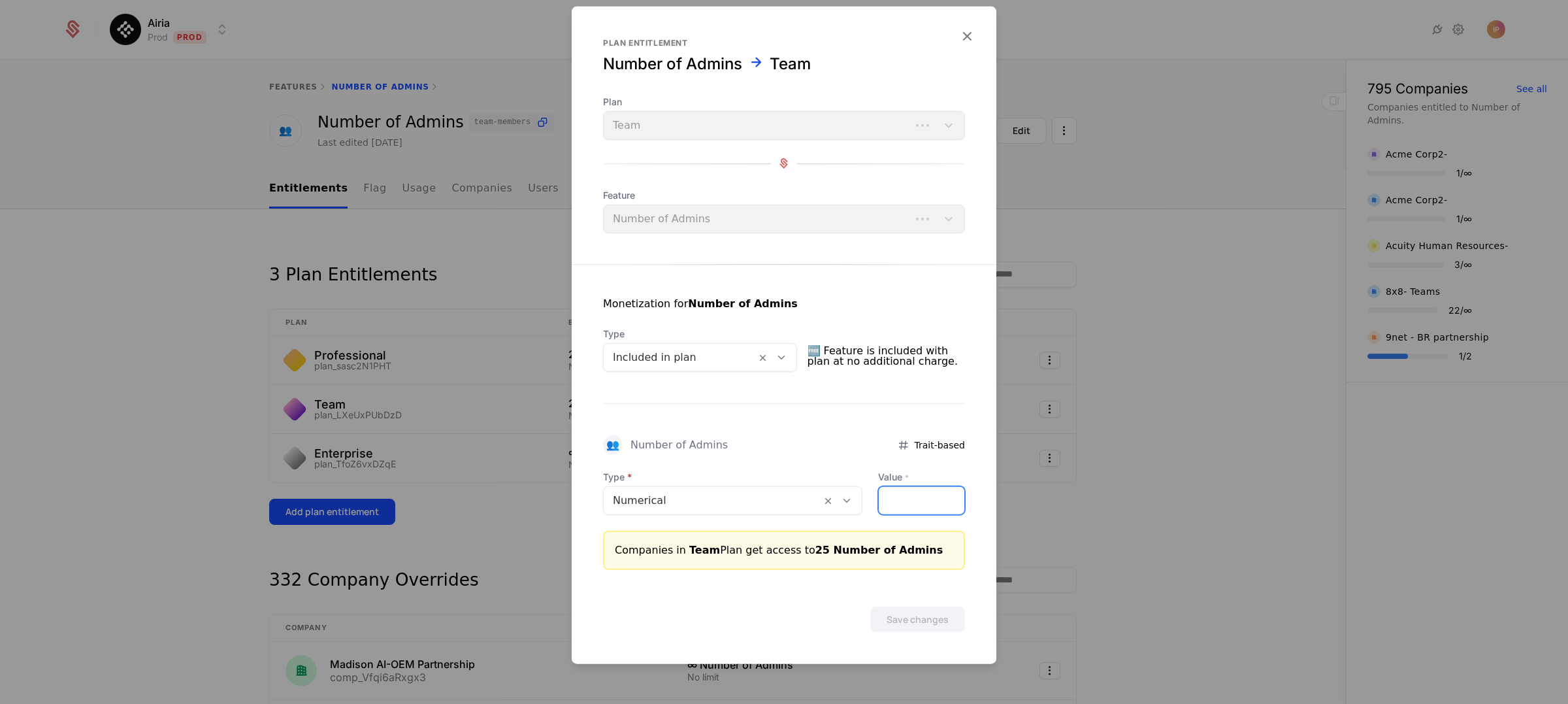
drag, startPoint x: 904, startPoint y: 502, endPoint x: 878, endPoint y: 502, distance: 26.0
click at [879, 502] on input "**" at bounding box center [921, 500] width 85 height 28
type input "**"
click at [924, 614] on button "Save changes" at bounding box center [917, 619] width 95 height 26
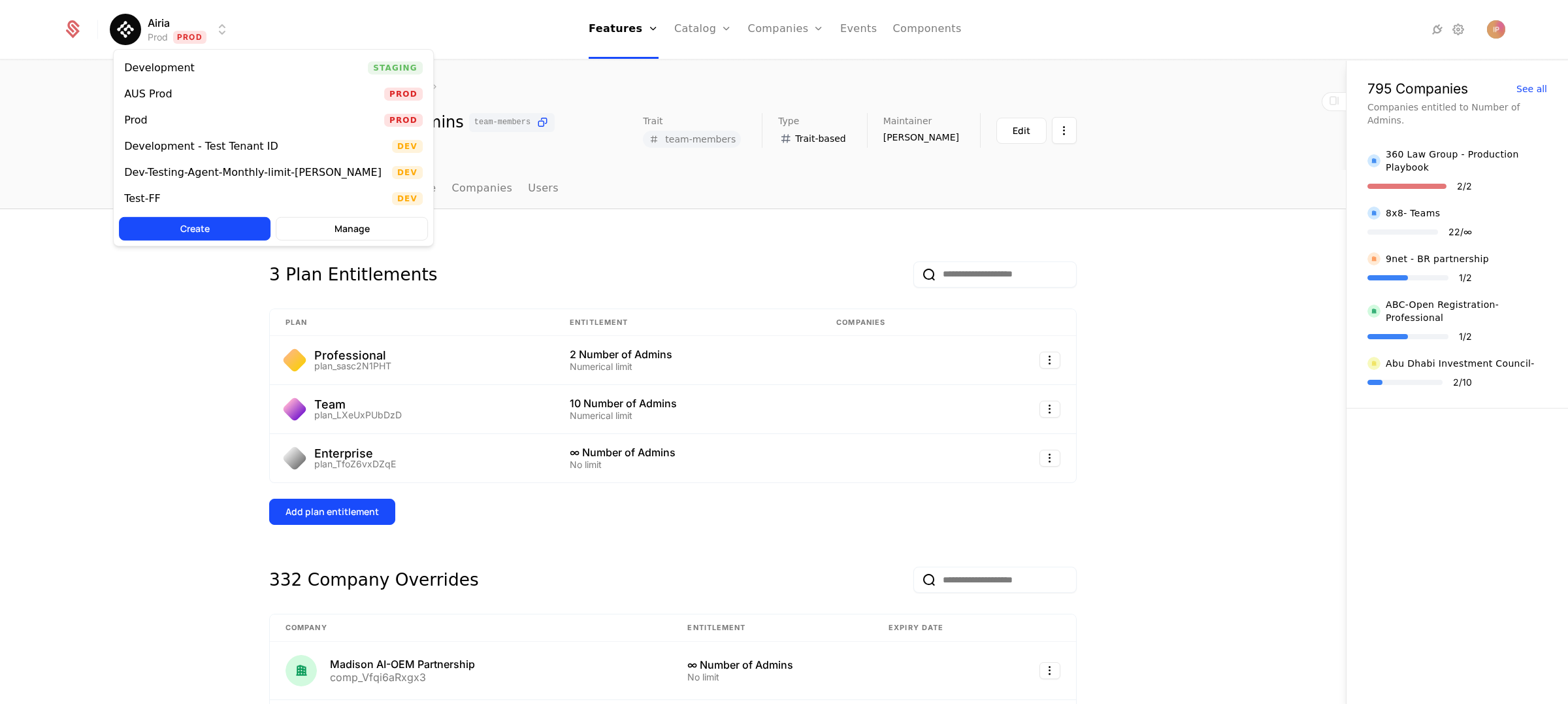
click at [209, 36] on html "Airia Prod Prod Features Features Flags Catalog Plans Add Ons Credits Configura…" at bounding box center [784, 352] width 1568 height 704
click at [197, 71] on div "Development" at bounding box center [164, 68] width 81 height 13
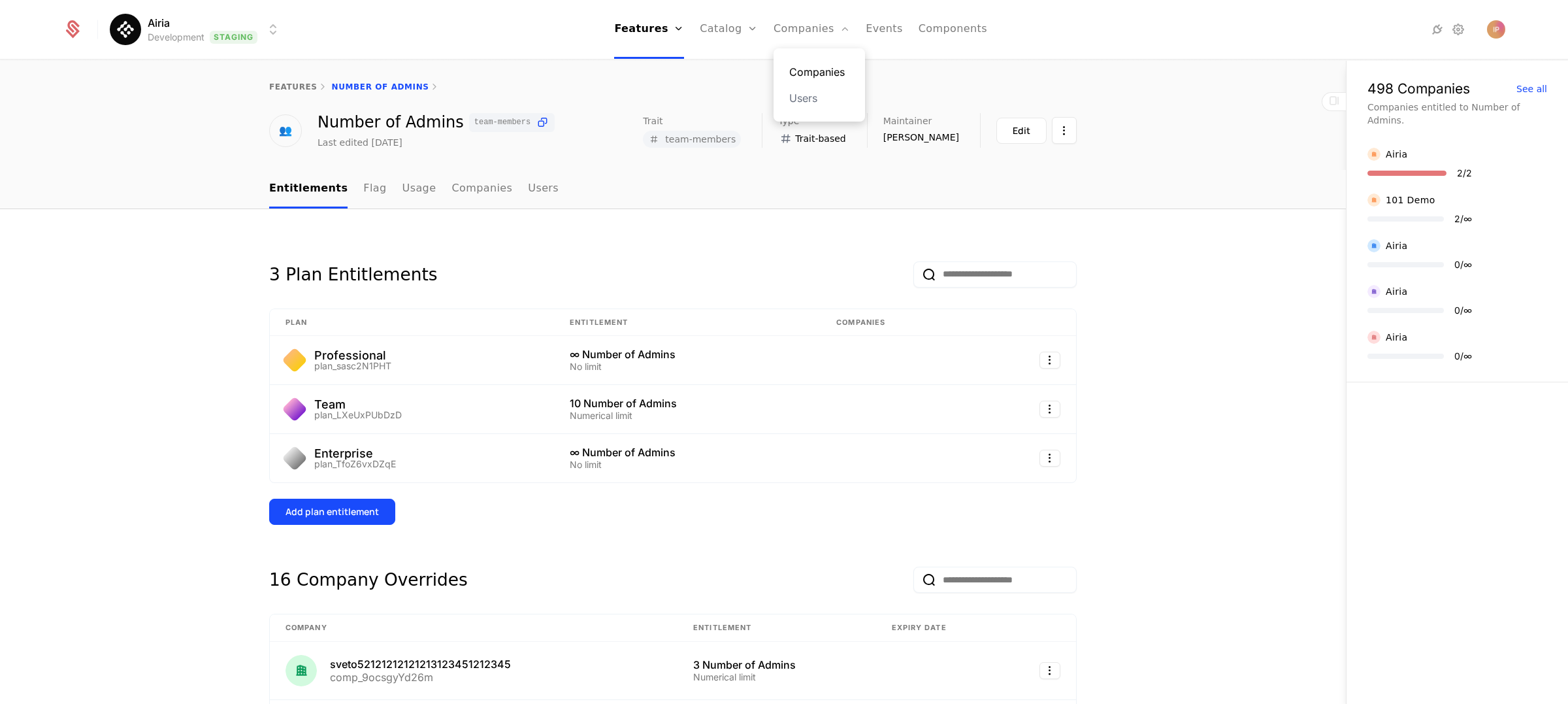
click at [822, 67] on link "Companies" at bounding box center [819, 72] width 60 height 16
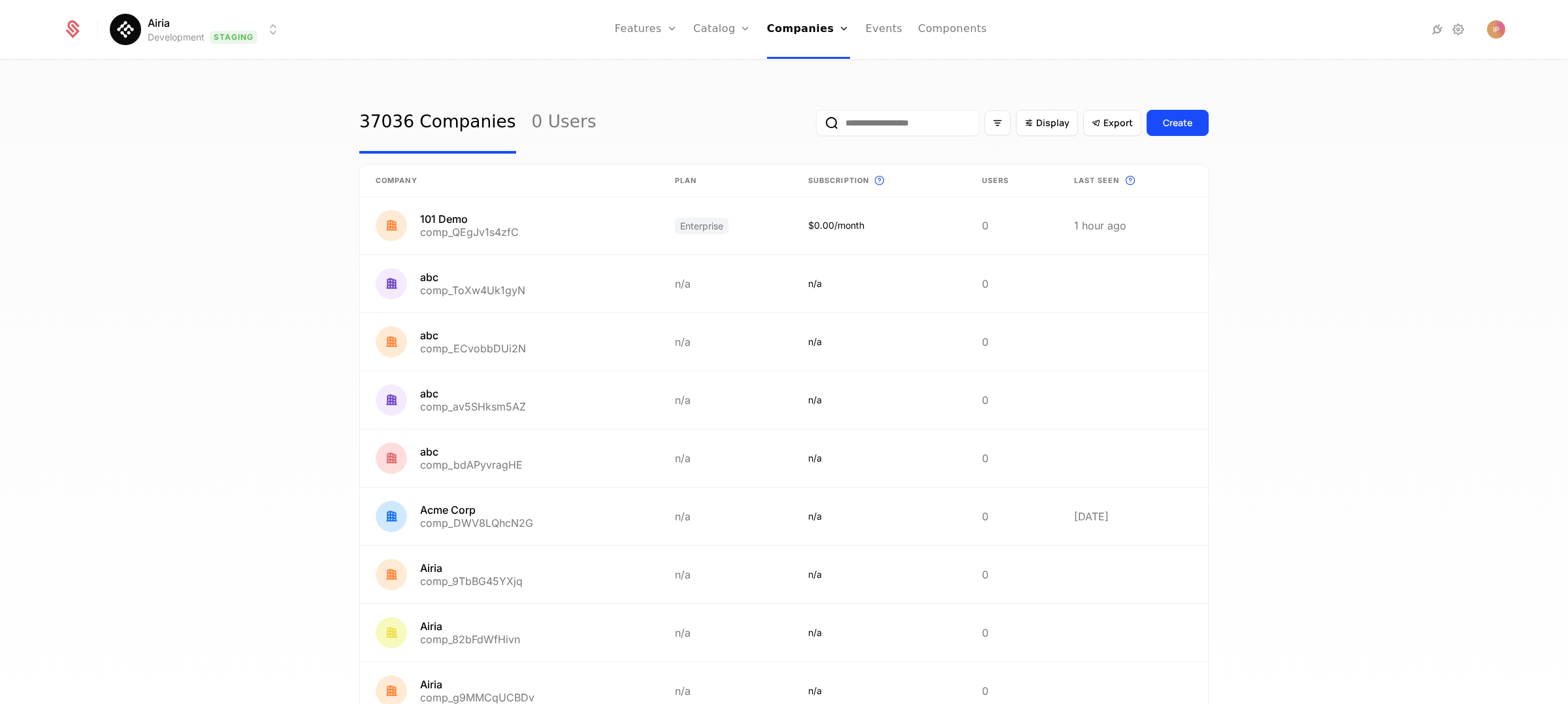
click at [874, 128] on input "email" at bounding box center [898, 123] width 164 height 26
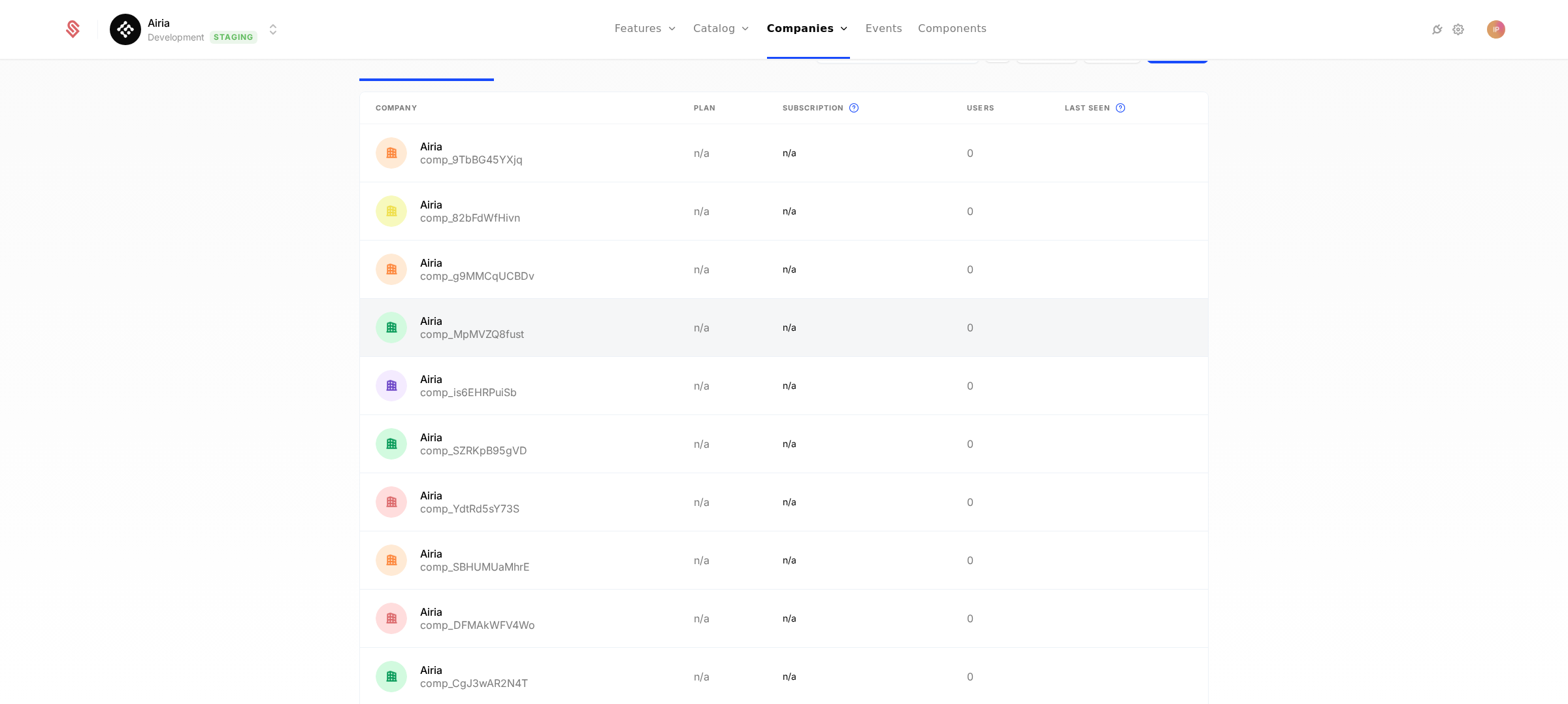
scroll to position [159, 0]
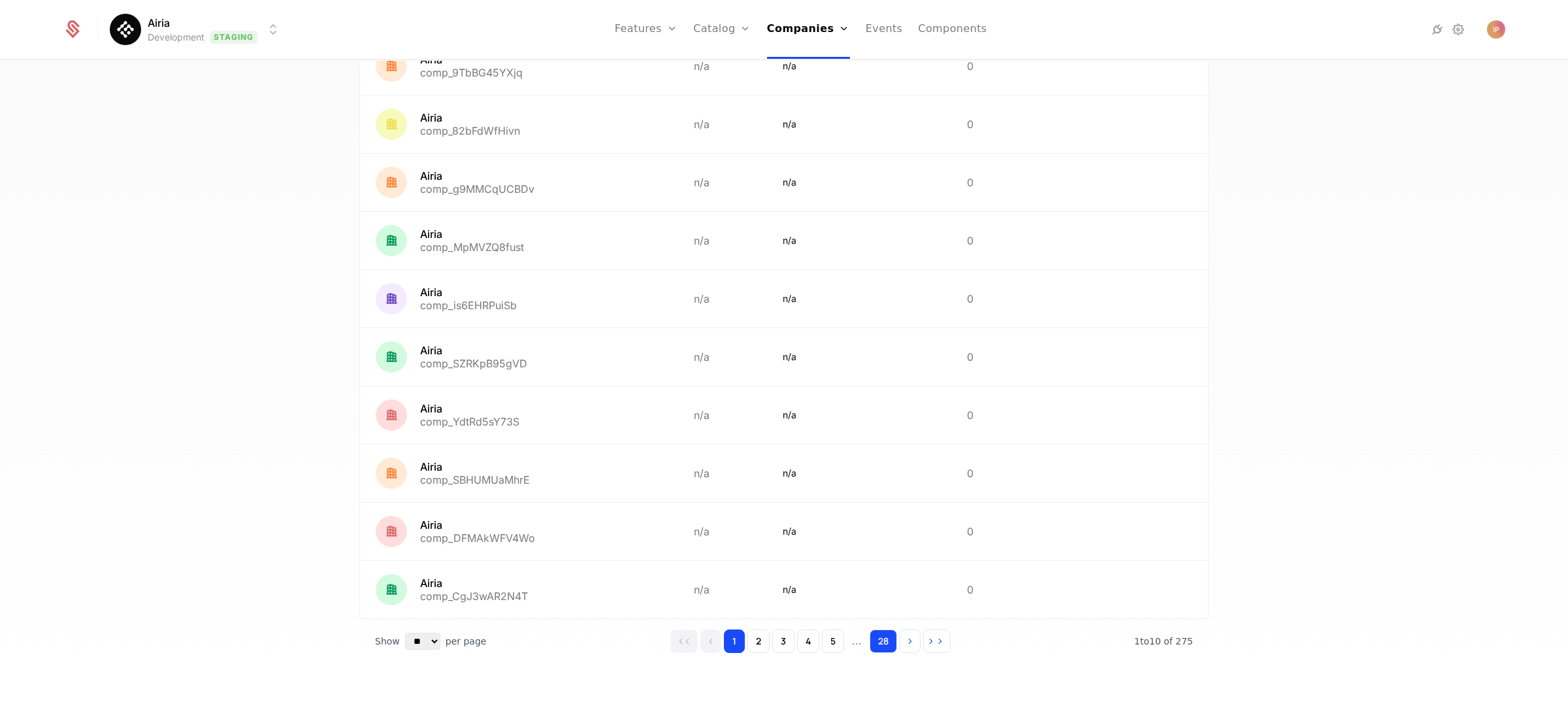
type input "*****"
click at [878, 636] on button "28" at bounding box center [884, 640] width 28 height 23
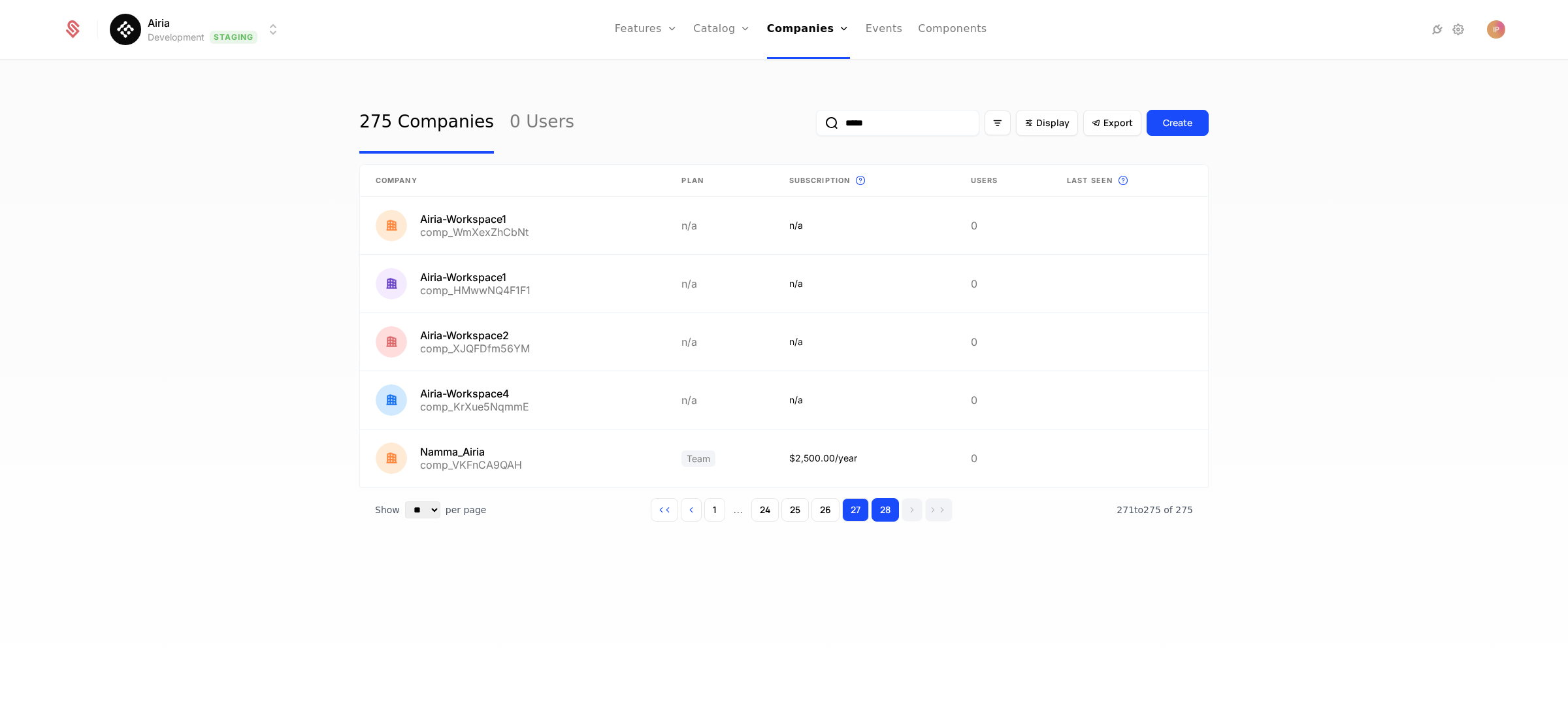
click at [864, 511] on button "27" at bounding box center [855, 509] width 27 height 23
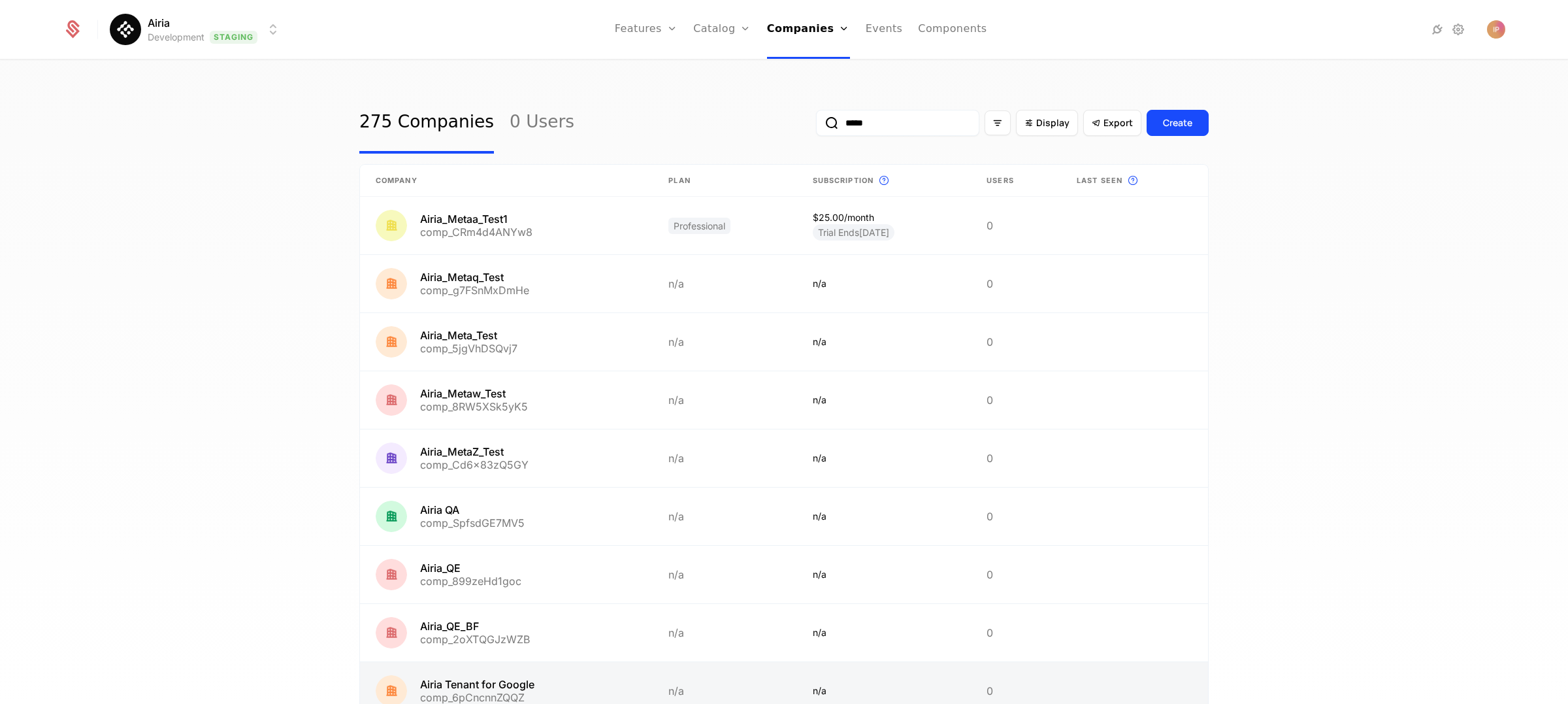
scroll to position [159, 0]
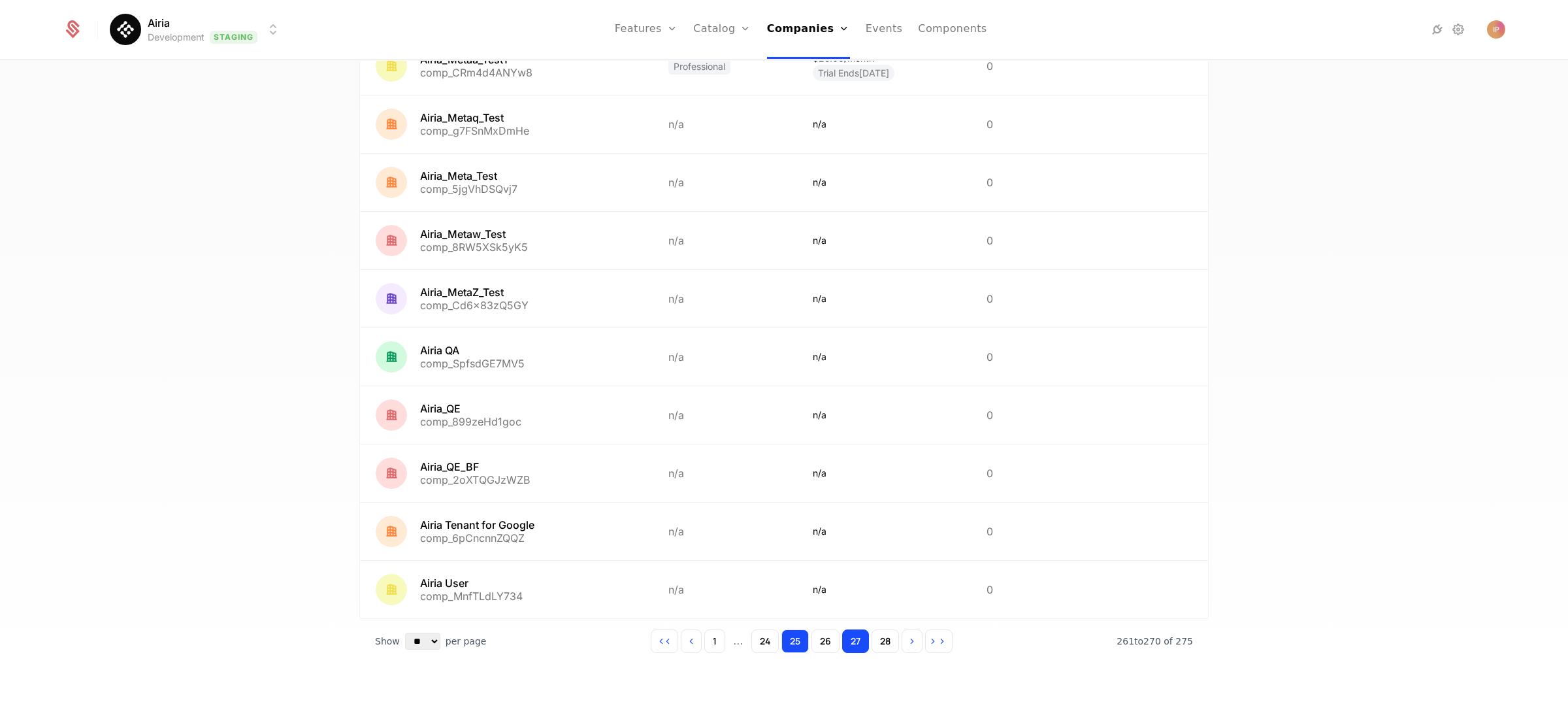
click at [794, 634] on button "25" at bounding box center [795, 640] width 28 height 23
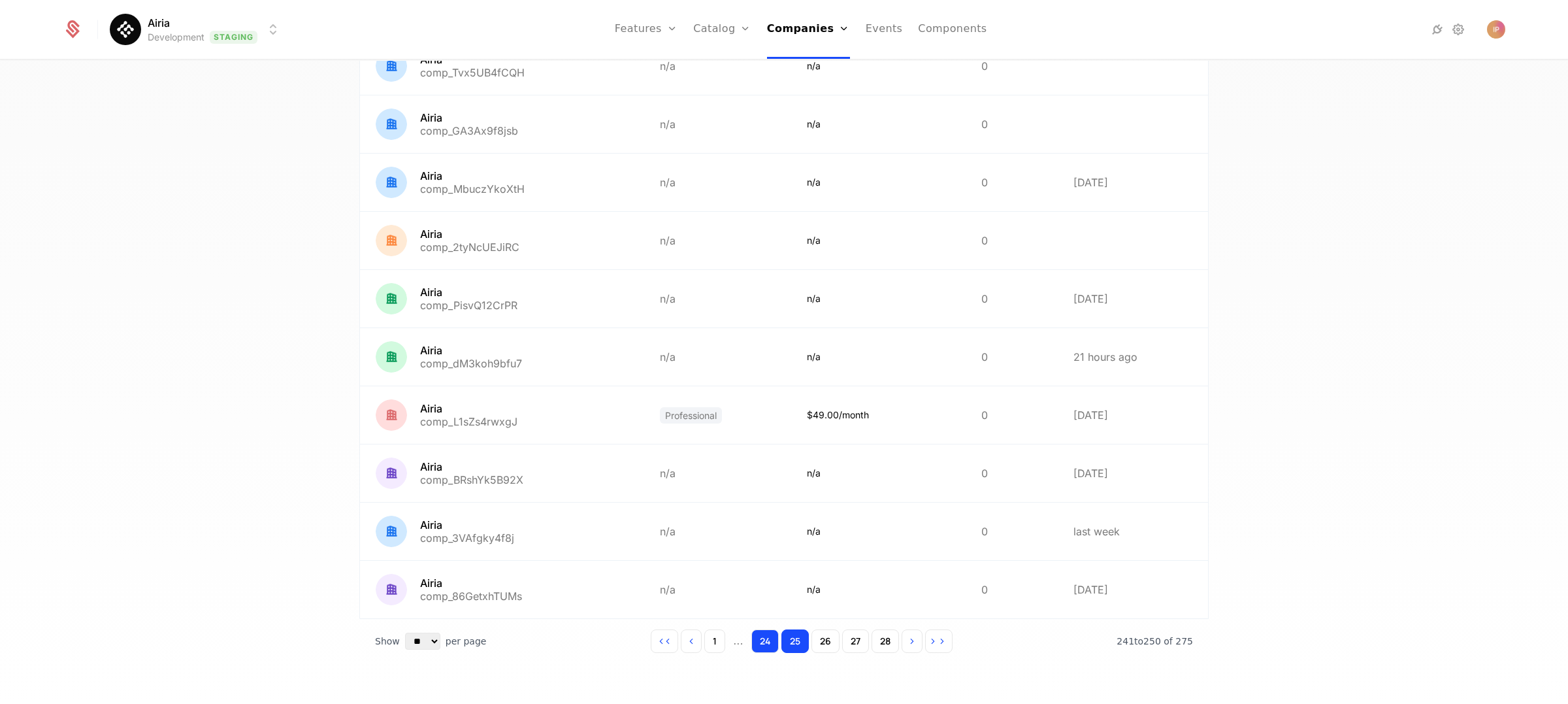
click at [753, 642] on button "24" at bounding box center [766, 640] width 28 height 23
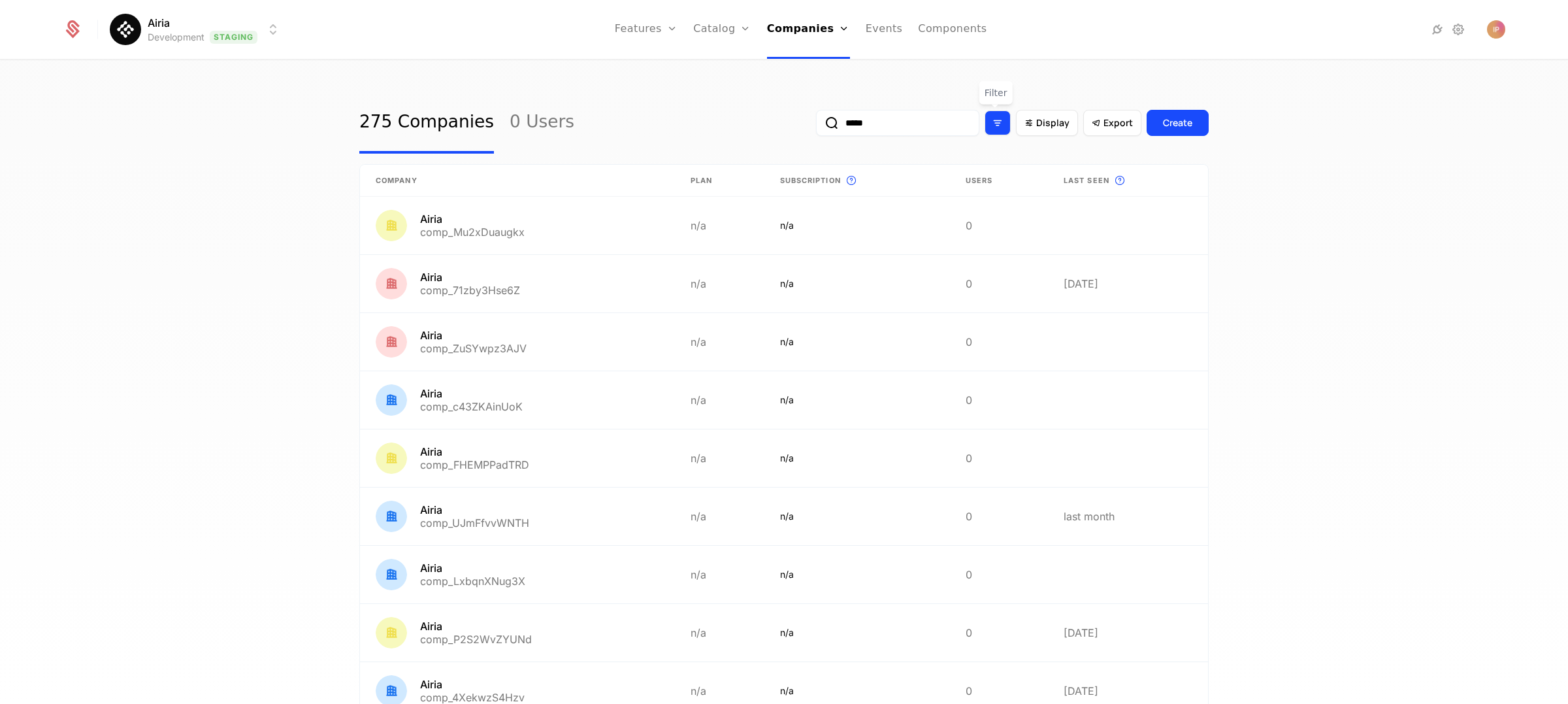
click at [996, 123] on icon "Filter options" at bounding box center [998, 123] width 12 height 12
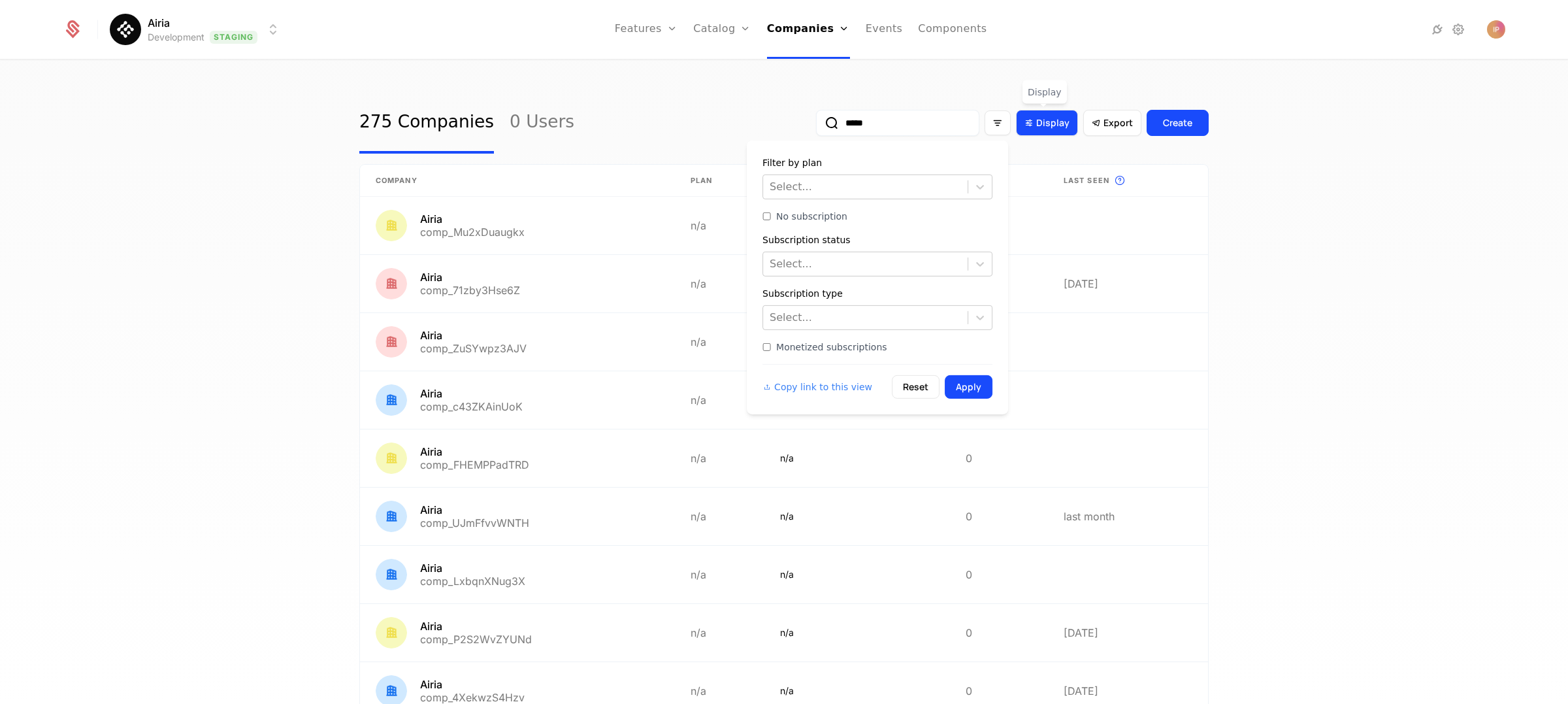
click at [1033, 124] on div "Display" at bounding box center [1048, 123] width 45 height 13
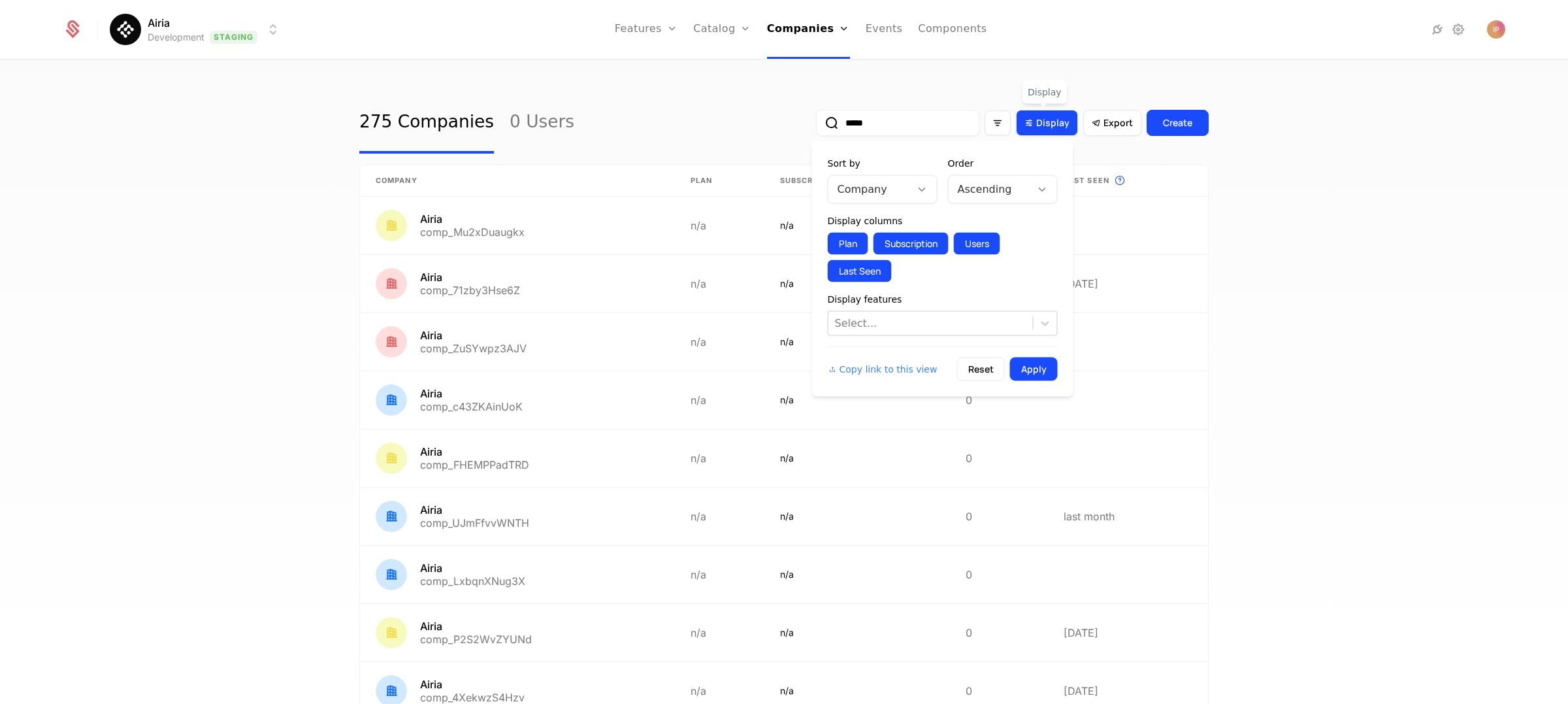
click at [1033, 124] on div "Display" at bounding box center [1048, 123] width 45 height 13
click at [997, 124] on icon "Filter options" at bounding box center [998, 123] width 12 height 12
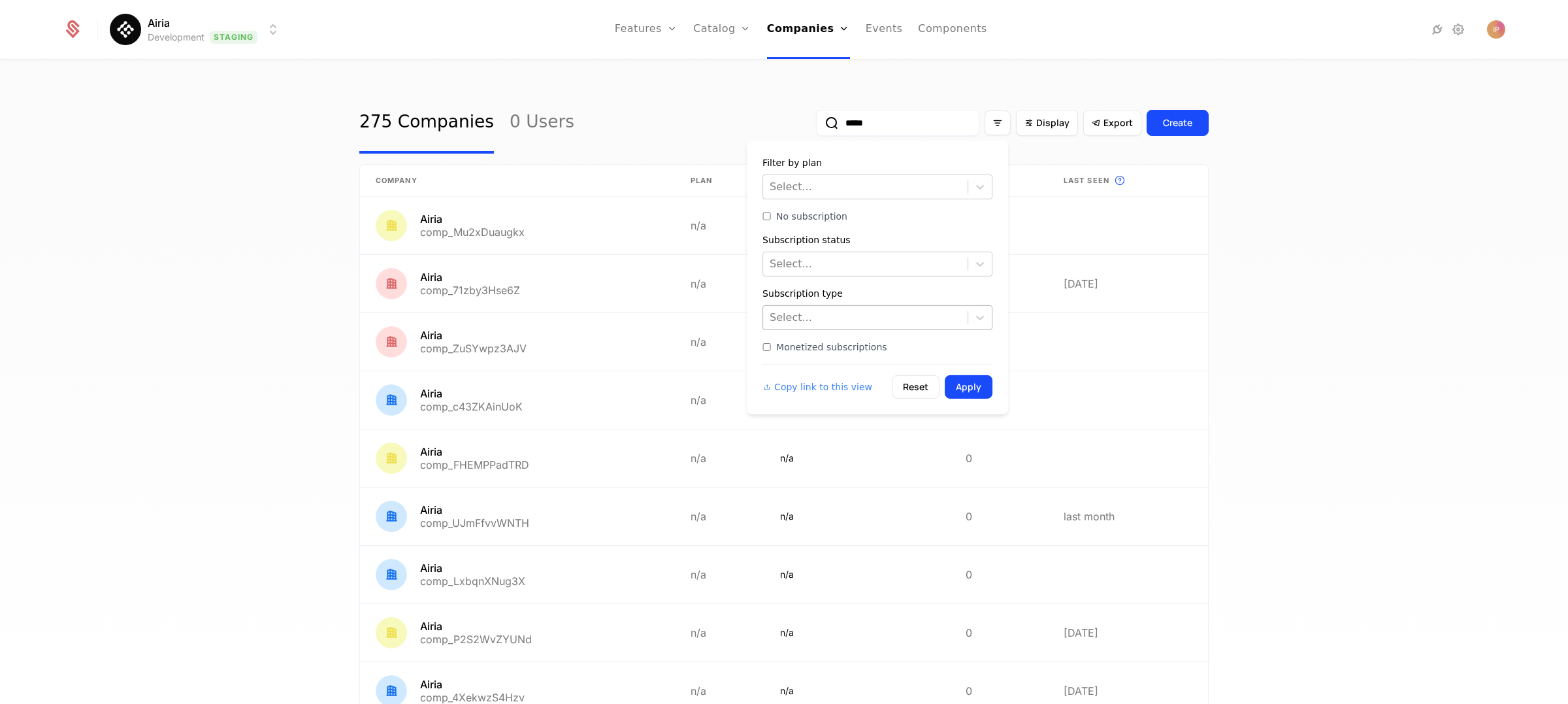
click at [930, 316] on div at bounding box center [866, 317] width 191 height 18
click at [904, 265] on div at bounding box center [866, 264] width 191 height 18
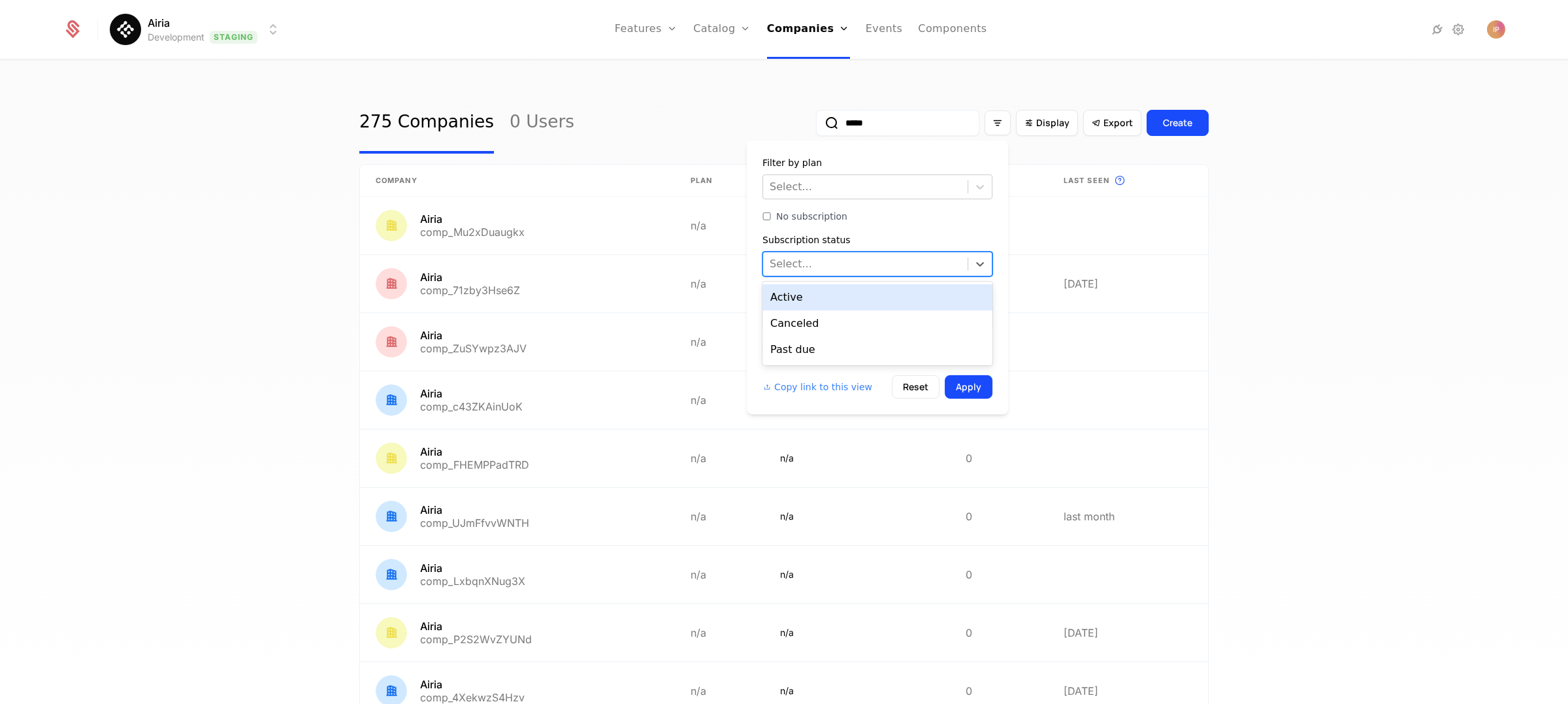
click at [904, 265] on div at bounding box center [866, 264] width 191 height 18
click at [860, 185] on div at bounding box center [866, 186] width 191 height 18
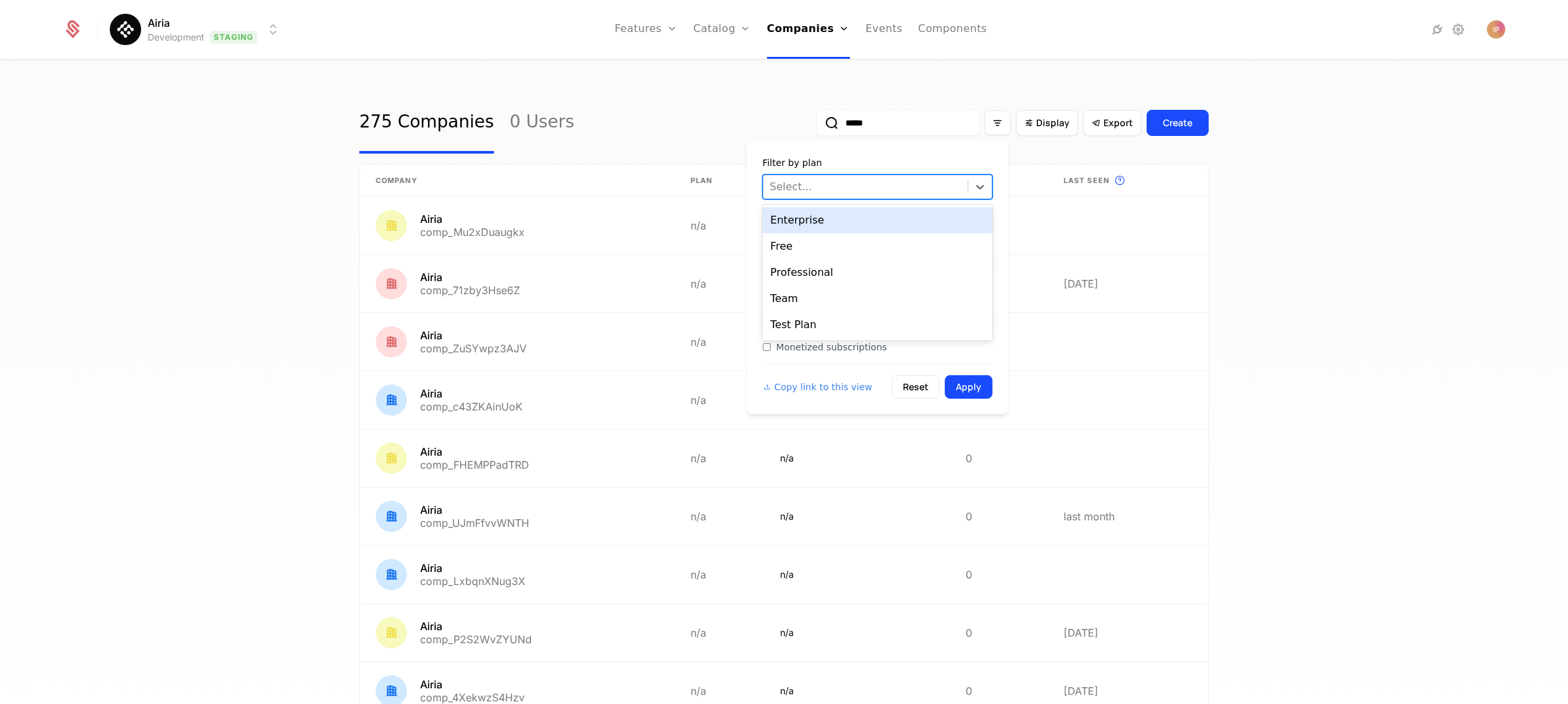
click at [853, 216] on div "Enterprise" at bounding box center [877, 220] width 230 height 26
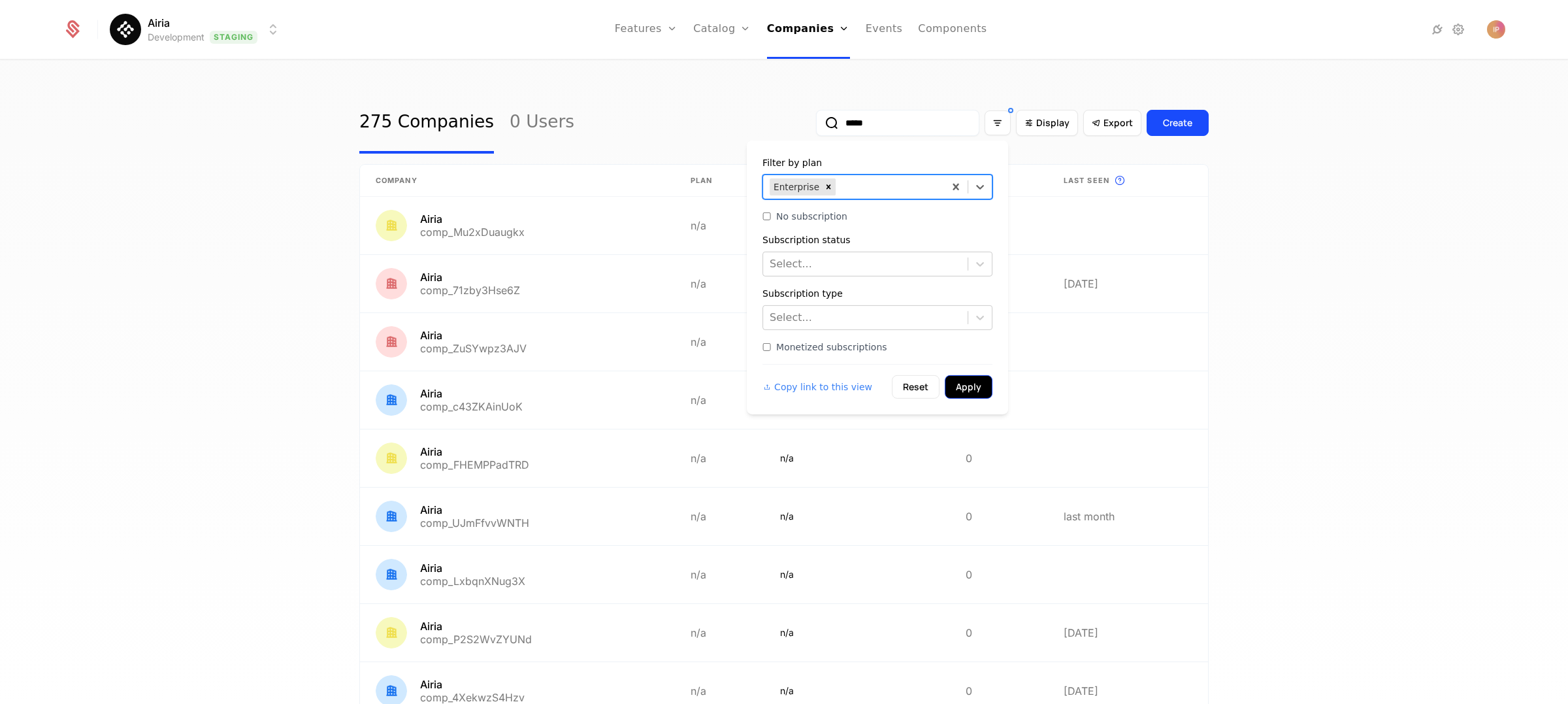
click at [962, 387] on button "Apply" at bounding box center [968, 386] width 48 height 23
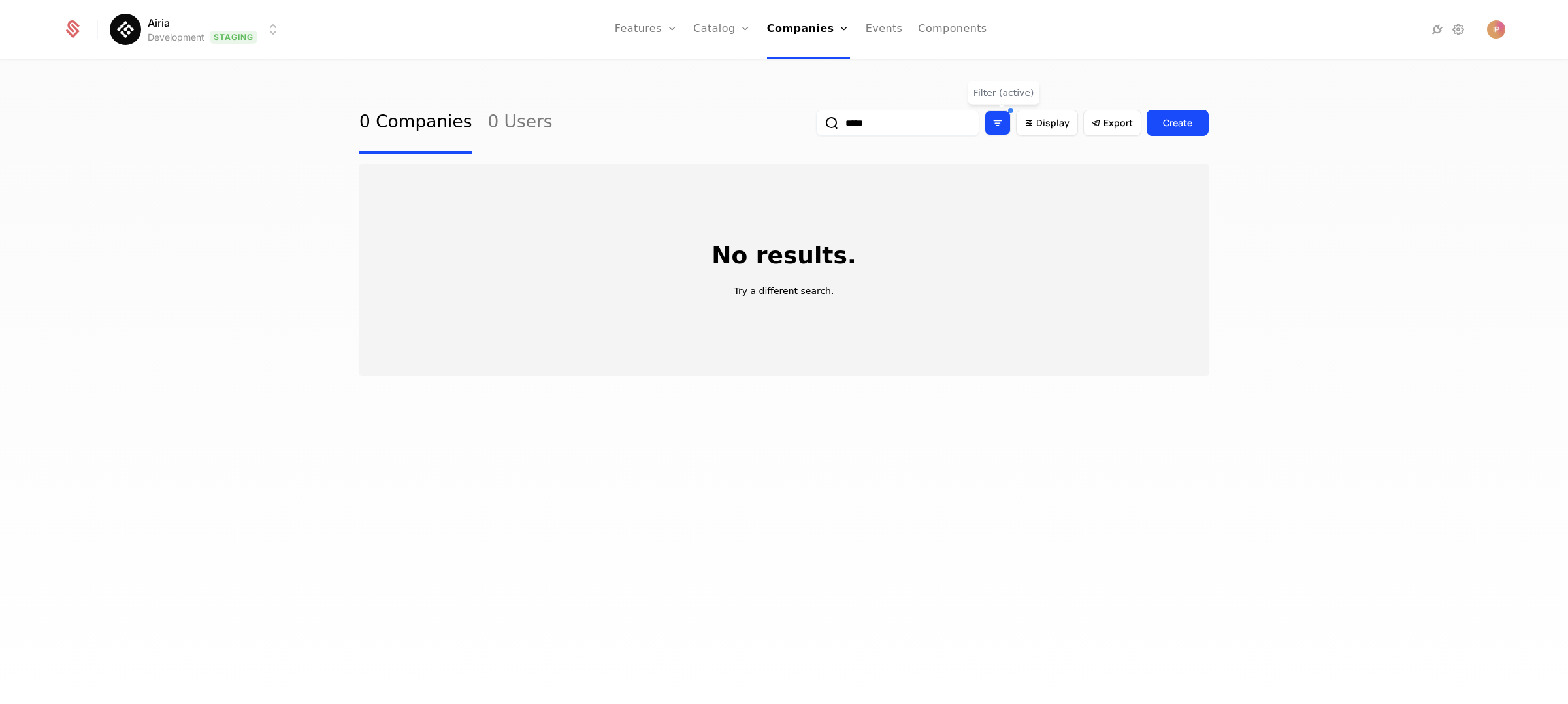
click at [997, 125] on icon "Filter options" at bounding box center [998, 123] width 12 height 12
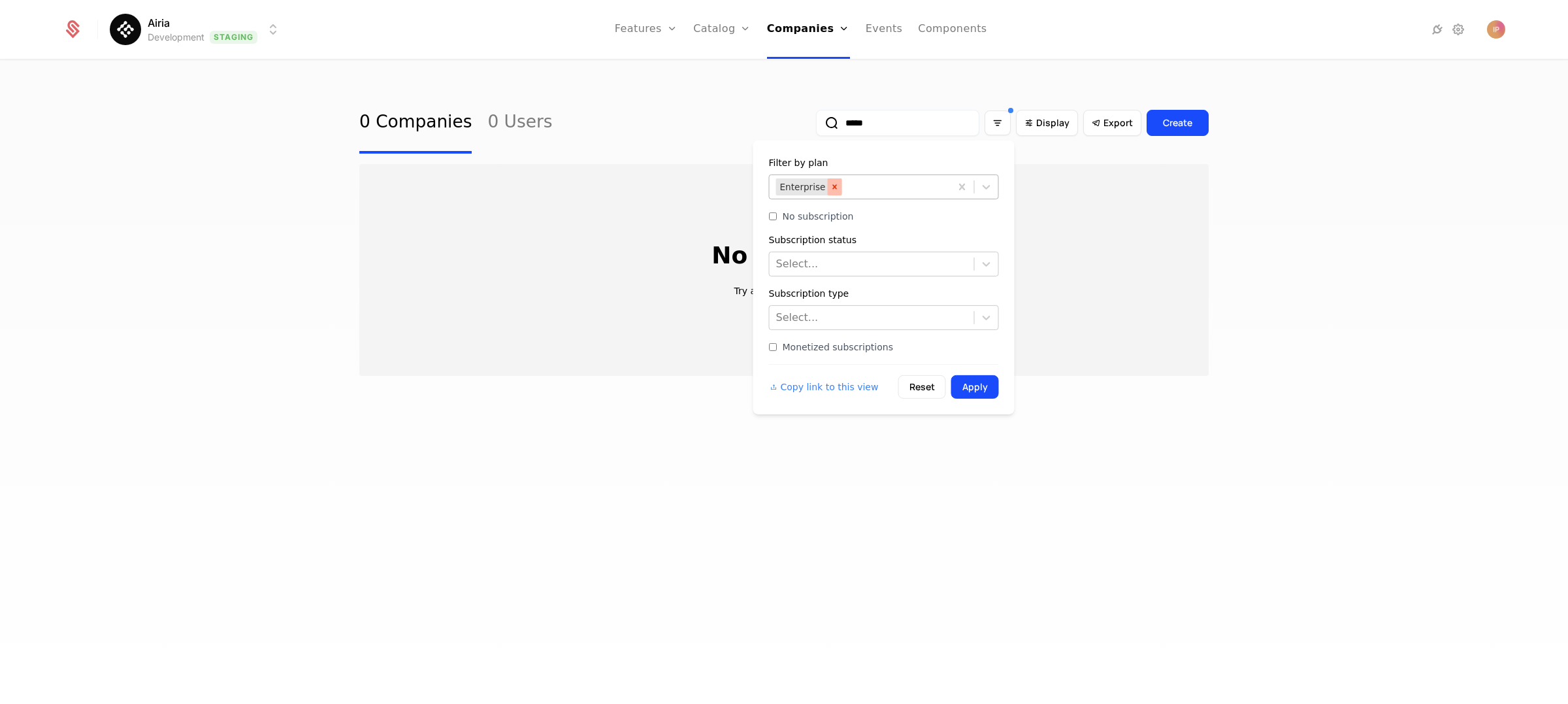
click at [834, 185] on icon "Remove Enterprise" at bounding box center [834, 187] width 10 height 10
click at [689, 131] on div "0 Companies 0 Users ***** Display Export Create" at bounding box center [784, 123] width 849 height 62
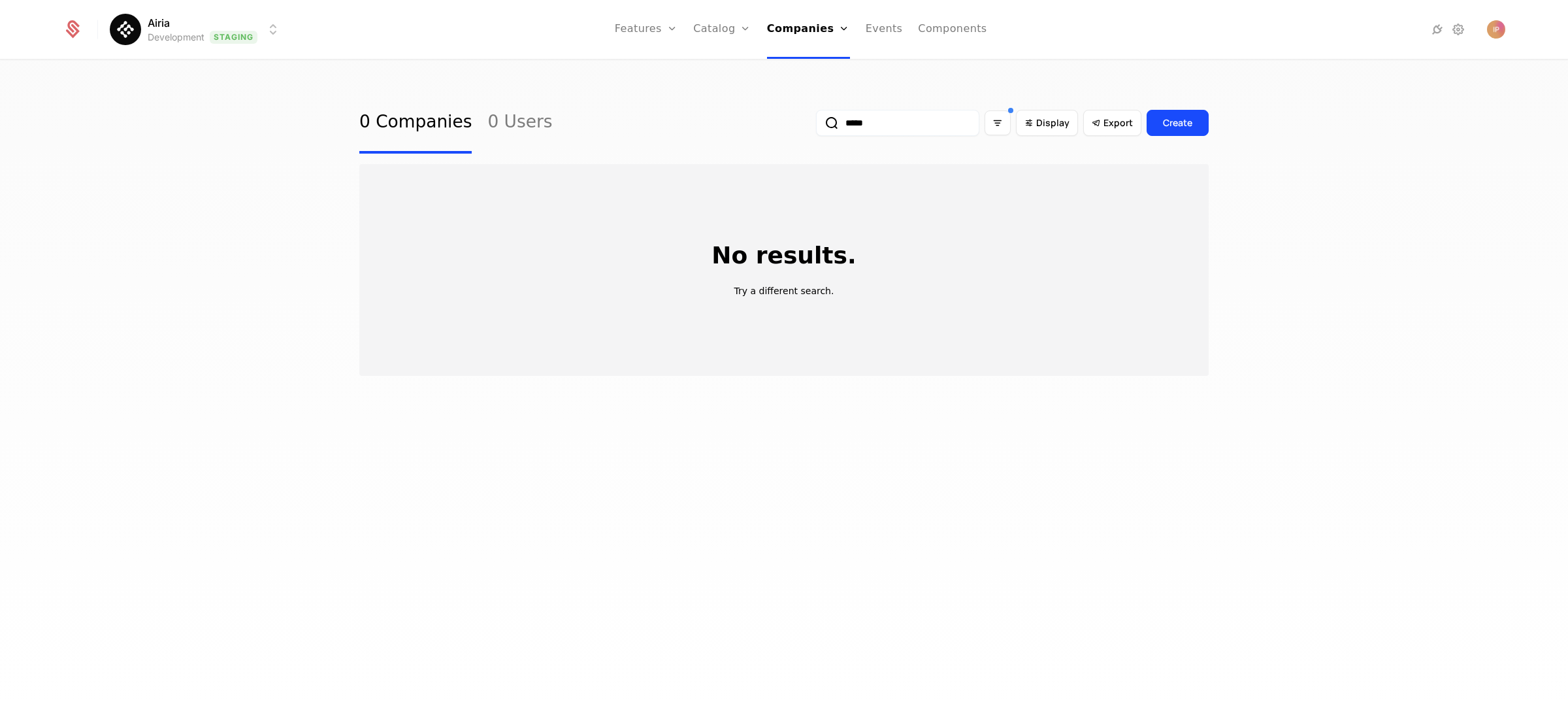
click at [959, 124] on input "*****" at bounding box center [898, 123] width 164 height 26
click at [816, 125] on button "submit" at bounding box center [816, 125] width 0 height 0
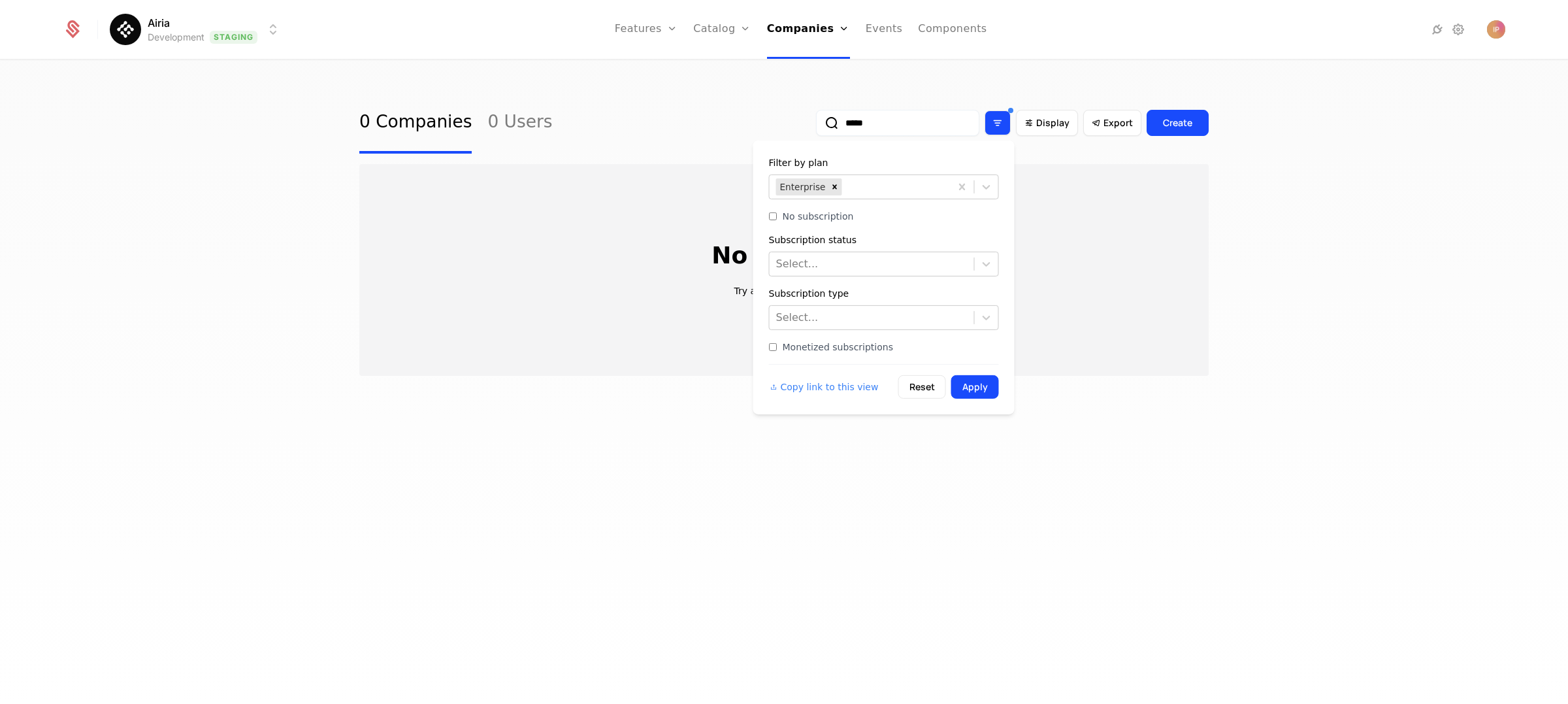
click at [1008, 128] on div "Filter options" at bounding box center [998, 123] width 26 height 25
click at [833, 185] on icon "Remove Enterprise" at bounding box center [834, 186] width 4 height 4
click at [768, 119] on div "0 Companies 0 Users ***** Display Export Create" at bounding box center [784, 123] width 849 height 62
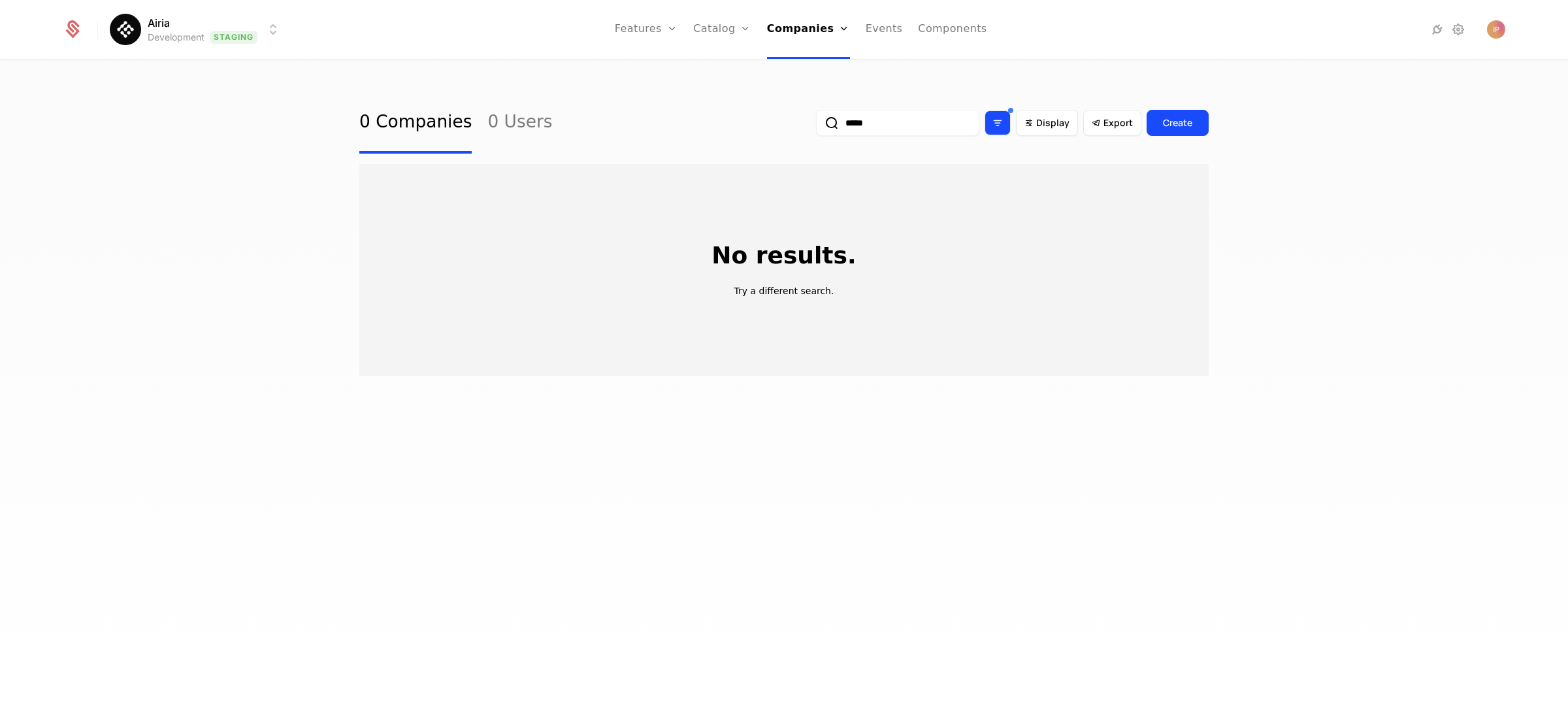
click at [1002, 128] on icon "Filter options" at bounding box center [998, 123] width 12 height 12
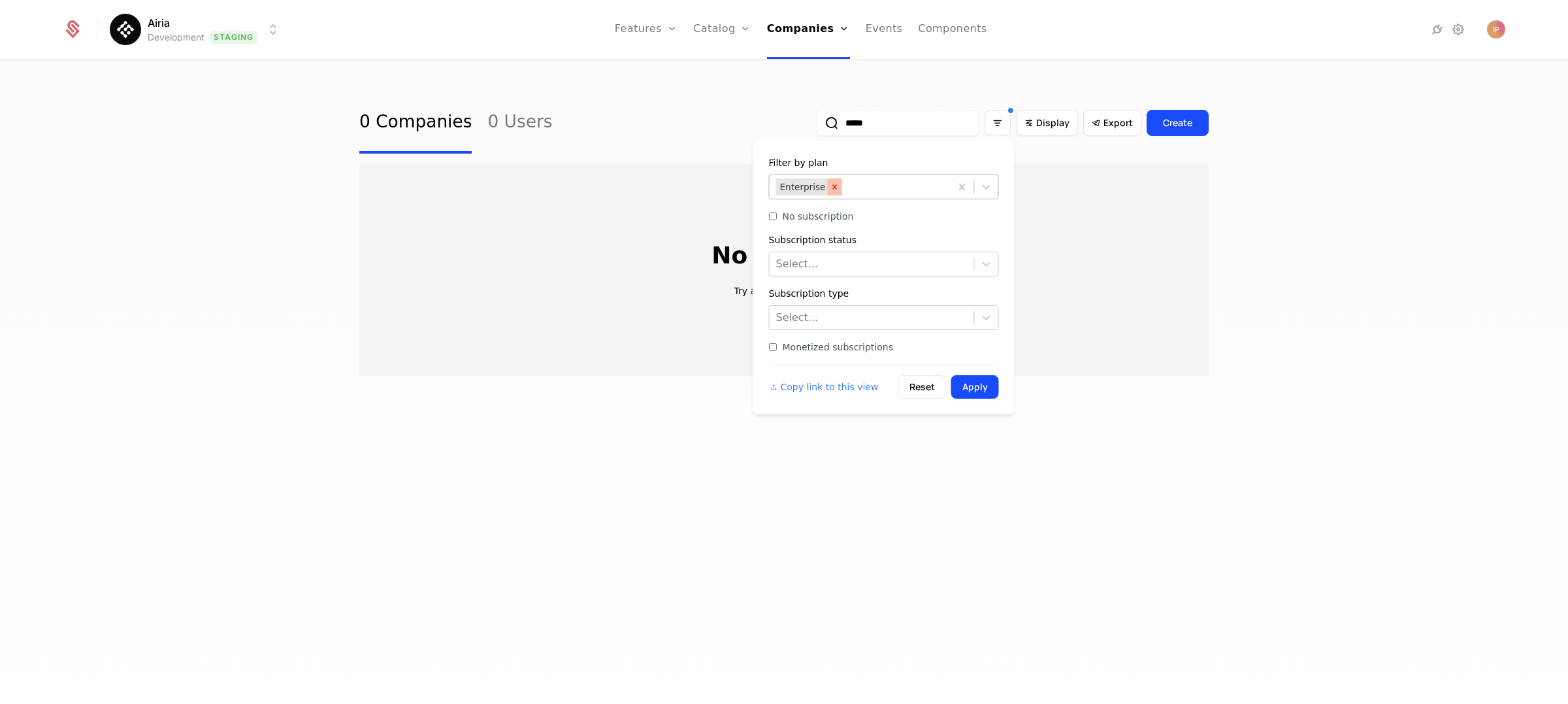
click at [830, 185] on icon "Remove Enterprise" at bounding box center [834, 187] width 10 height 10
click at [995, 388] on button "Apply" at bounding box center [975, 386] width 48 height 23
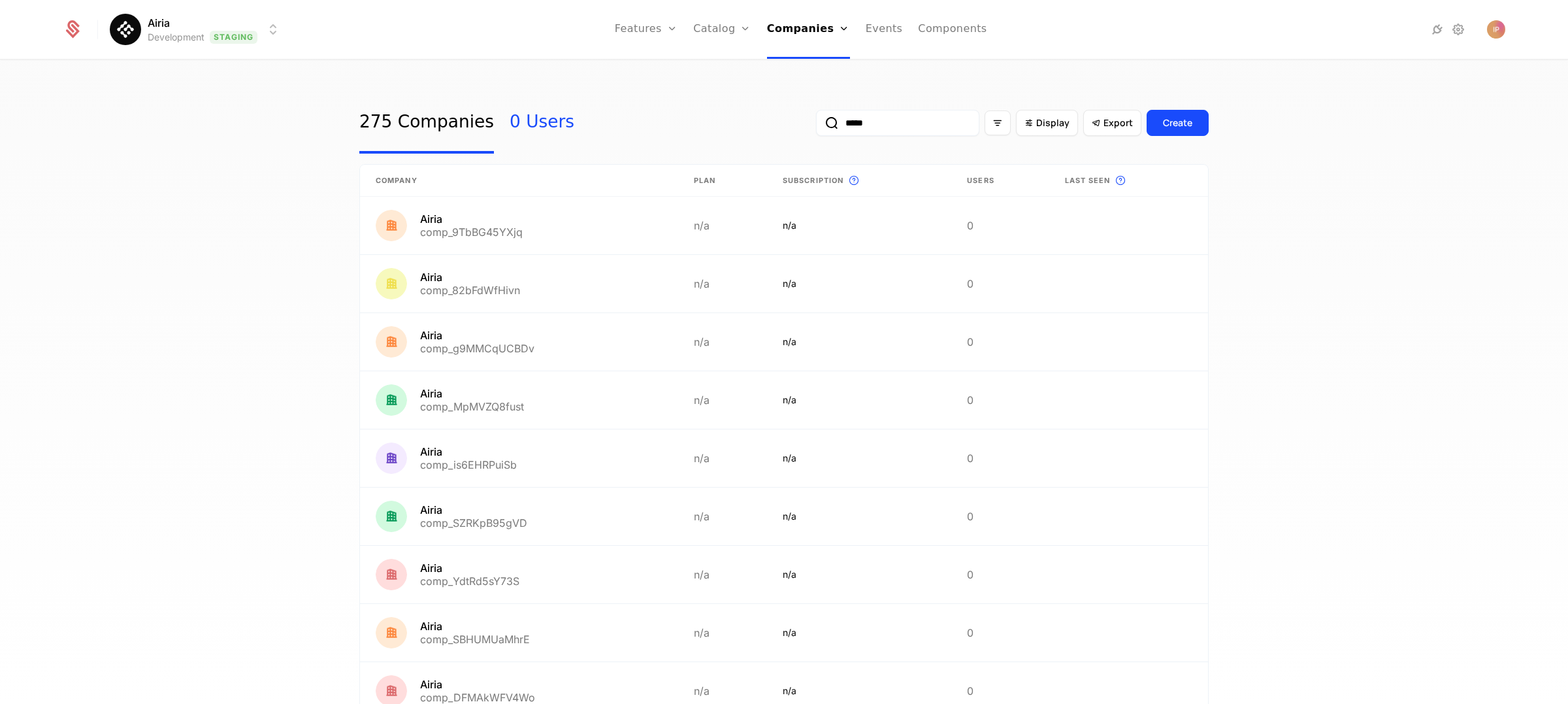
click at [516, 114] on link "0 Users" at bounding box center [542, 123] width 64 height 62
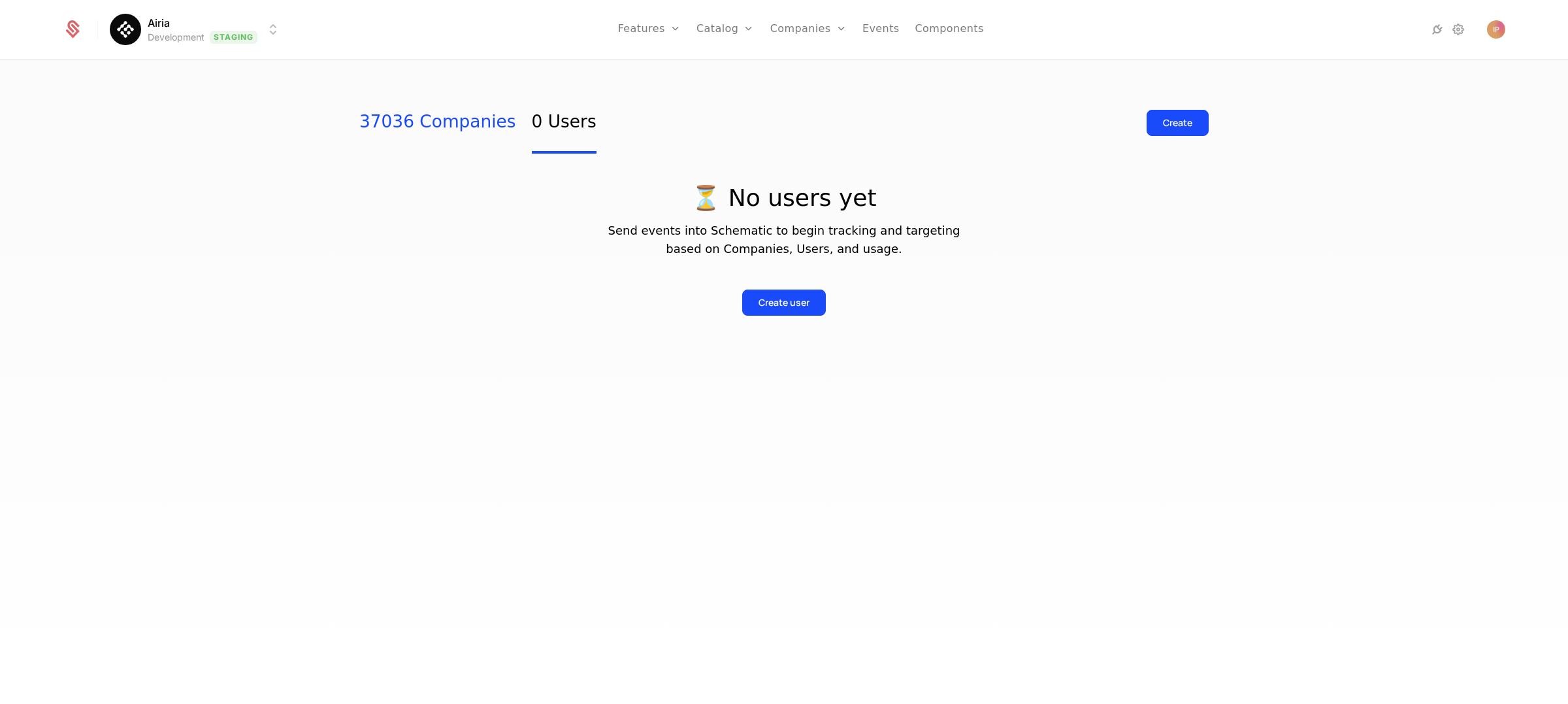
click at [440, 117] on link "37036 Companies" at bounding box center [438, 123] width 157 height 62
